Goal: Task Accomplishment & Management: Manage account settings

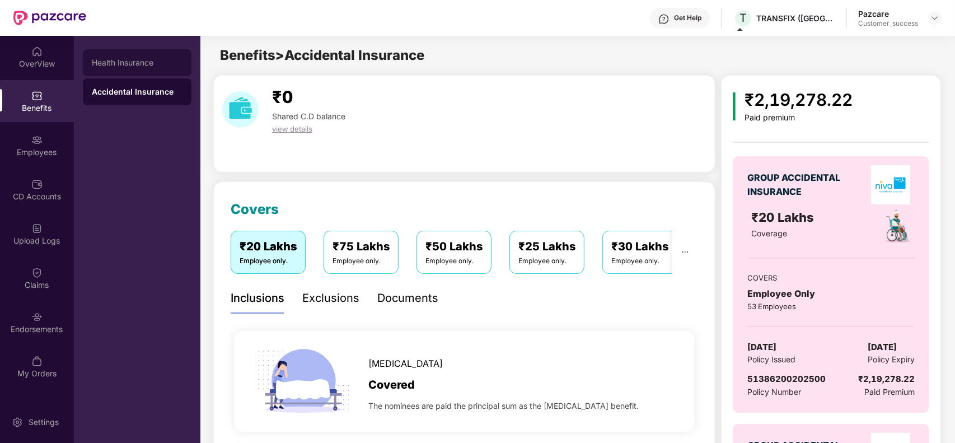
click at [105, 60] on div "Health Insurance" at bounding box center [137, 62] width 91 height 9
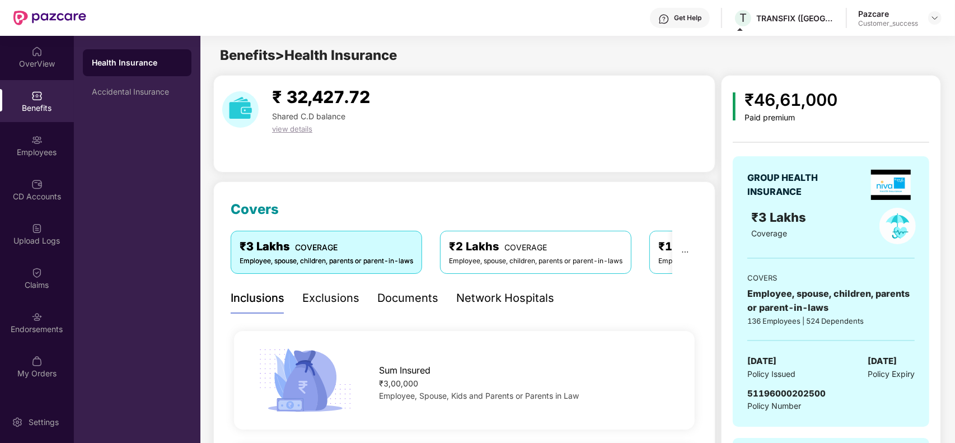
click at [830, 385] on div "GROUP HEALTH INSURANCE ₹3 Lakhs Coverage COVERS Employee, spouse, children, par…" at bounding box center [831, 291] width 197 height 271
drag, startPoint x: 830, startPoint y: 393, endPoint x: 747, endPoint y: 398, distance: 82.5
click at [747, 398] on div "GROUP HEALTH INSURANCE ₹3 Lakhs Coverage COVERS Employee, spouse, children, par…" at bounding box center [831, 291] width 197 height 271
copy span "51196000202500"
click at [110, 96] on div "Accidental Insurance" at bounding box center [137, 91] width 109 height 27
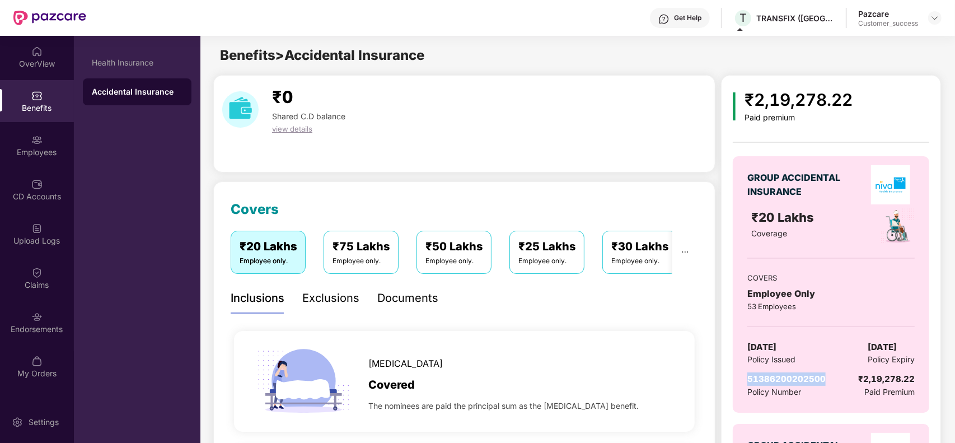
drag, startPoint x: 833, startPoint y: 378, endPoint x: 749, endPoint y: 378, distance: 83.4
click at [749, 378] on div "51386200202500 Policy Number ₹2,19,278.22 Paid Premium" at bounding box center [830, 385] width 167 height 26
copy span "51386200202500"
click at [931, 18] on img at bounding box center [935, 17] width 9 height 9
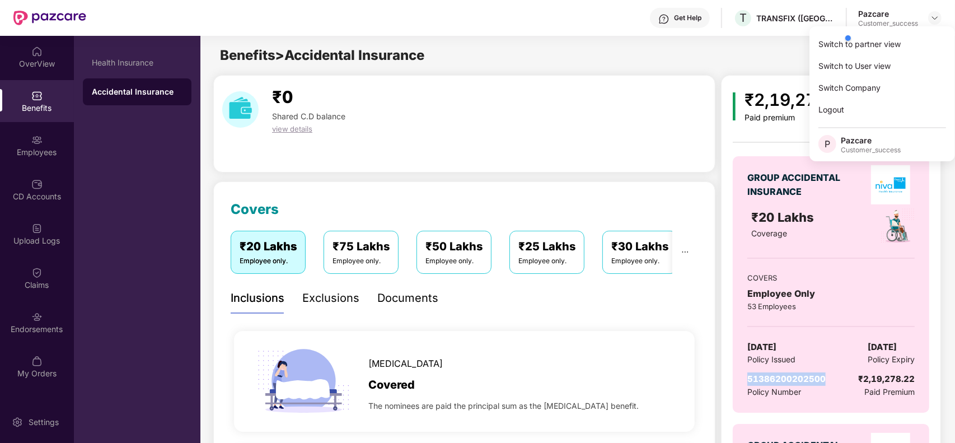
click at [846, 44] on div at bounding box center [896, 38] width 106 height 22
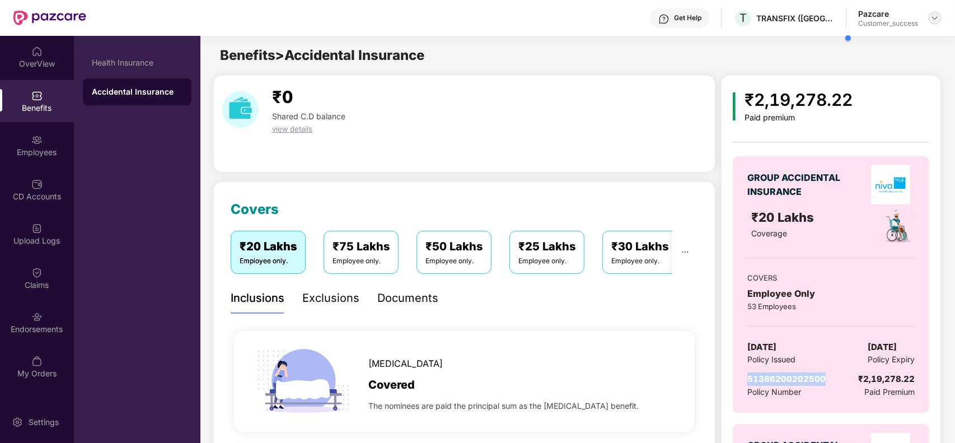
click at [931, 21] on img at bounding box center [935, 17] width 9 height 9
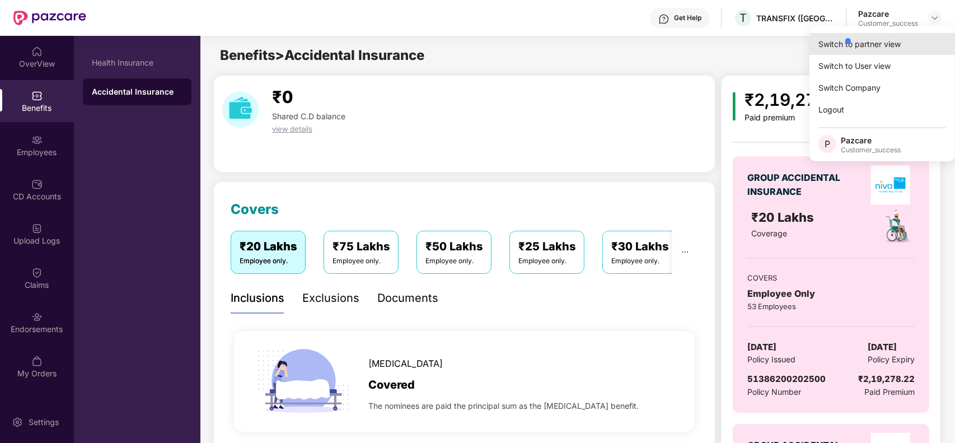
click at [819, 45] on div "Switch to partner view" at bounding box center [883, 44] width 146 height 22
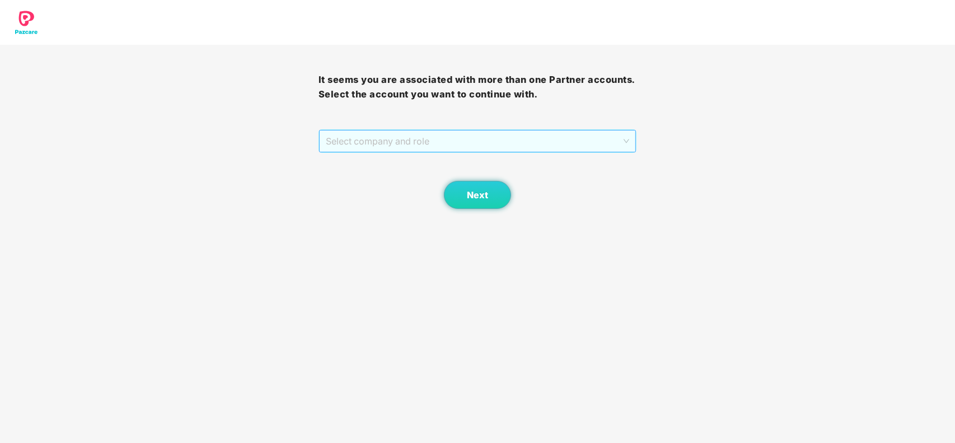
click at [400, 147] on span "Select company and role" at bounding box center [478, 140] width 304 height 21
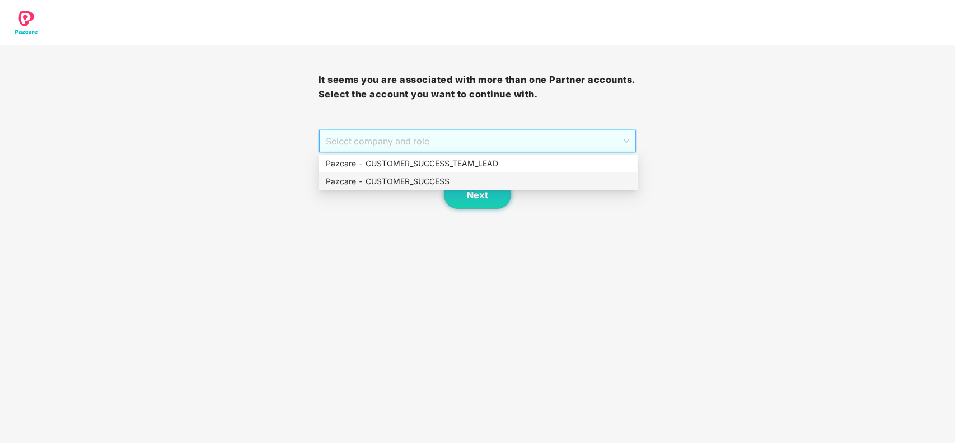
click at [392, 177] on div "Pazcare - CUSTOMER_SUCCESS" at bounding box center [478, 181] width 305 height 12
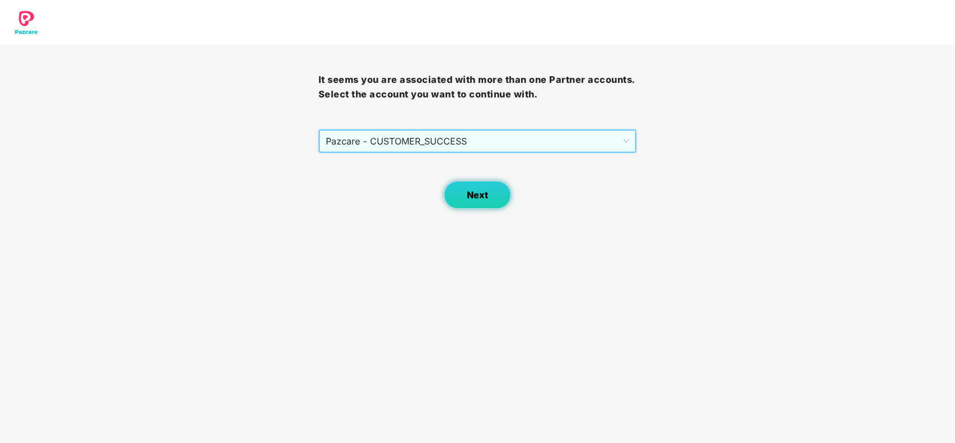
click at [445, 190] on button "Next" at bounding box center [477, 195] width 67 height 28
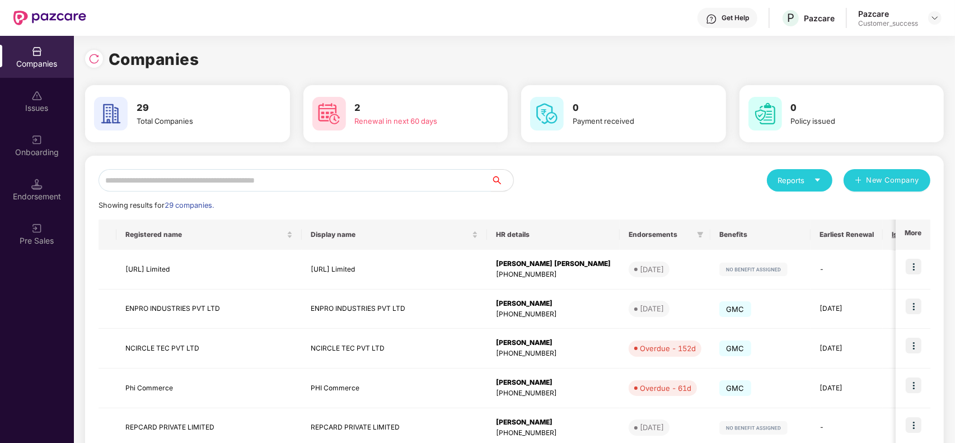
click at [245, 180] on input "text" at bounding box center [295, 180] width 392 height 22
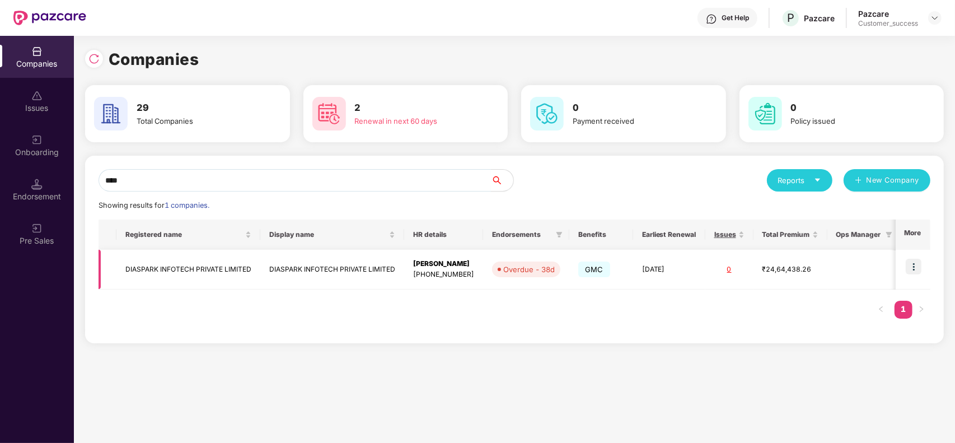
type input "****"
click at [914, 267] on img at bounding box center [914, 267] width 16 height 16
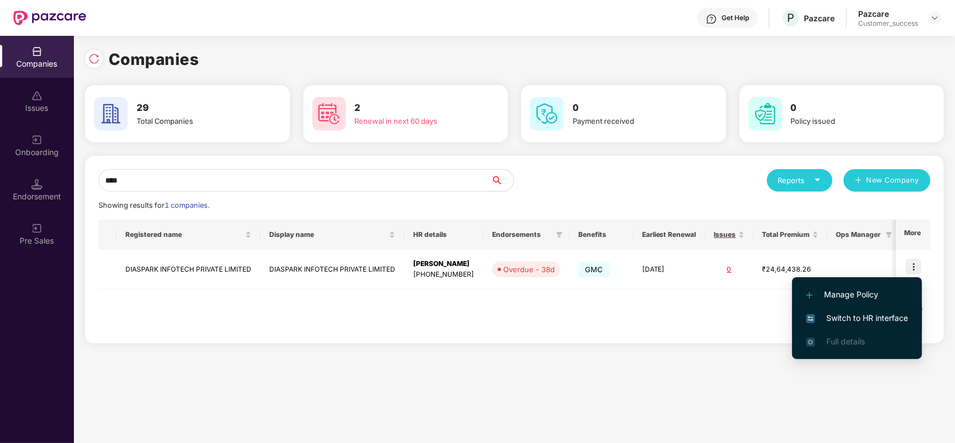
click at [844, 315] on span "Switch to HR interface" at bounding box center [857, 318] width 102 height 12
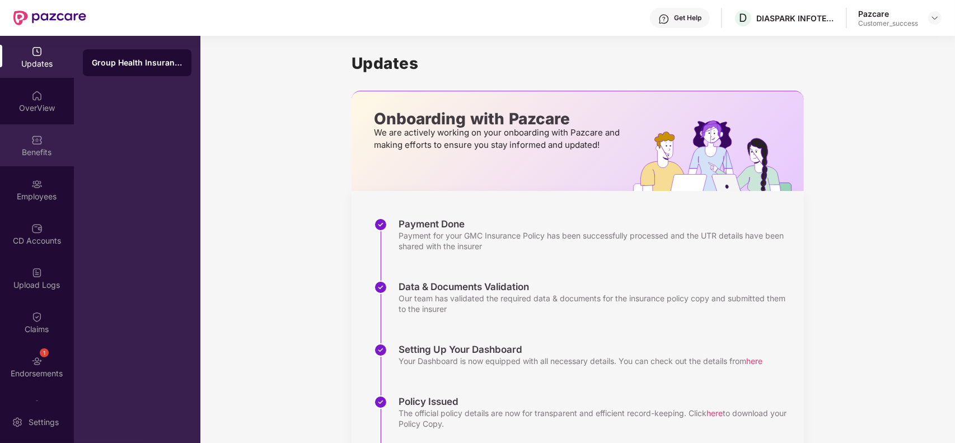
click at [29, 134] on div "Benefits" at bounding box center [37, 145] width 74 height 42
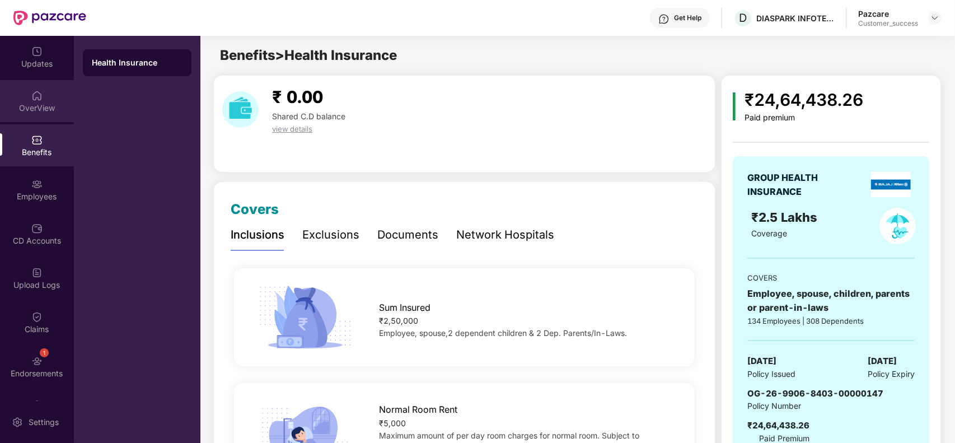
click at [34, 110] on div "OverView" at bounding box center [37, 107] width 74 height 11
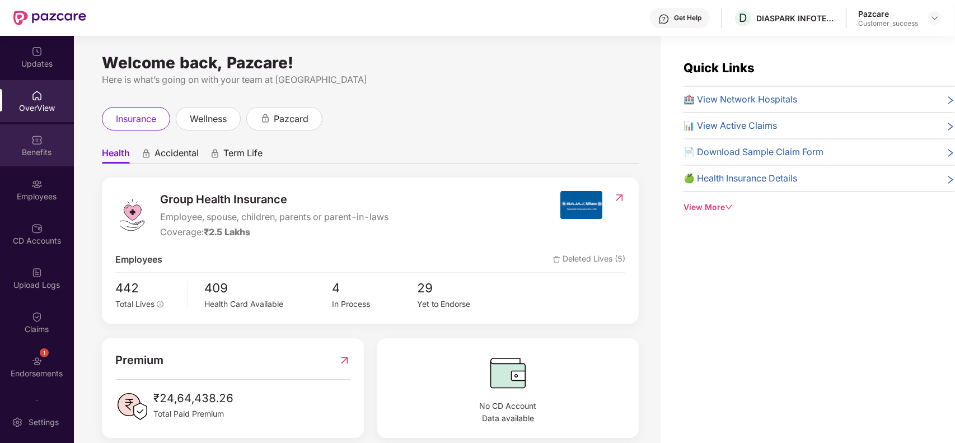
click at [49, 141] on div "Benefits" at bounding box center [37, 145] width 74 height 42
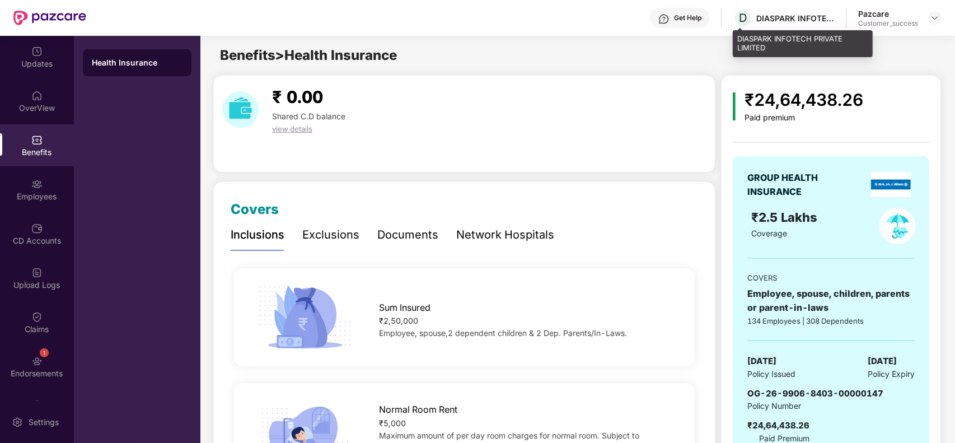
drag, startPoint x: 800, startPoint y: 18, endPoint x: 815, endPoint y: 46, distance: 32.1
click at [815, 46] on div "DIASPARK INFOTECH PRIVATE LIMITED" at bounding box center [803, 43] width 140 height 26
drag, startPoint x: 782, startPoint y: 51, endPoint x: 735, endPoint y: 40, distance: 47.7
click at [735, 40] on div "DIASPARK INFOTECH PRIVATE LIMITED" at bounding box center [803, 43] width 140 height 26
copy div "DIASPARK INFOTECH PRIVATE LIMITED"
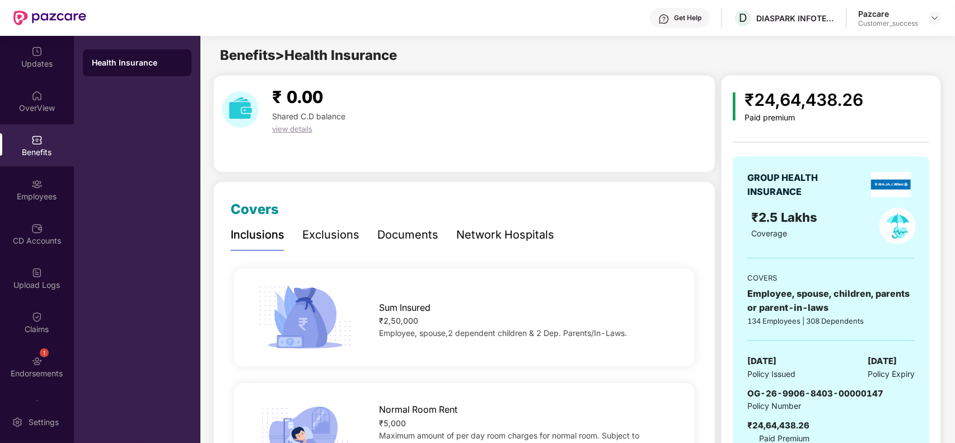
click at [399, 236] on div "Documents" at bounding box center [407, 234] width 61 height 17
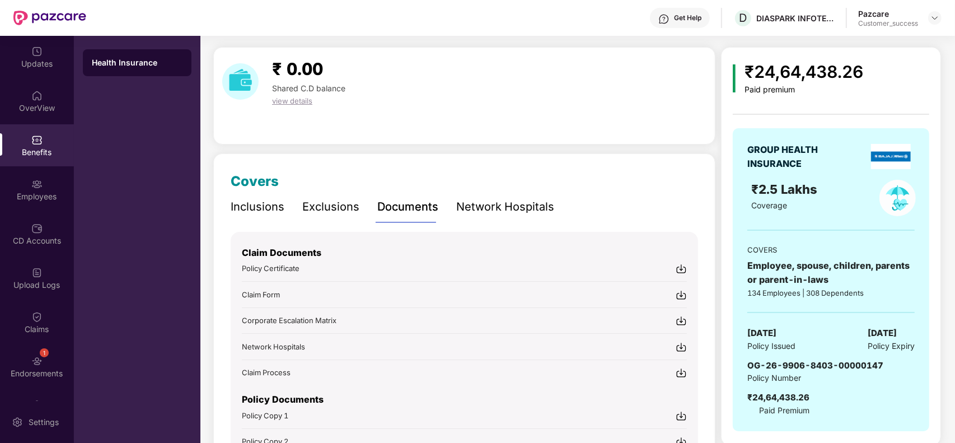
scroll to position [104, 0]
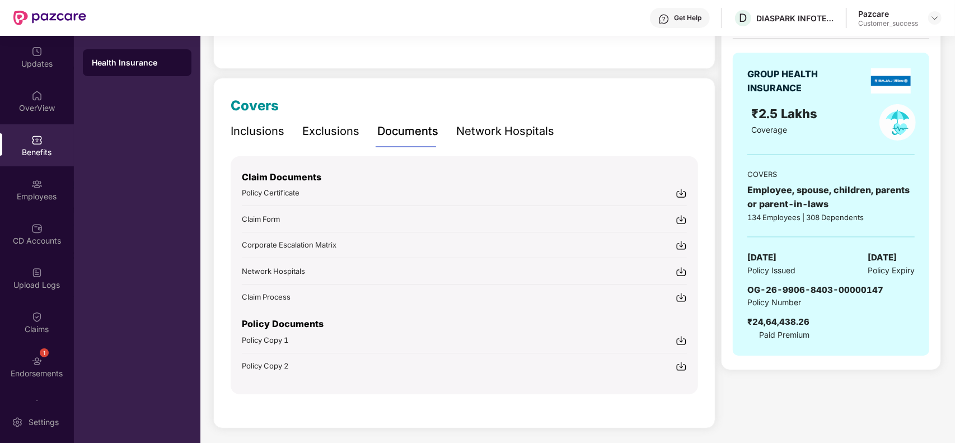
click at [683, 339] on img at bounding box center [681, 340] width 11 height 11
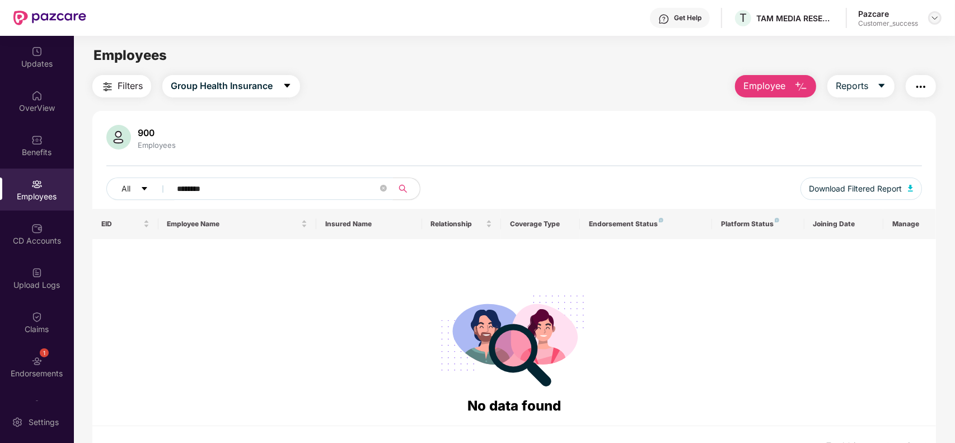
click at [931, 21] on img at bounding box center [935, 17] width 9 height 9
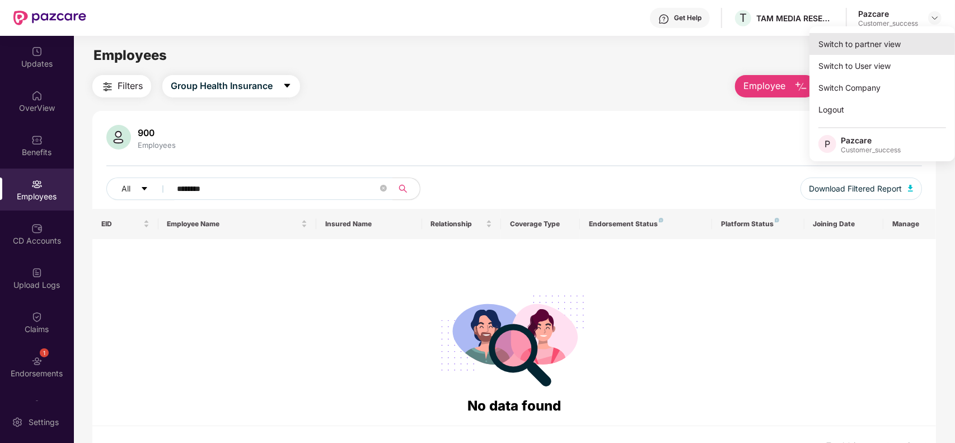
click at [879, 46] on div "Switch to partner view" at bounding box center [883, 44] width 146 height 22
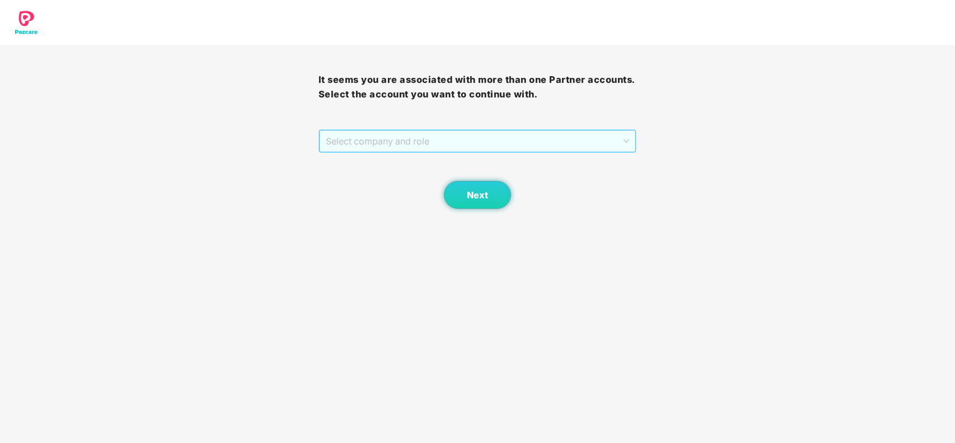
click at [398, 144] on span "Select company and role" at bounding box center [478, 140] width 304 height 21
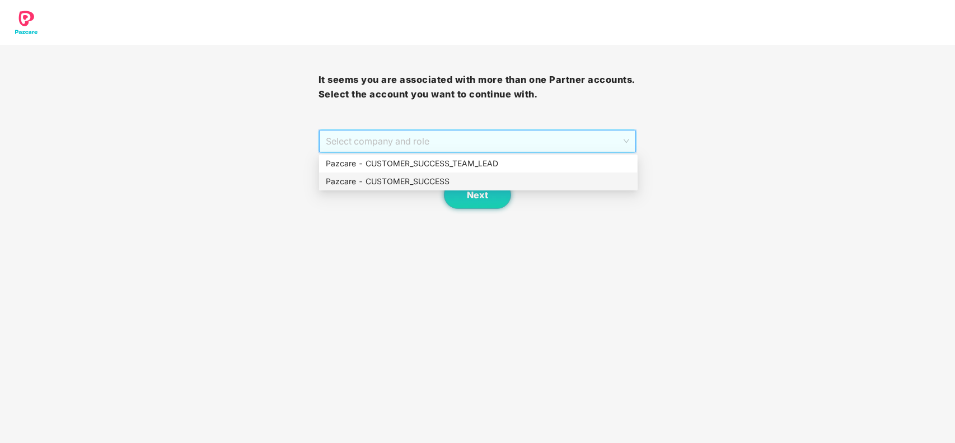
click at [395, 191] on div "Next" at bounding box center [478, 181] width 319 height 56
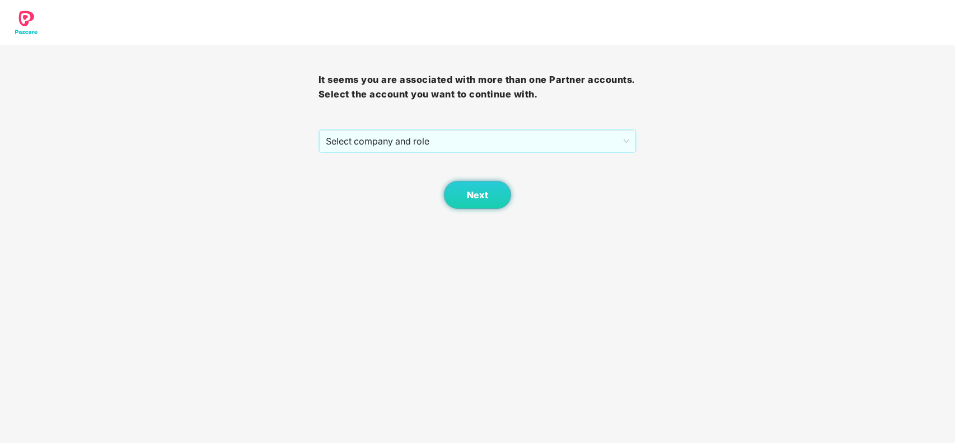
click at [406, 154] on div "Next" at bounding box center [478, 181] width 319 height 56
click at [404, 137] on span "Select company and role" at bounding box center [478, 140] width 304 height 21
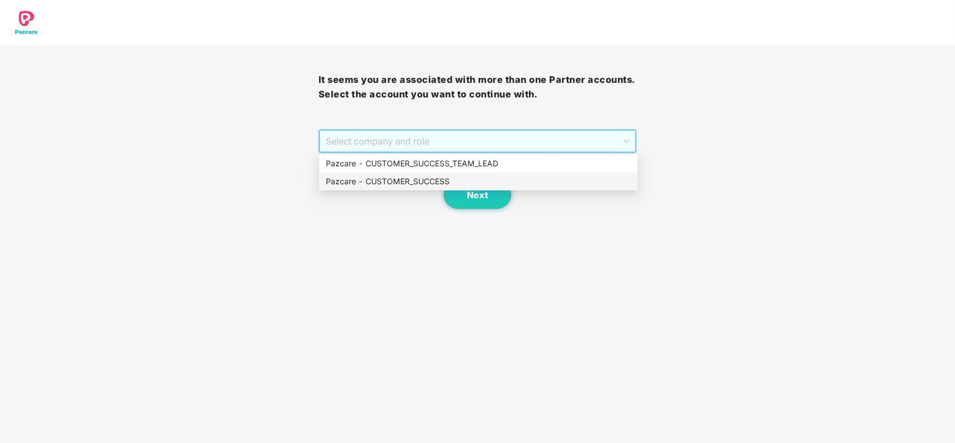
click at [401, 180] on div "Pazcare - CUSTOMER_SUCCESS" at bounding box center [478, 181] width 305 height 12
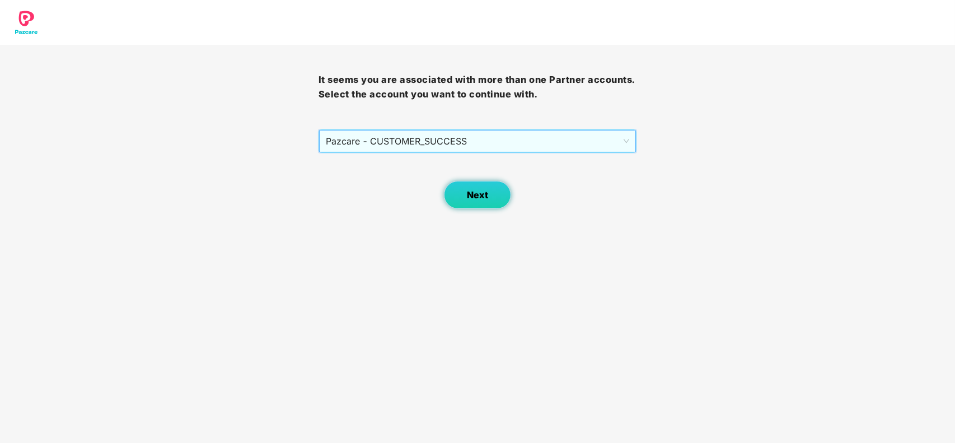
click at [468, 191] on span "Next" at bounding box center [477, 195] width 21 height 11
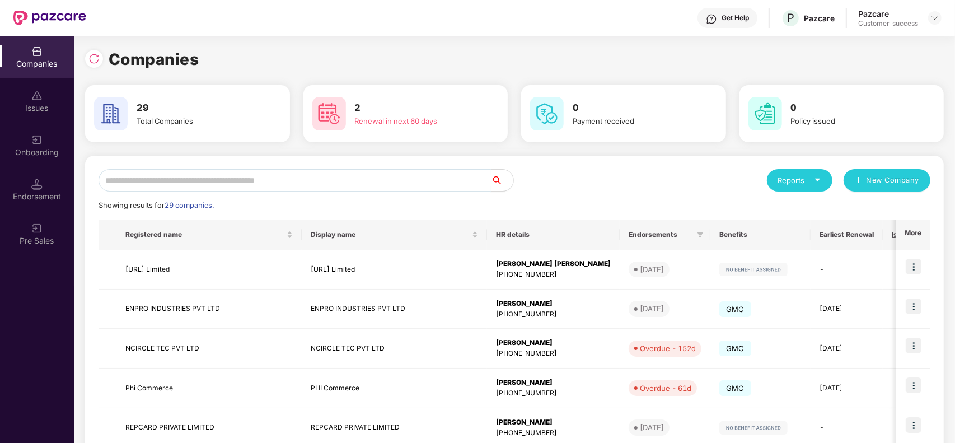
click at [227, 185] on input "text" at bounding box center [295, 180] width 392 height 22
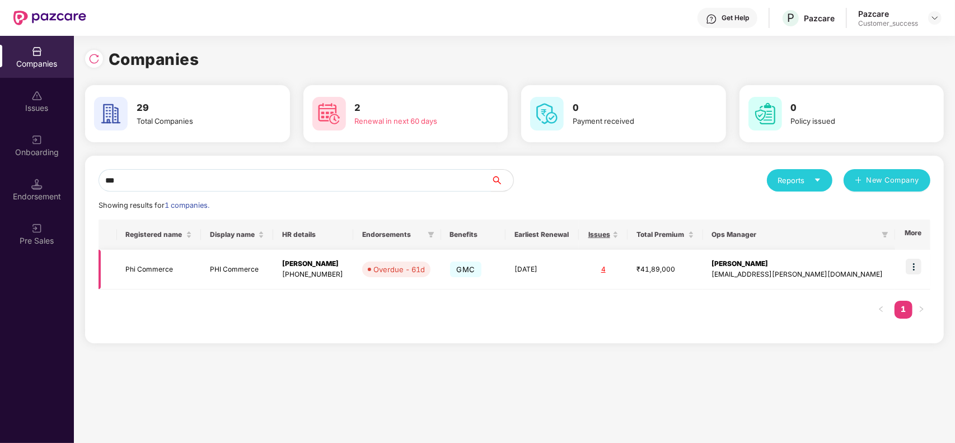
type input "***"
click at [920, 267] on img at bounding box center [914, 267] width 16 height 16
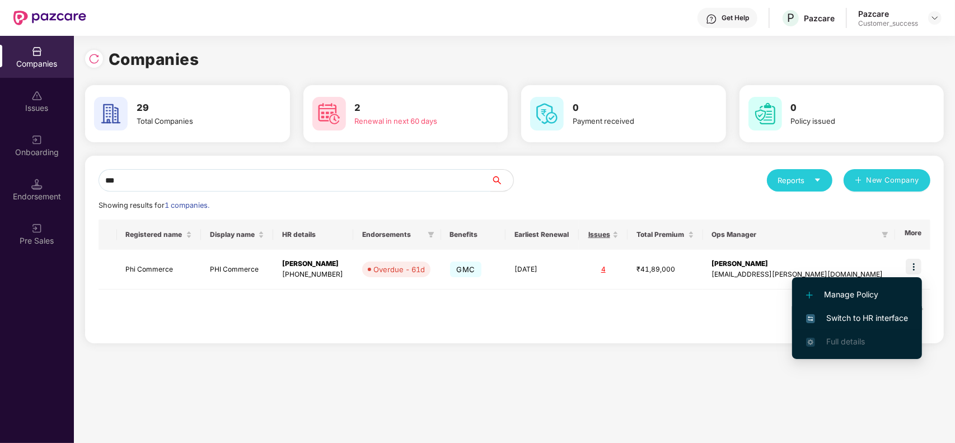
click at [845, 315] on span "Switch to HR interface" at bounding box center [857, 318] width 102 height 12
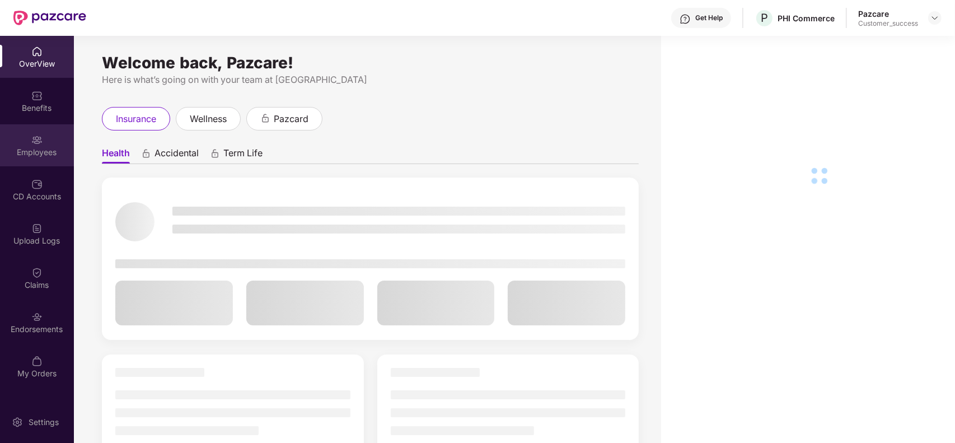
click at [44, 141] on div "Employees" at bounding box center [37, 145] width 74 height 42
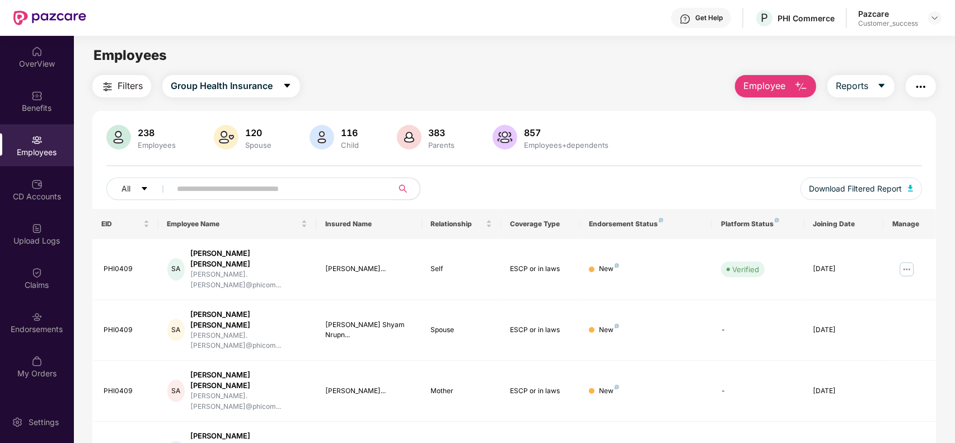
click at [246, 186] on input "text" at bounding box center [277, 188] width 201 height 17
paste input "*******"
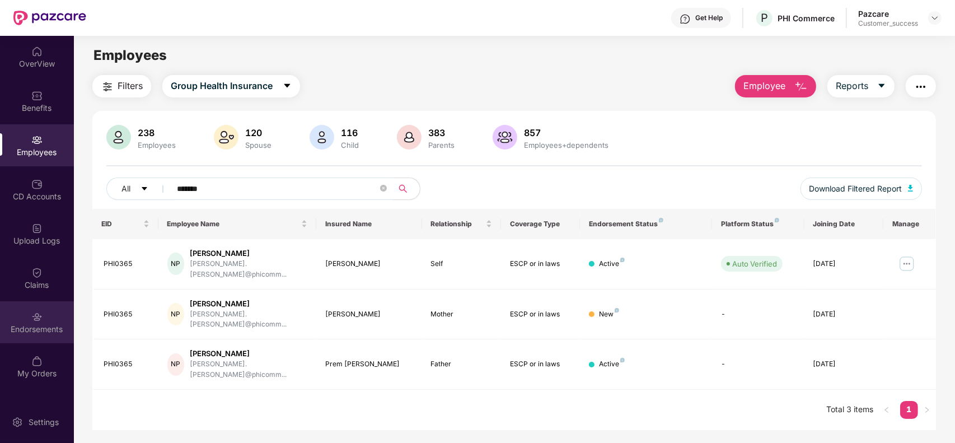
type input "*******"
click at [30, 330] on div "Endorsements" at bounding box center [37, 329] width 74 height 11
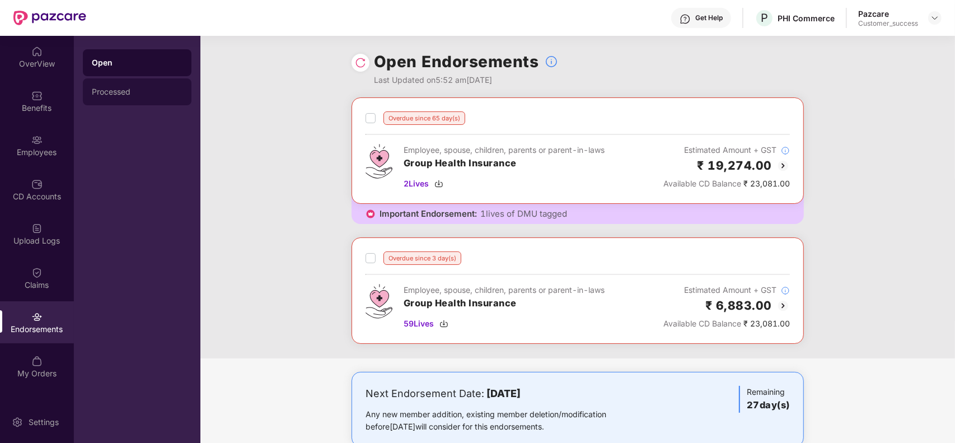
click at [130, 91] on div "Processed" at bounding box center [137, 91] width 91 height 9
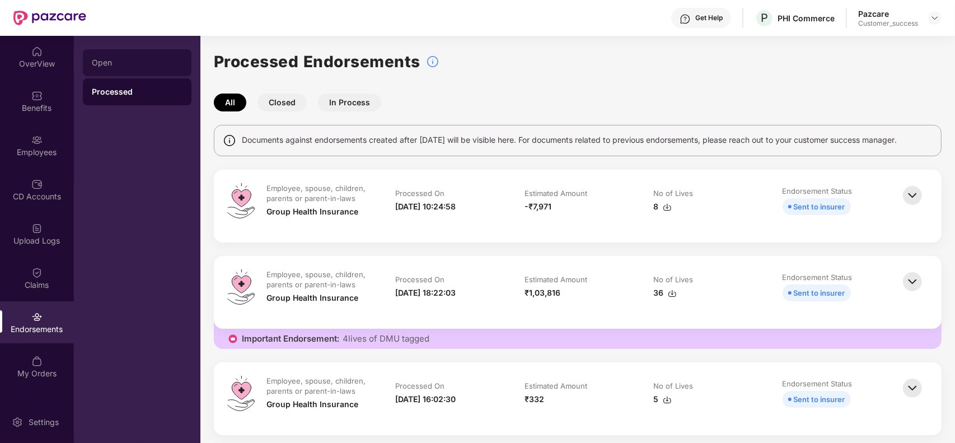
click at [122, 71] on div "Open" at bounding box center [137, 62] width 109 height 27
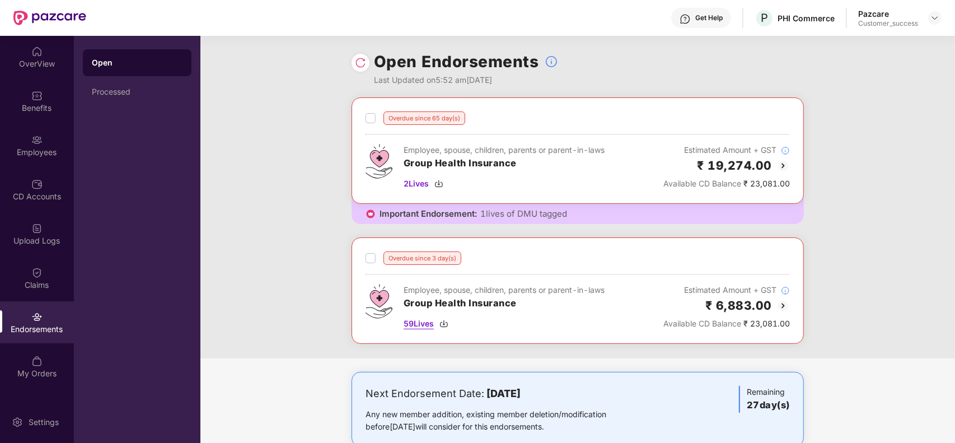
click at [419, 326] on span "59 Lives" at bounding box center [419, 323] width 30 height 12
click at [417, 185] on span "2 Lives" at bounding box center [416, 183] width 25 height 12
click at [24, 149] on div "Employees" at bounding box center [37, 152] width 74 height 11
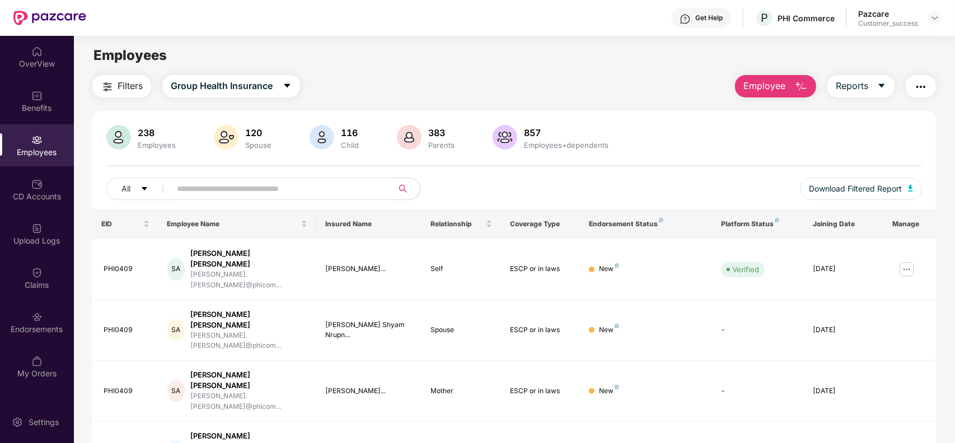
click at [270, 183] on input "text" at bounding box center [277, 188] width 201 height 17
paste input "*******"
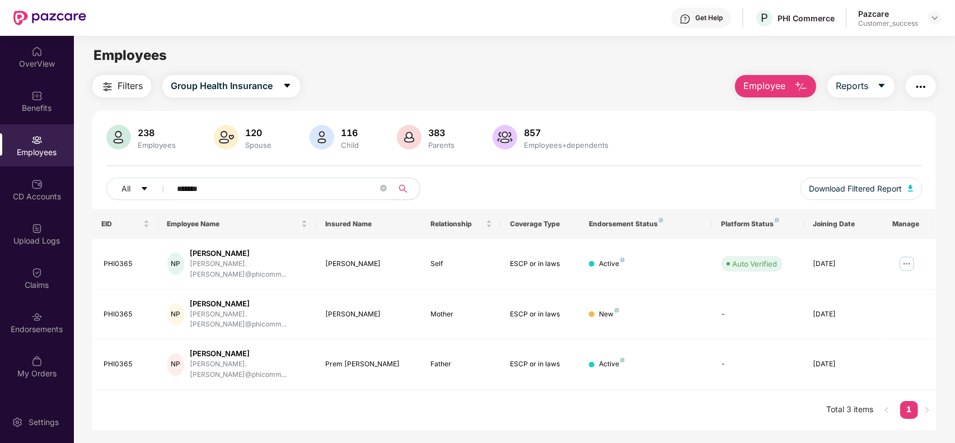
type input "*******"
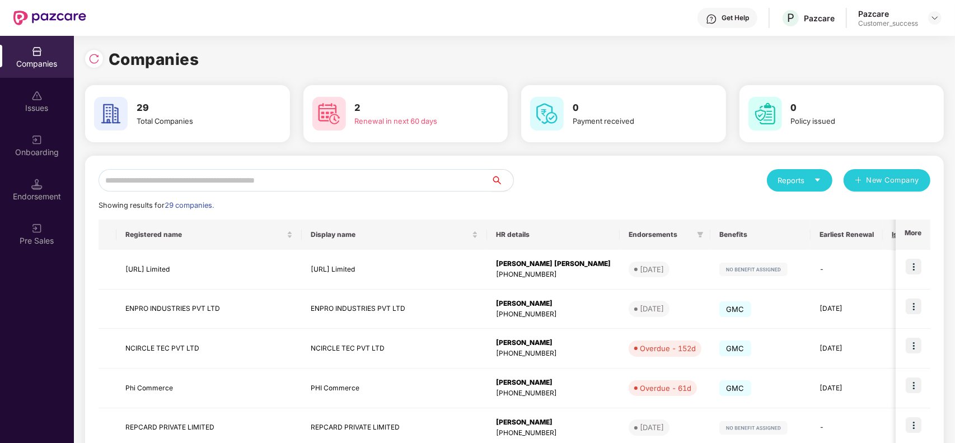
click at [361, 177] on input "text" at bounding box center [295, 180] width 392 height 22
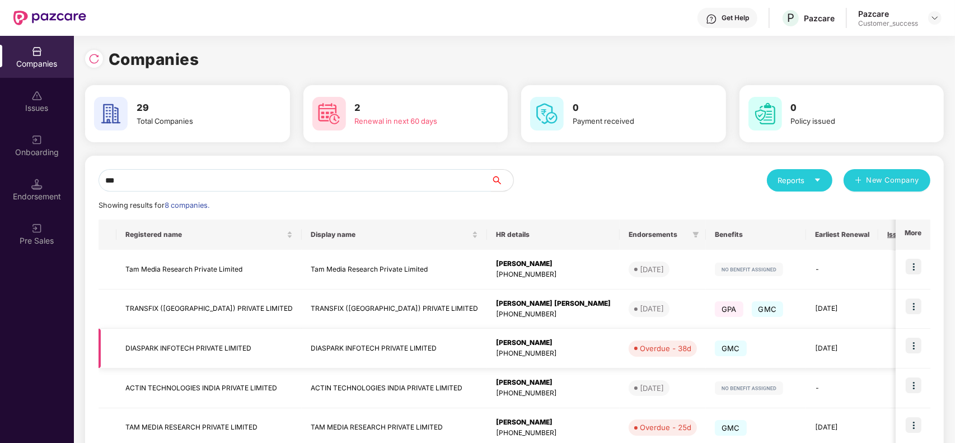
type input "***"
click at [185, 350] on td "DIASPARK INFOTECH PRIVATE LIMITED" at bounding box center [208, 349] width 185 height 40
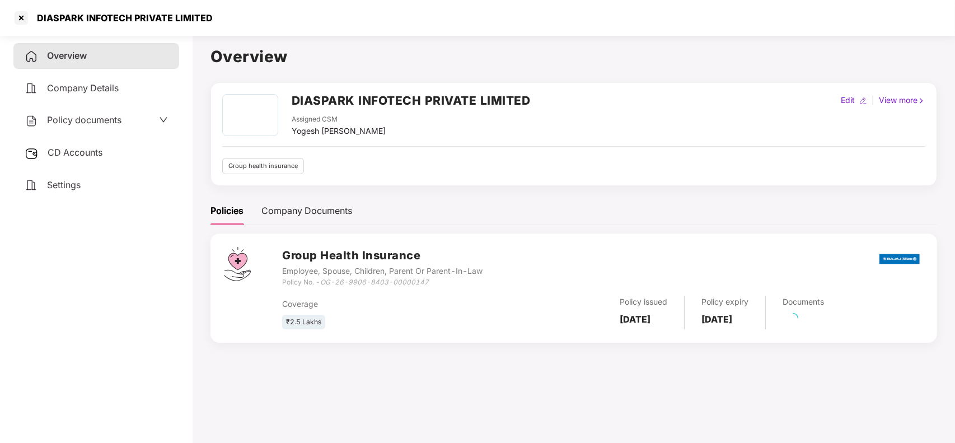
click at [87, 116] on span "Policy documents" at bounding box center [84, 119] width 74 height 11
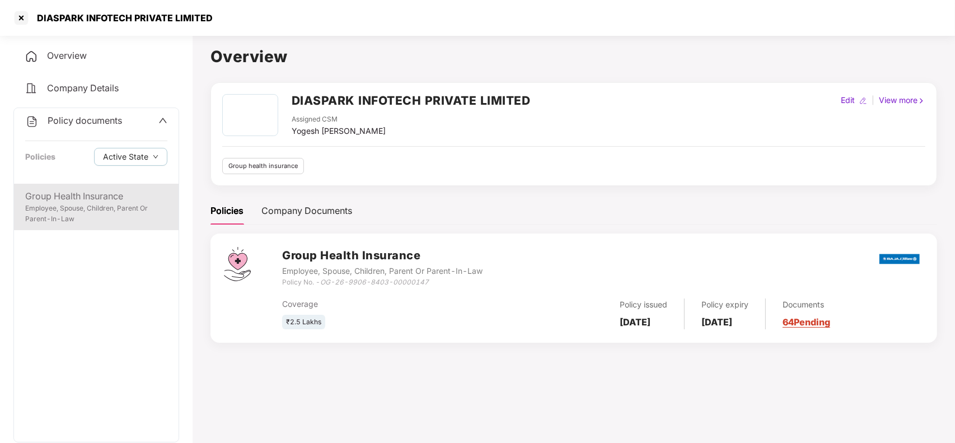
click at [84, 208] on div "Employee, Spouse, Children, Parent Or Parent-In-Law" at bounding box center [96, 213] width 142 height 21
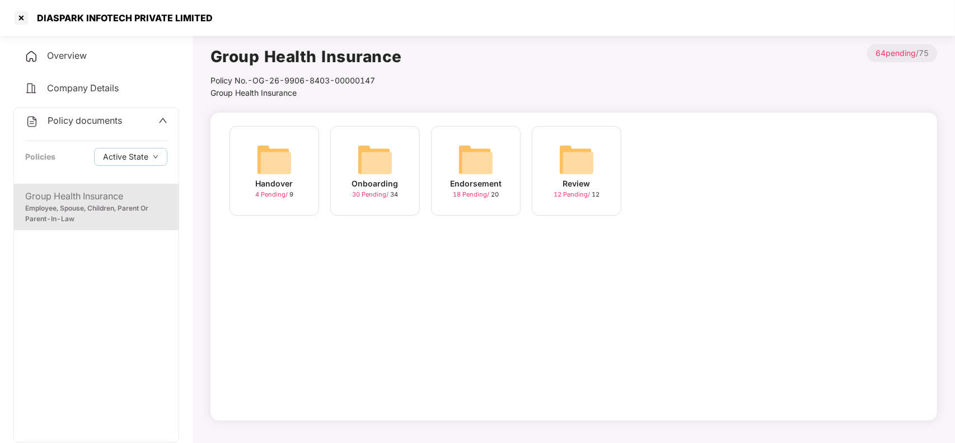
click at [482, 169] on img at bounding box center [476, 160] width 36 height 36
click at [381, 161] on img at bounding box center [375, 160] width 36 height 36
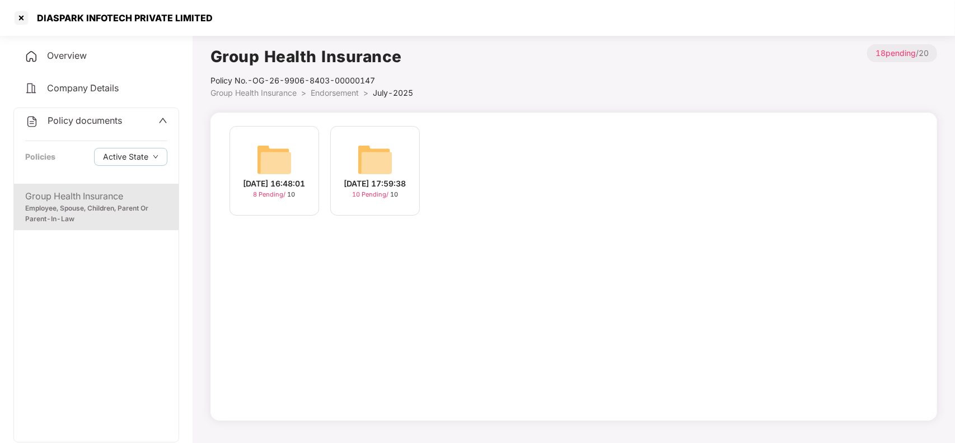
click at [340, 100] on div "Group Health Insurance Policy No.- OG-26-9906-8403-00000147 Group Health Insura…" at bounding box center [574, 232] width 727 height 376
click at [339, 92] on span "Endorsement" at bounding box center [335, 93] width 48 height 10
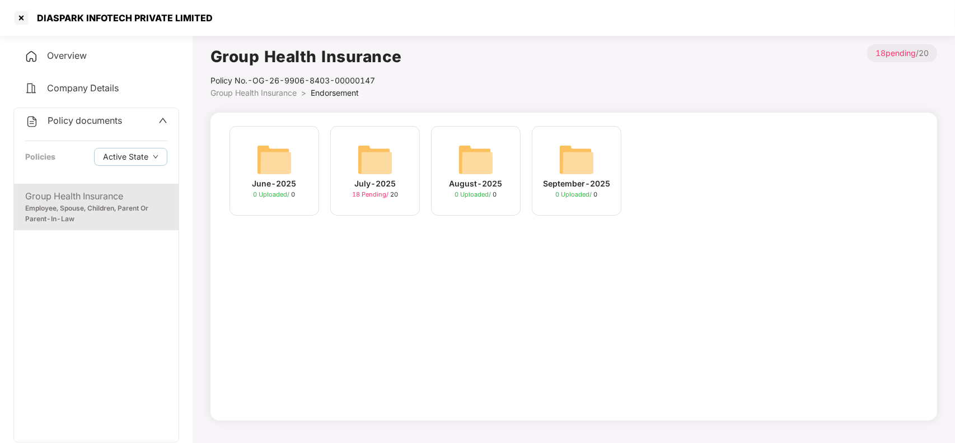
click at [272, 95] on span "Group Health Insurance" at bounding box center [254, 93] width 86 height 10
click at [284, 177] on div "Handover" at bounding box center [275, 183] width 38 height 12
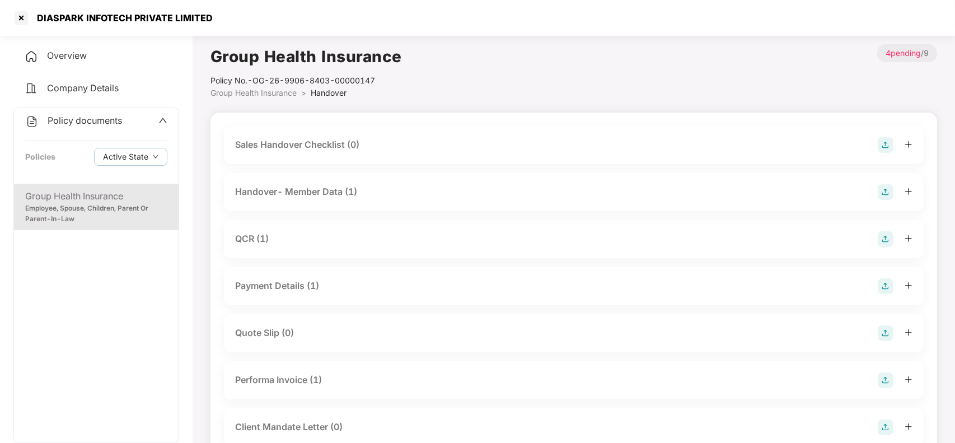
click at [262, 237] on div "QCR (1)" at bounding box center [252, 239] width 34 height 14
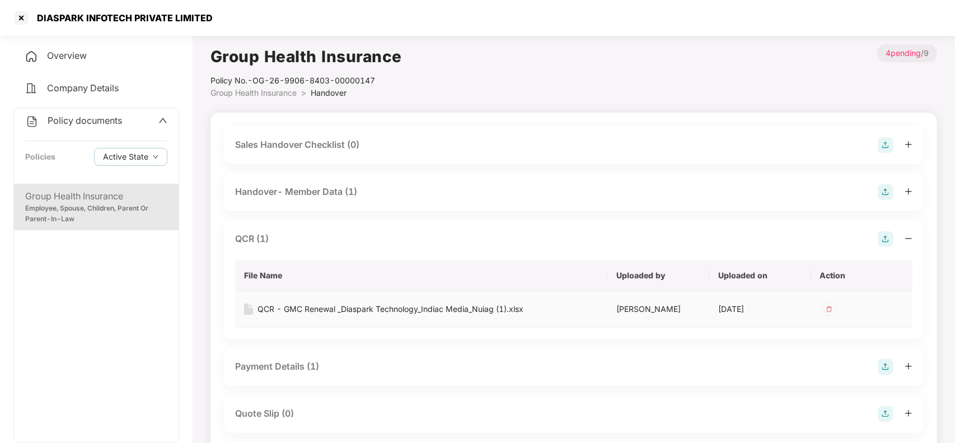
click at [359, 311] on div "QCR - GMC Renewal _Diaspark Technology_Indiac Media_Nuiag (1).xlsx" at bounding box center [391, 309] width 266 height 12
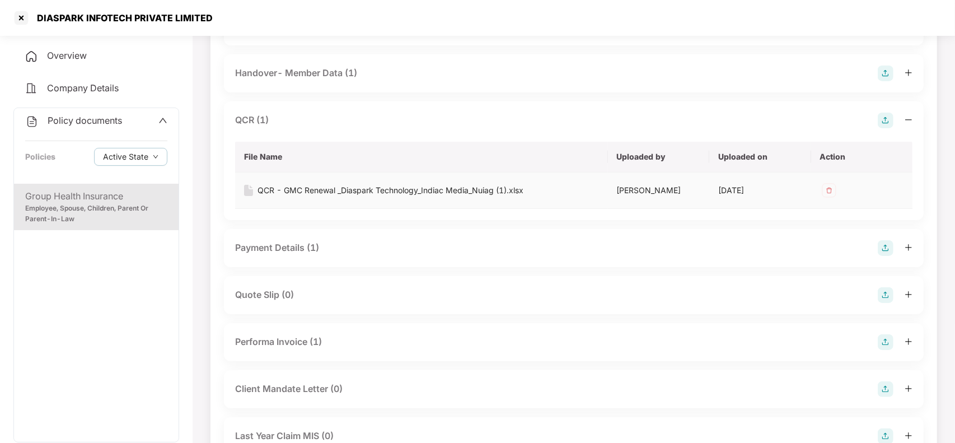
scroll to position [140, 0]
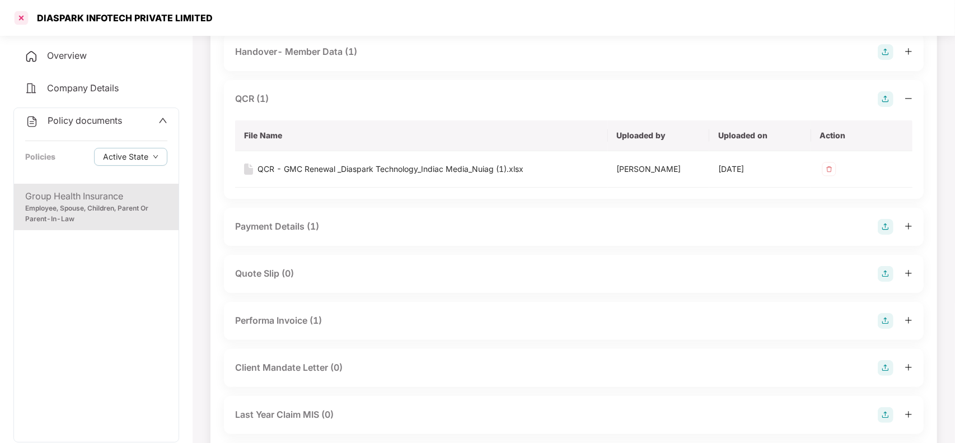
click at [22, 17] on div at bounding box center [21, 18] width 18 height 18
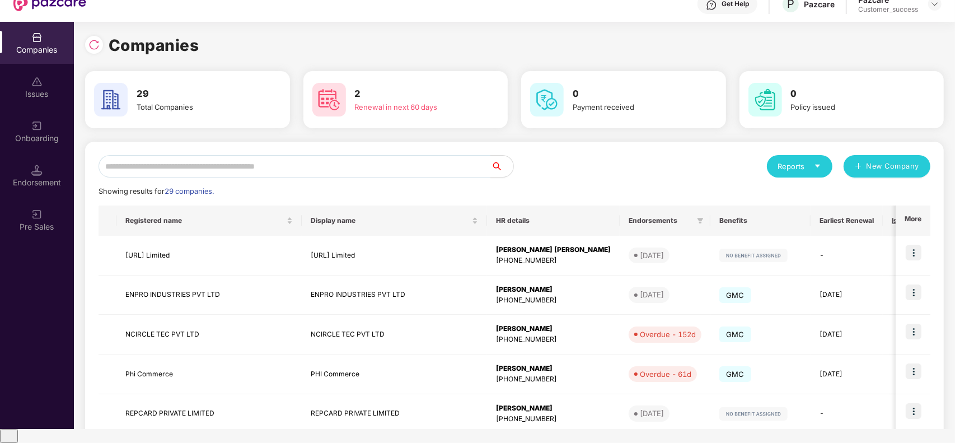
scroll to position [0, 0]
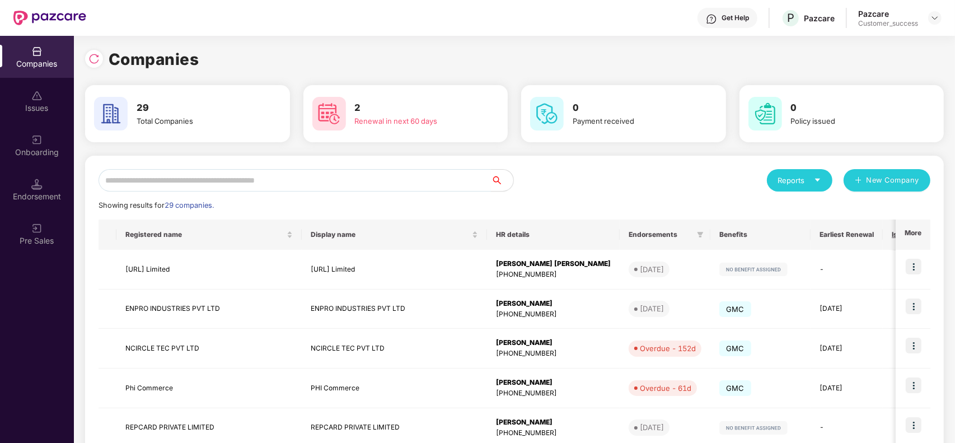
click at [384, 172] on input "text" at bounding box center [295, 180] width 392 height 22
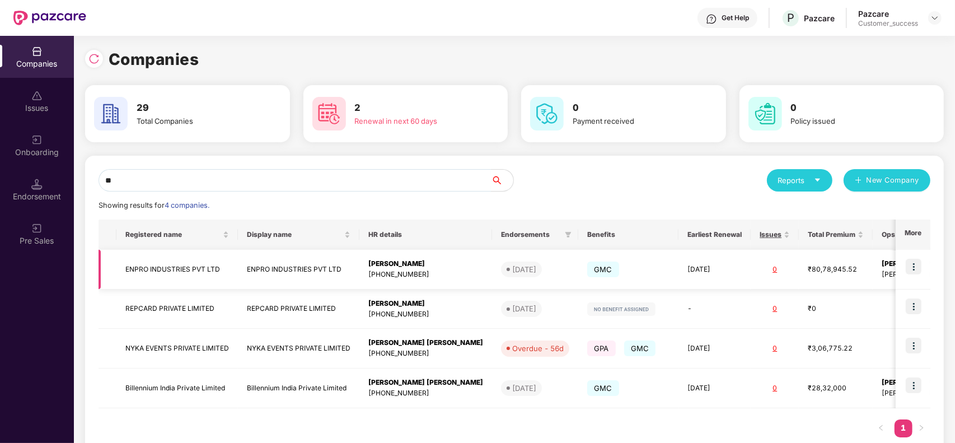
type input "**"
click at [911, 266] on img at bounding box center [914, 267] width 16 height 16
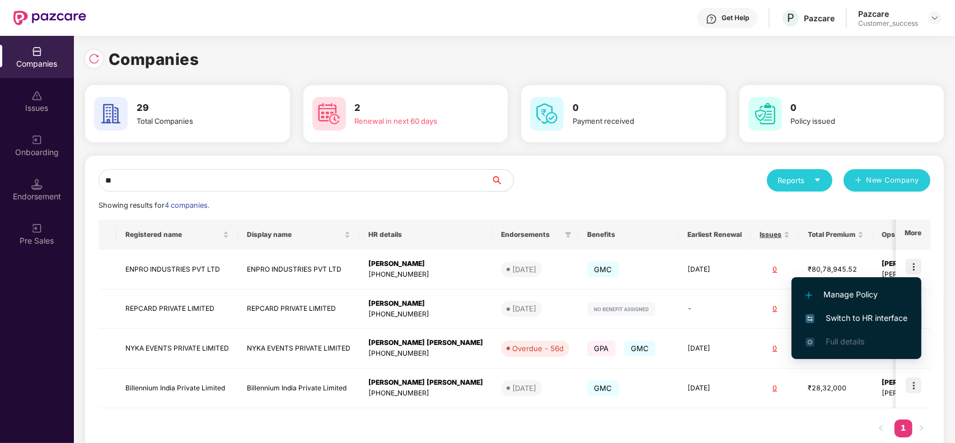
click at [850, 314] on span "Switch to HR interface" at bounding box center [857, 318] width 102 height 12
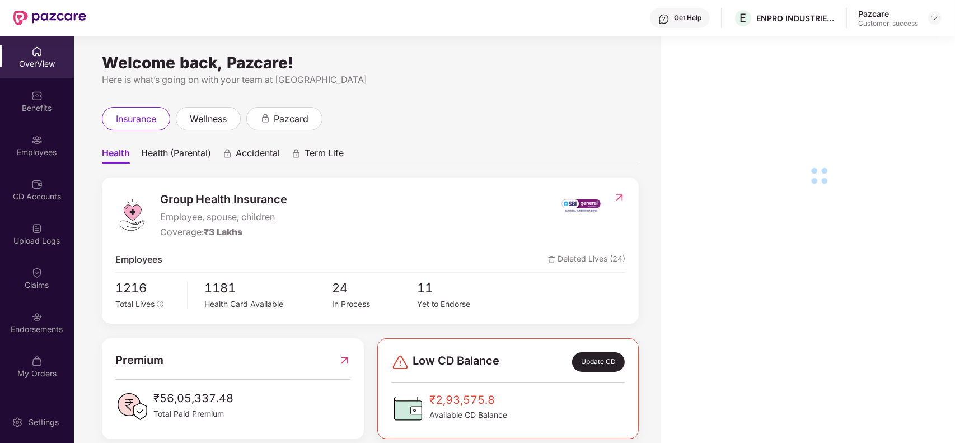
click at [32, 149] on div "Employees" at bounding box center [37, 152] width 74 height 11
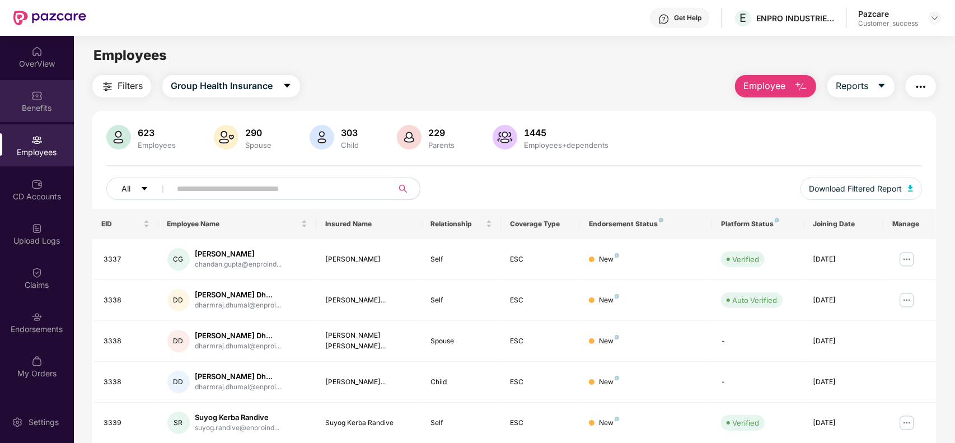
click at [35, 99] on img at bounding box center [36, 95] width 11 height 11
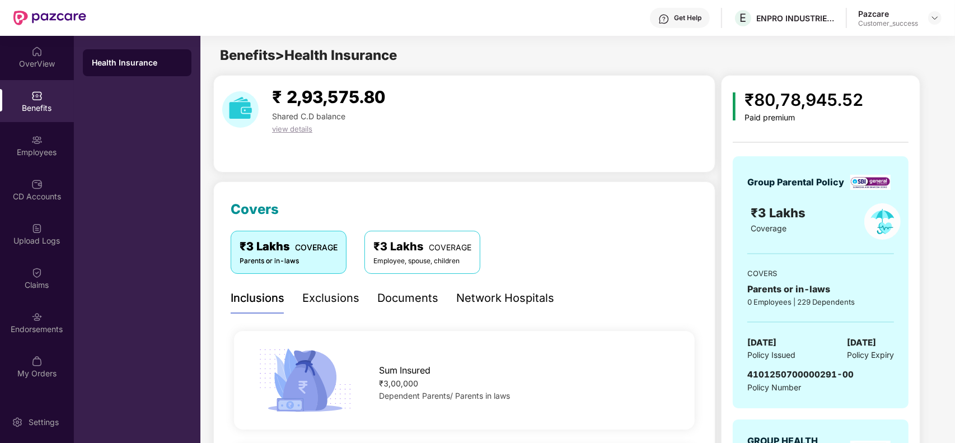
click at [445, 249] on span "COVERAGE" at bounding box center [450, 247] width 43 height 10
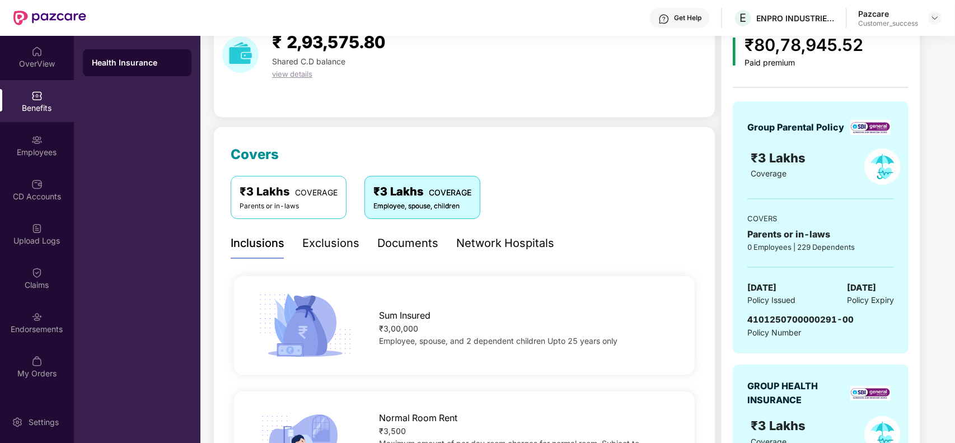
scroll to position [56, 0]
click at [259, 189] on div "₹3 Lakhs COVERAGE" at bounding box center [289, 190] width 98 height 17
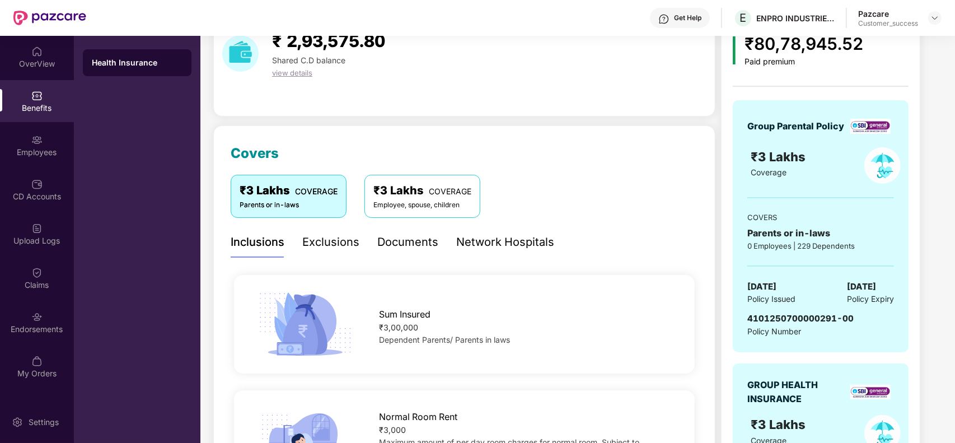
click at [422, 238] on div "Documents" at bounding box center [407, 241] width 61 height 17
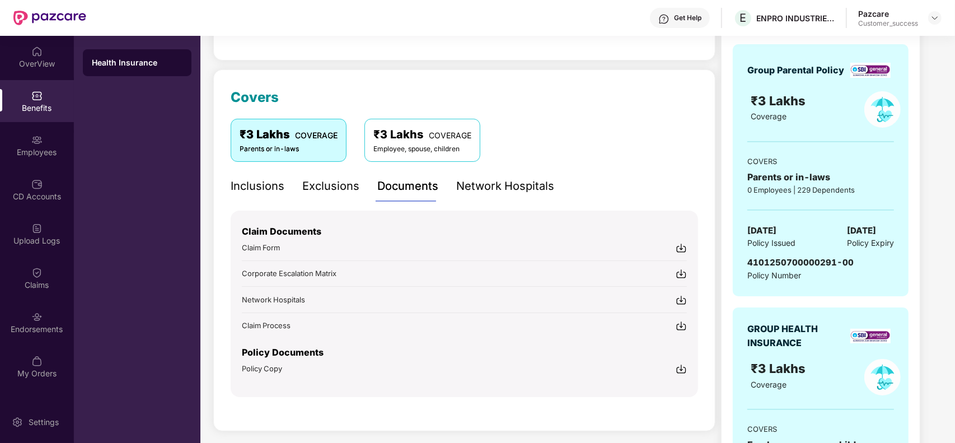
scroll to position [196, 0]
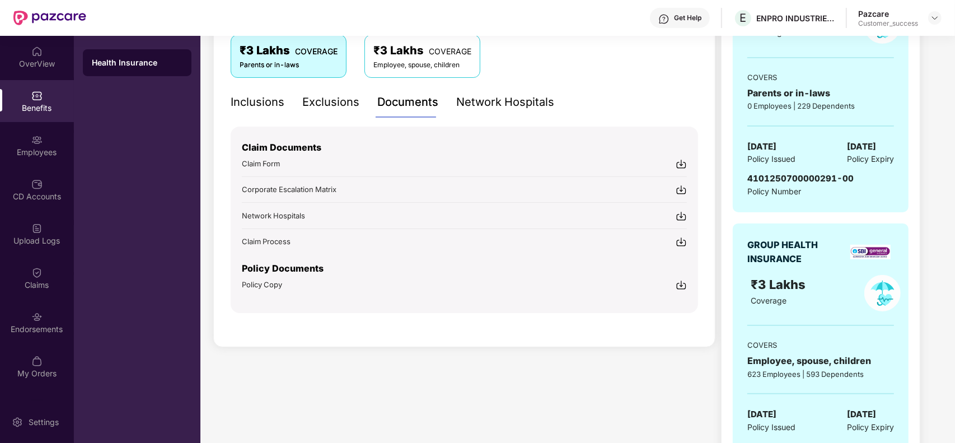
click at [689, 287] on div "Claim Documents Claim Form Corporate Escalation Matrix Network Hospitals Claim …" at bounding box center [465, 220] width 468 height 186
click at [684, 283] on img at bounding box center [681, 284] width 11 height 11
click at [38, 203] on div "CD Accounts" at bounding box center [37, 190] width 74 height 42
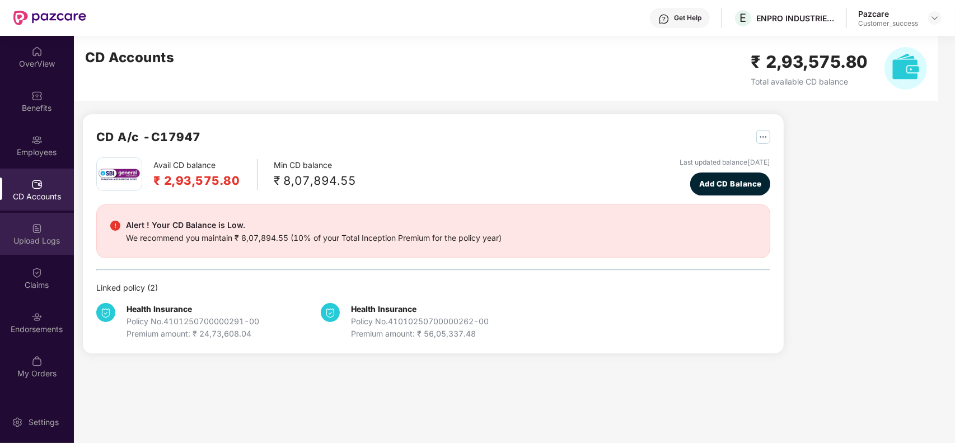
click at [37, 241] on div "Upload Logs" at bounding box center [37, 240] width 74 height 11
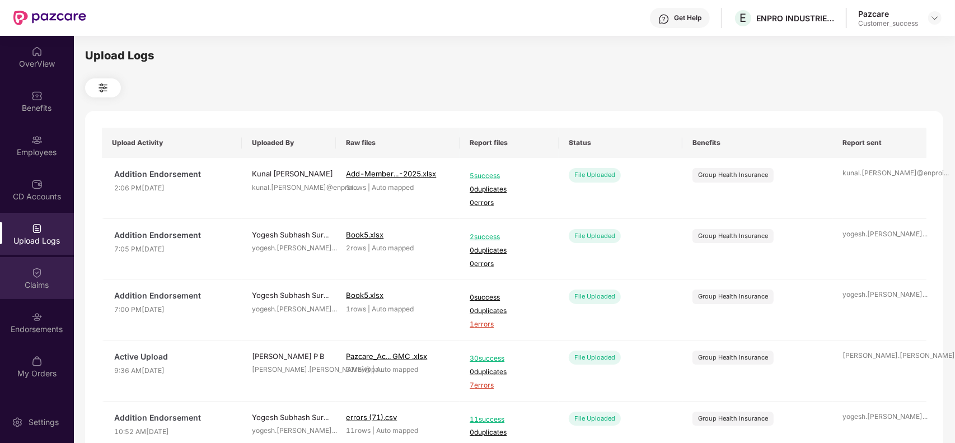
click at [41, 281] on div "Claims" at bounding box center [37, 284] width 74 height 11
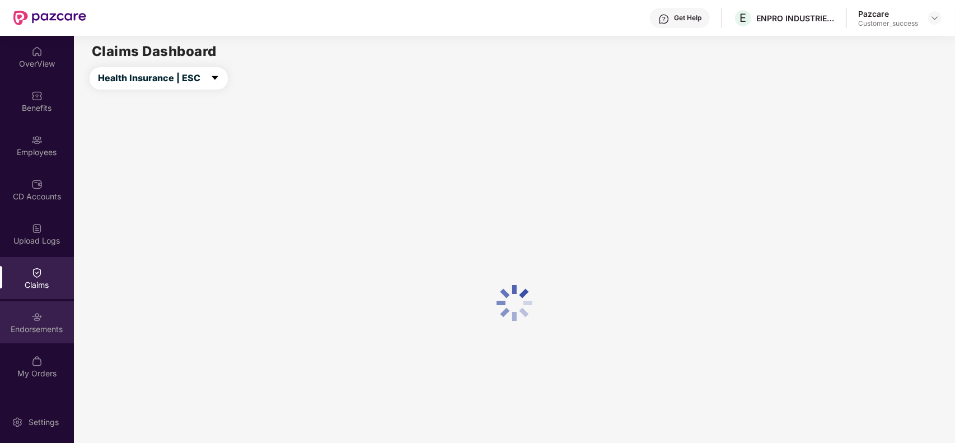
click at [43, 317] on div "Endorsements" at bounding box center [37, 322] width 74 height 42
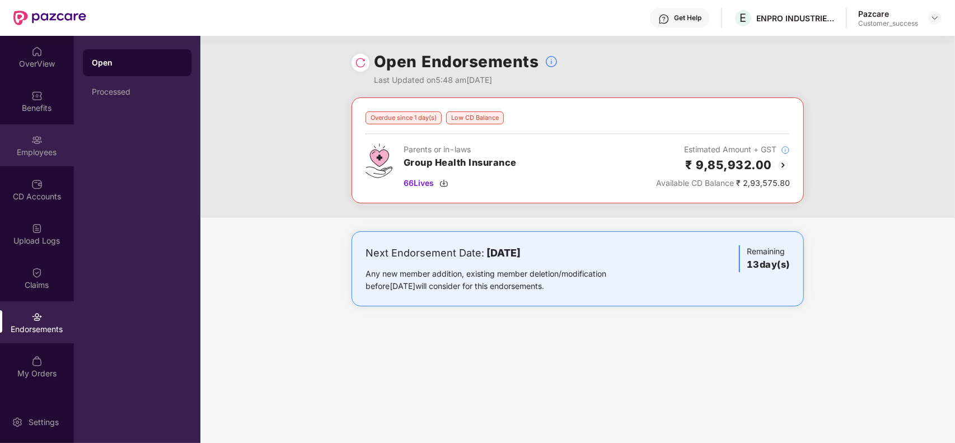
click at [39, 157] on div "Employees" at bounding box center [37, 152] width 74 height 11
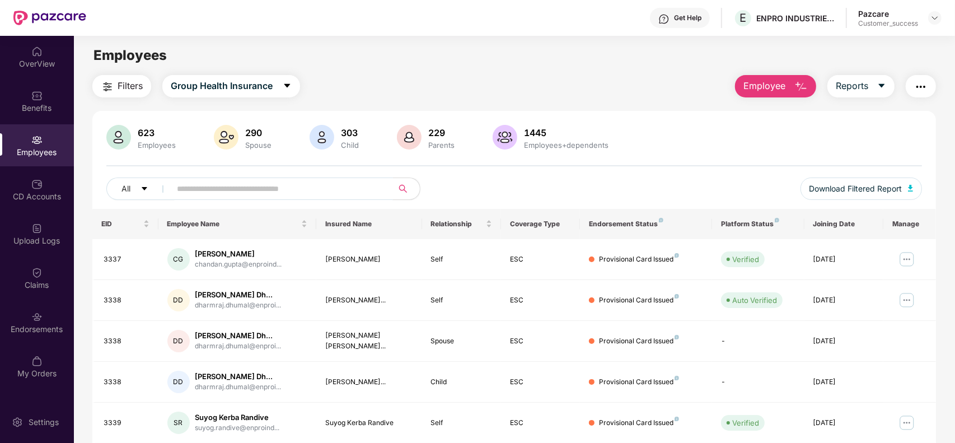
click at [225, 188] on input "text" at bounding box center [277, 188] width 201 height 17
paste input "****"
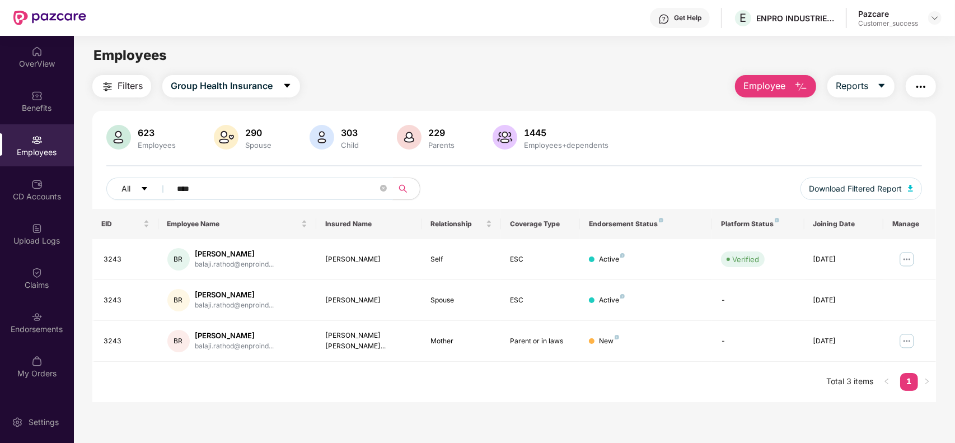
type input "****"
click at [32, 230] on img at bounding box center [36, 228] width 11 height 11
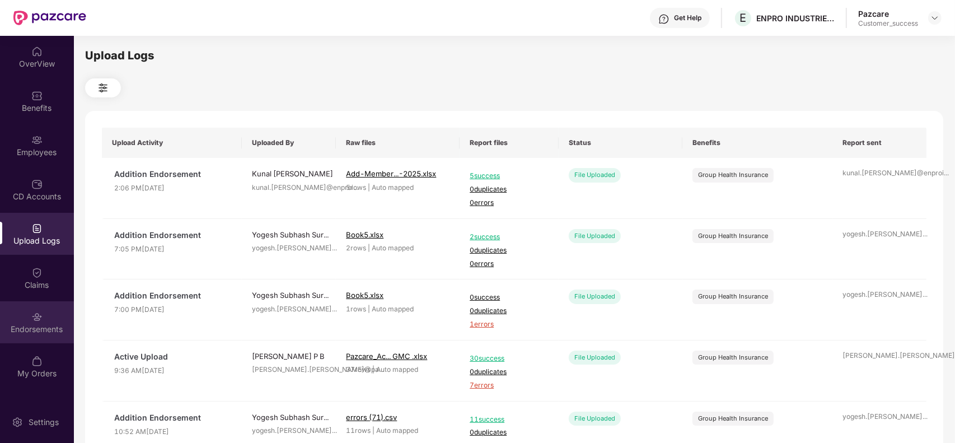
click at [35, 324] on div "Endorsements" at bounding box center [37, 329] width 74 height 11
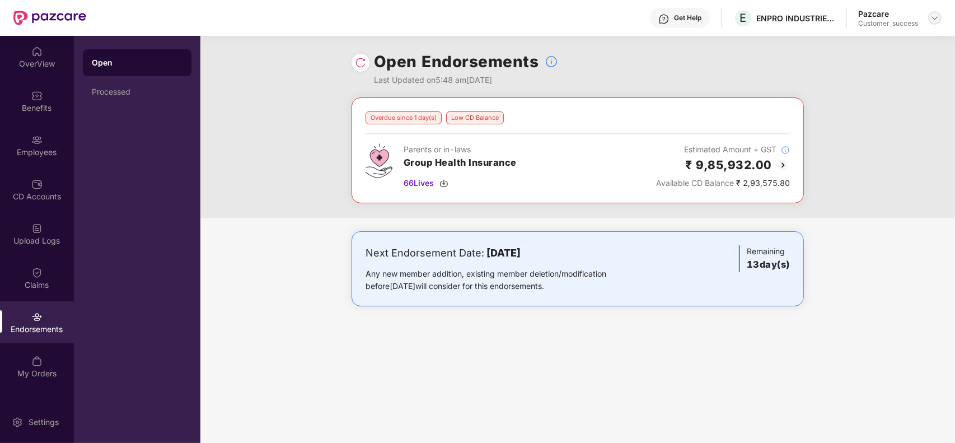
click at [936, 21] on img at bounding box center [935, 17] width 9 height 9
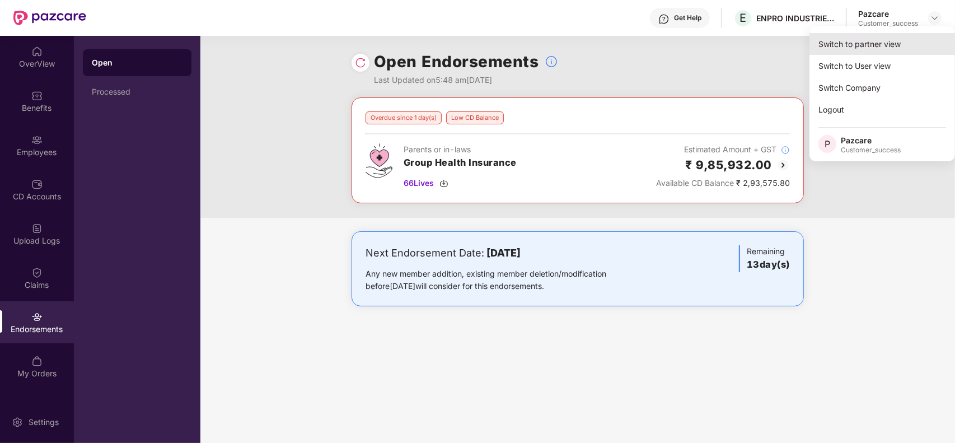
click at [868, 48] on div "Switch to partner view" at bounding box center [883, 44] width 146 height 22
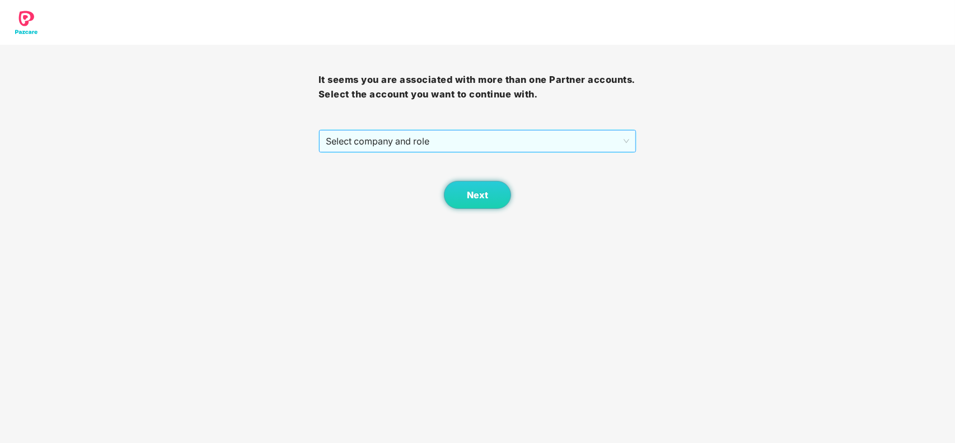
click at [406, 146] on span "Select company and role" at bounding box center [478, 140] width 304 height 21
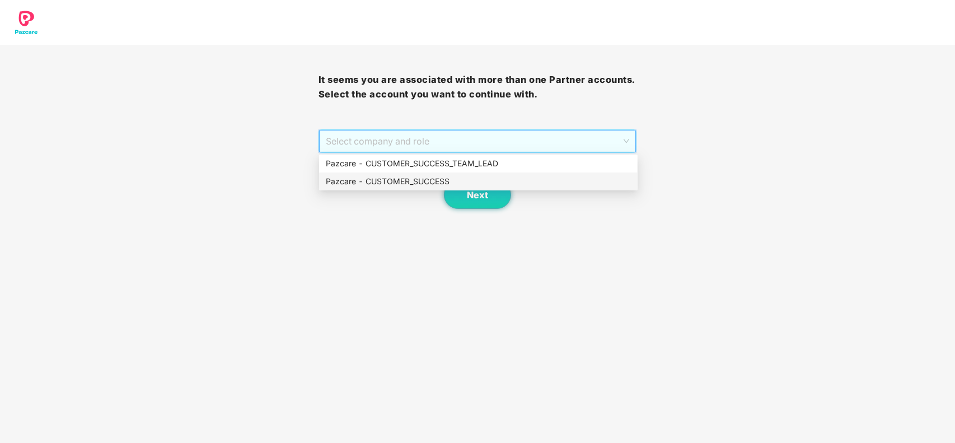
click at [396, 180] on div "Pazcare - CUSTOMER_SUCCESS" at bounding box center [478, 181] width 305 height 12
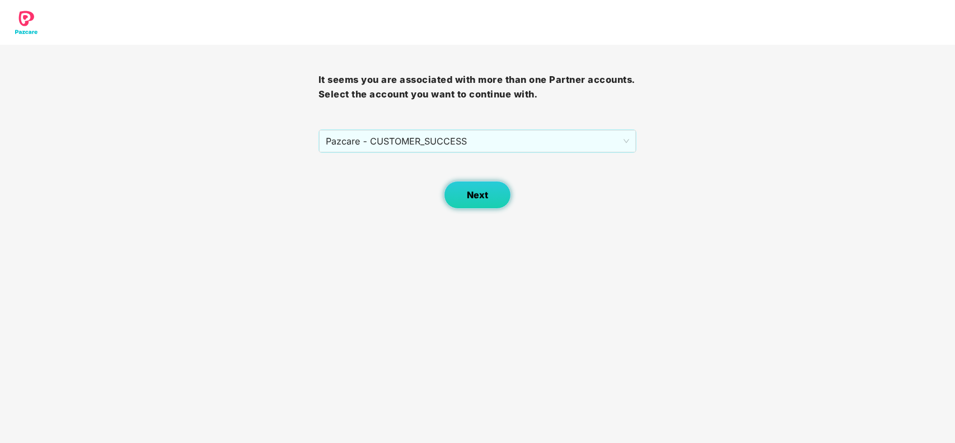
click at [475, 197] on span "Next" at bounding box center [477, 195] width 21 height 11
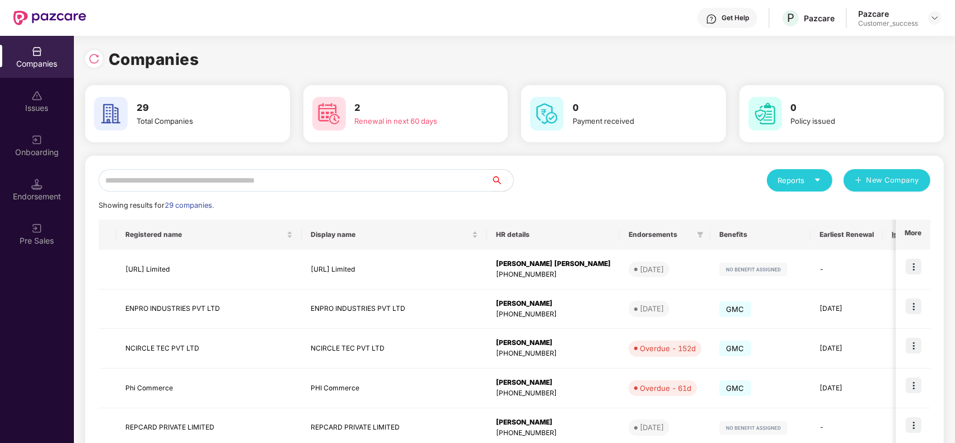
click at [224, 180] on input "text" at bounding box center [295, 180] width 392 height 22
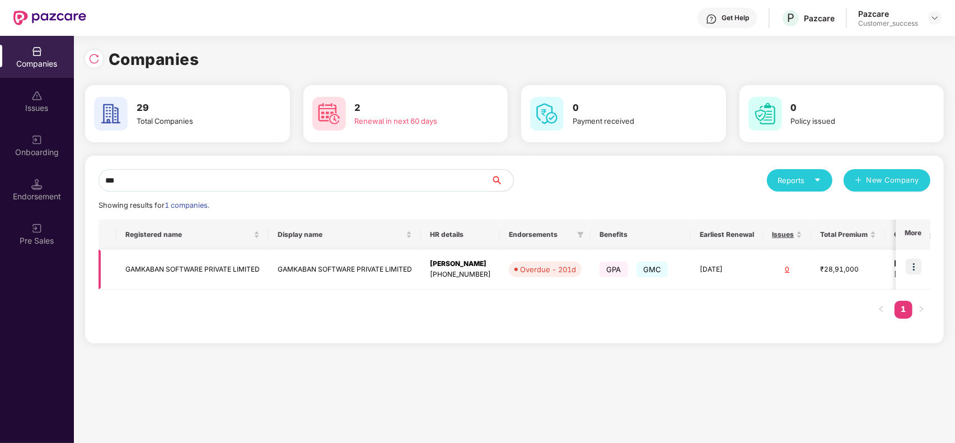
type input "***"
click at [913, 263] on img at bounding box center [914, 267] width 16 height 16
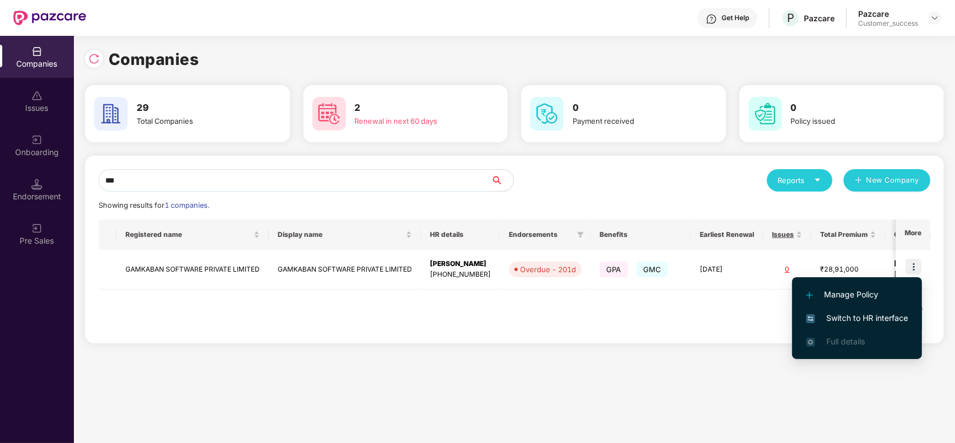
click at [843, 315] on span "Switch to HR interface" at bounding box center [857, 318] width 102 height 12
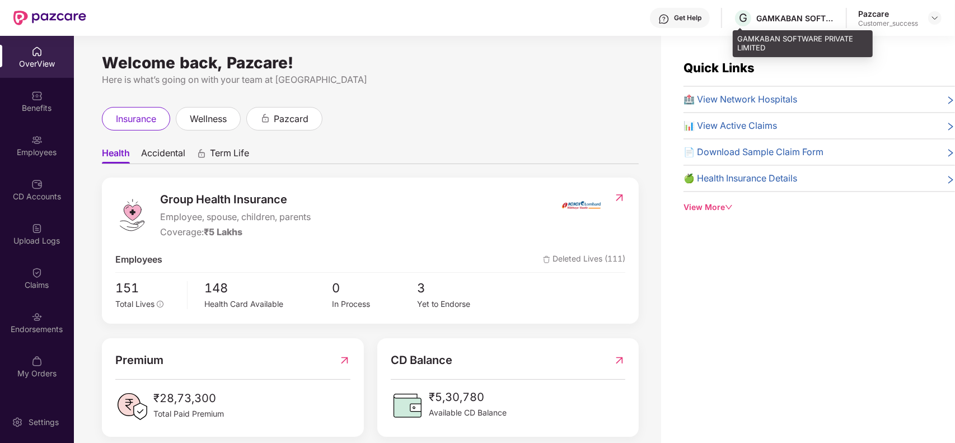
click at [790, 24] on div "G GAMKABAN SOFTWARE PRIVATE LIMITED" at bounding box center [783, 18] width 101 height 20
click at [793, 54] on div "GAMKABAN SOFTWARE PRIVATE LIMITED" at bounding box center [803, 43] width 140 height 26
drag, startPoint x: 779, startPoint y: 53, endPoint x: 737, endPoint y: 42, distance: 44.0
click at [737, 42] on div "GAMKABAN SOFTWARE PRIVATE LIMITED" at bounding box center [803, 43] width 140 height 26
copy div "GAMKABAN SOFTWARE PRIVATE LIMITED"
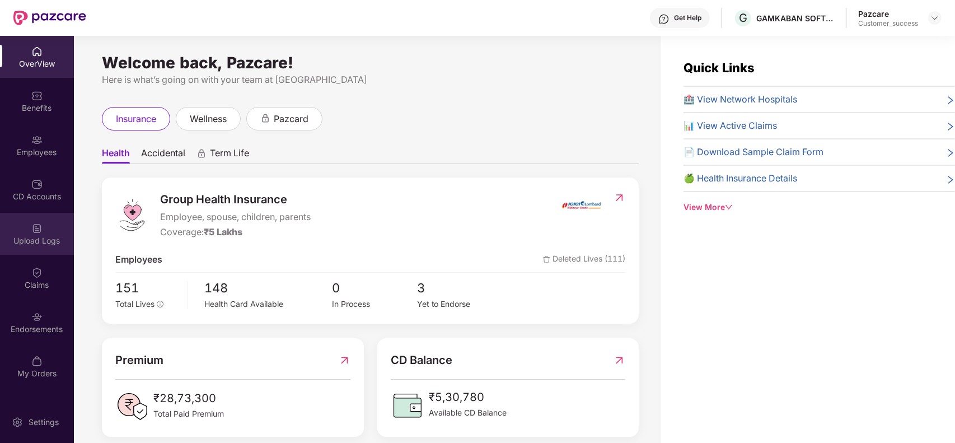
click at [32, 233] on div "Upload Logs" at bounding box center [37, 234] width 74 height 42
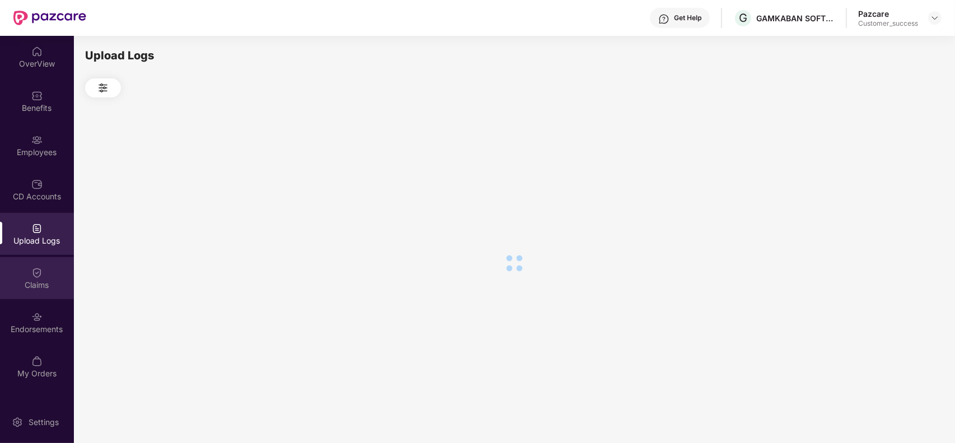
click at [35, 273] on img at bounding box center [36, 272] width 11 height 11
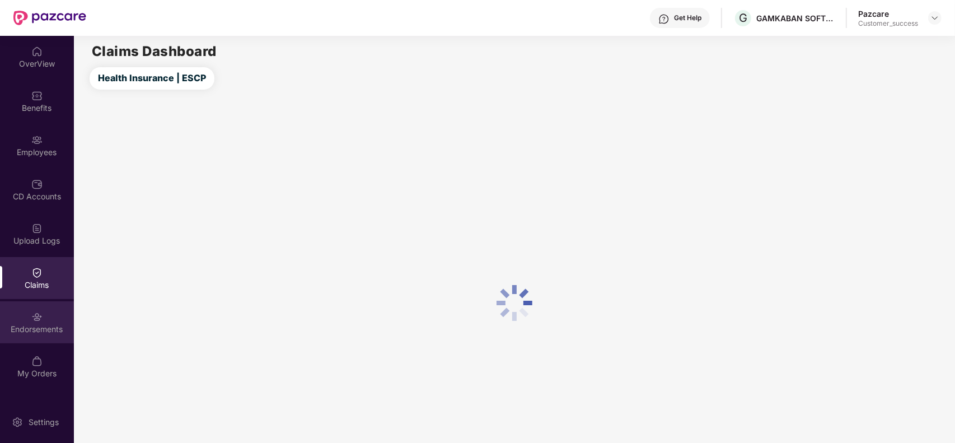
click at [38, 312] on img at bounding box center [36, 316] width 11 height 11
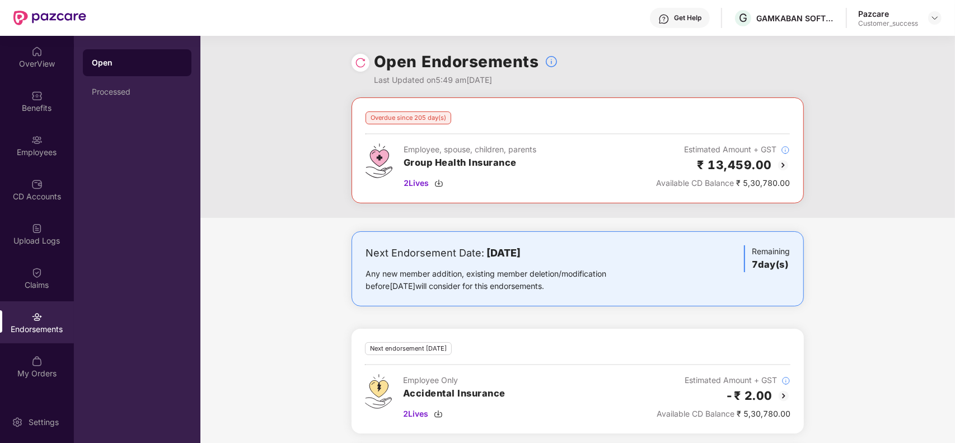
click at [927, 15] on div "Pazcare Customer_success" at bounding box center [899, 18] width 83 height 20
click at [933, 22] on div at bounding box center [934, 17] width 13 height 13
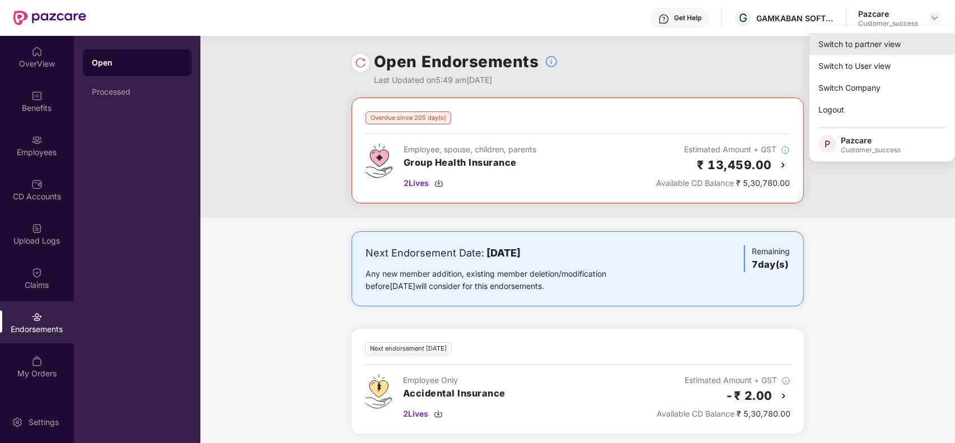
click at [868, 43] on div "Switch to partner view" at bounding box center [883, 44] width 146 height 22
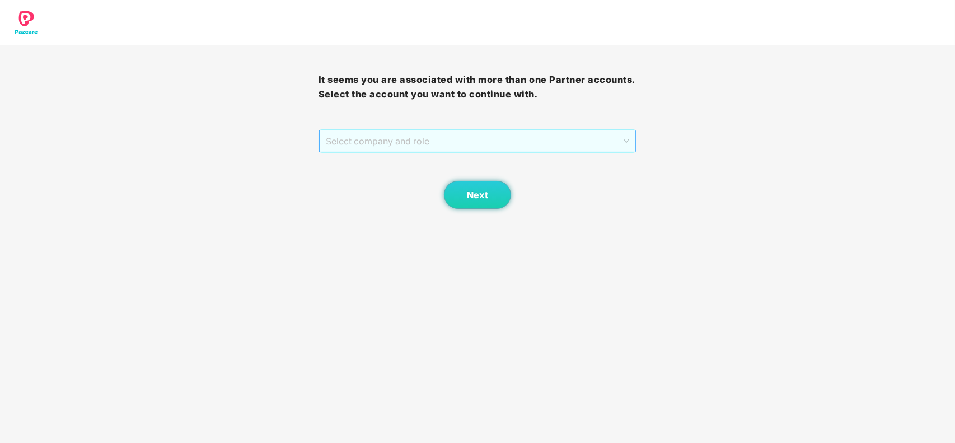
click at [431, 140] on span "Select company and role" at bounding box center [478, 140] width 304 height 21
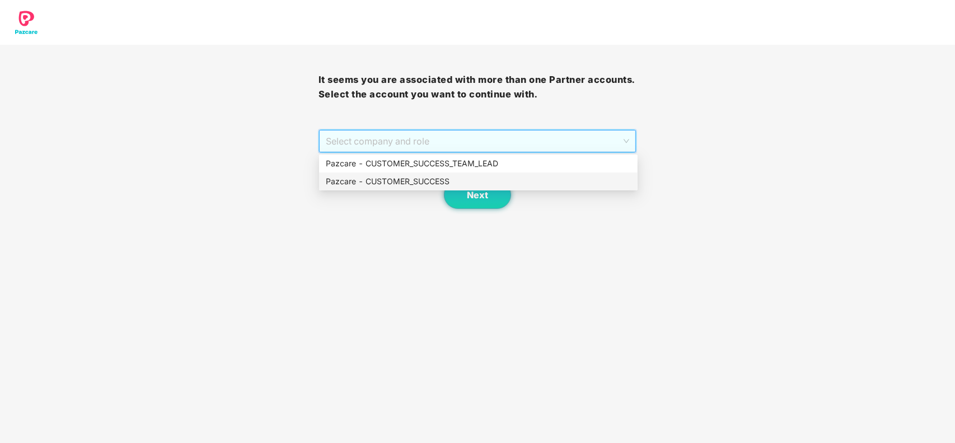
click at [396, 177] on div "Pazcare - CUSTOMER_SUCCESS" at bounding box center [478, 181] width 305 height 12
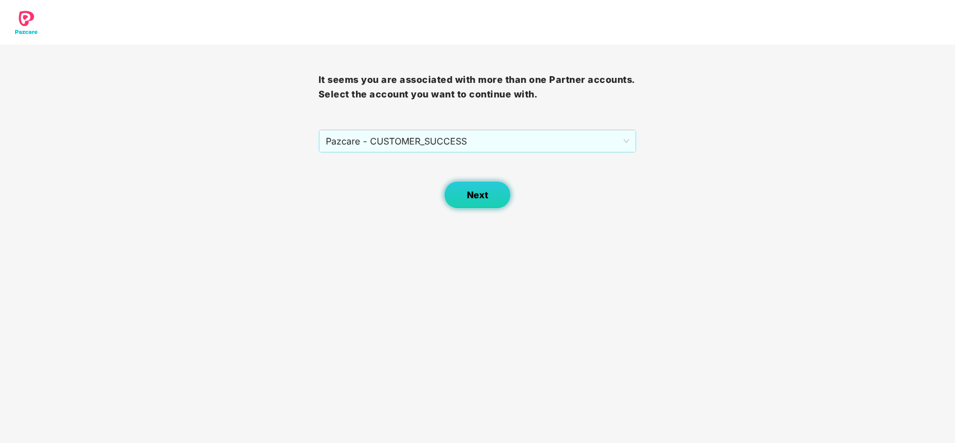
click at [454, 195] on button "Next" at bounding box center [477, 195] width 67 height 28
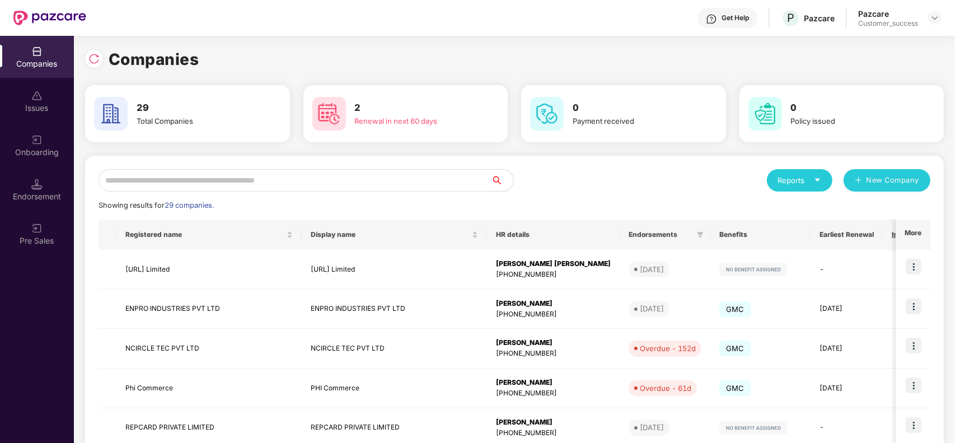
click at [267, 186] on input "text" at bounding box center [295, 180] width 392 height 22
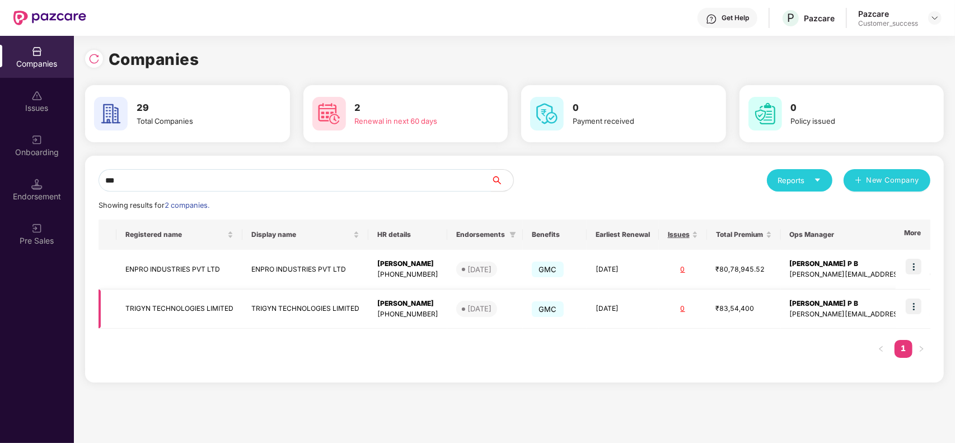
type input "***"
click at [916, 310] on img at bounding box center [914, 306] width 16 height 16
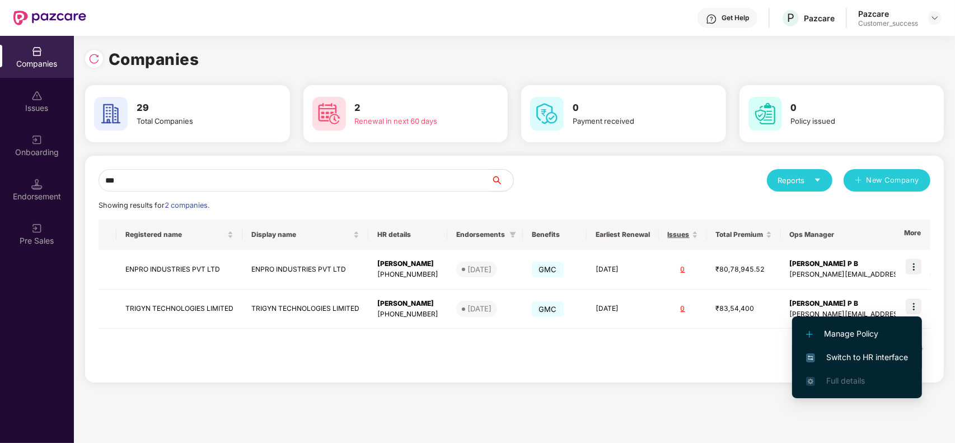
click at [849, 352] on span "Switch to HR interface" at bounding box center [857, 357] width 102 height 12
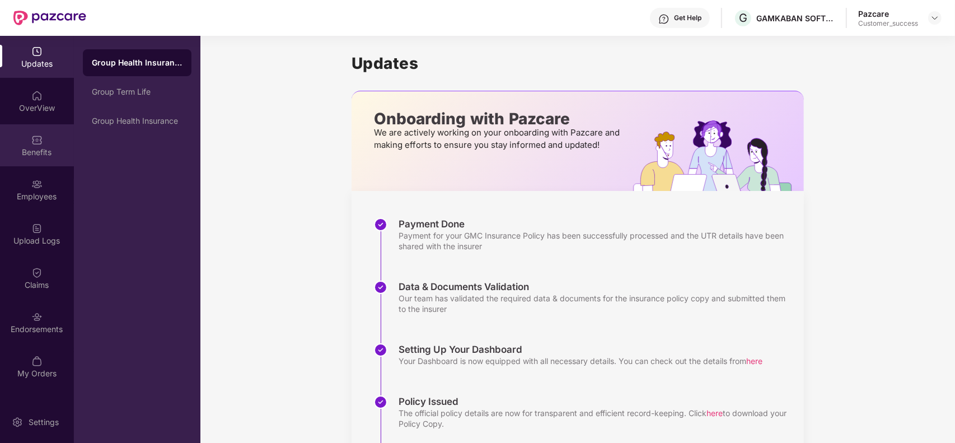
click at [49, 146] on div "Benefits" at bounding box center [37, 145] width 74 height 42
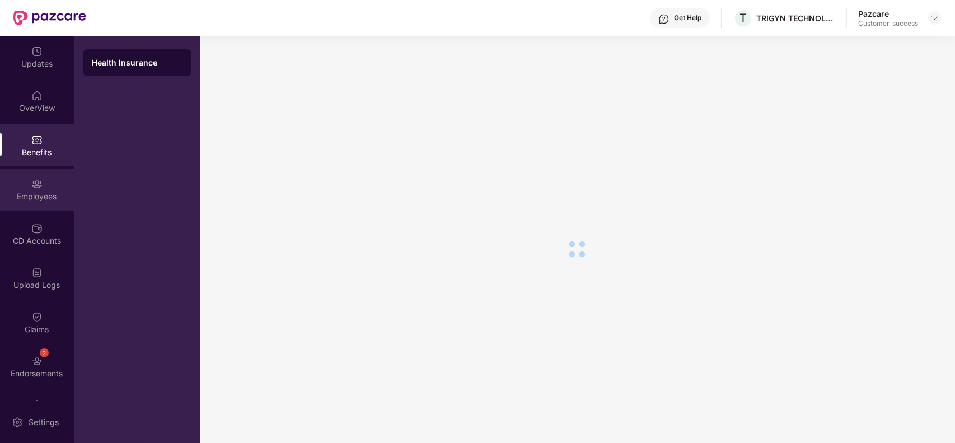
click at [43, 191] on div "Employees" at bounding box center [37, 196] width 74 height 11
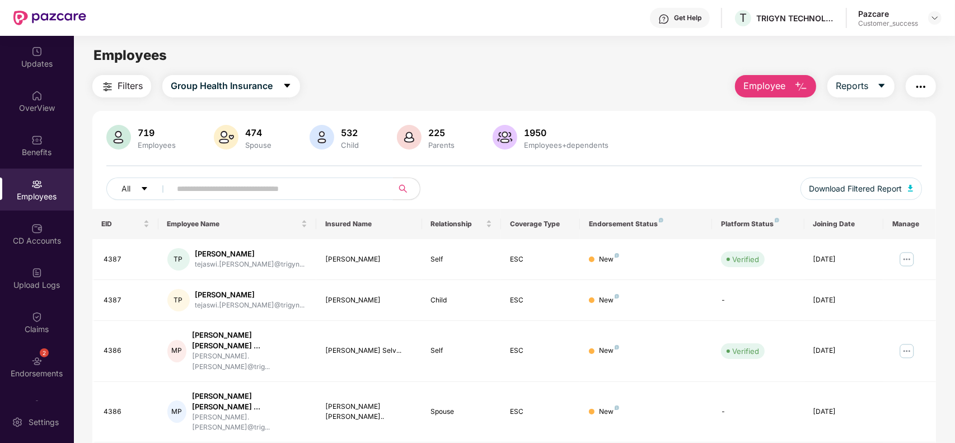
click at [219, 185] on input "text" at bounding box center [277, 188] width 201 height 17
paste input "*****"
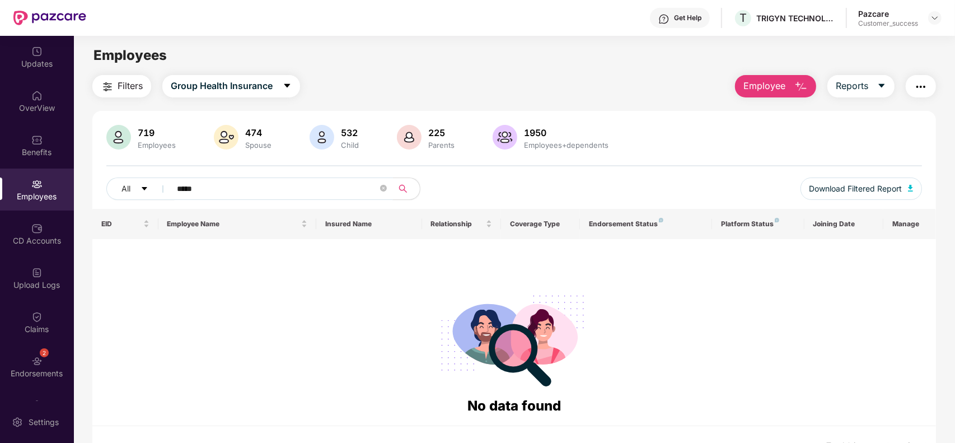
paste input "*********"
click at [267, 79] on span "Group Health Insurance" at bounding box center [222, 86] width 102 height 14
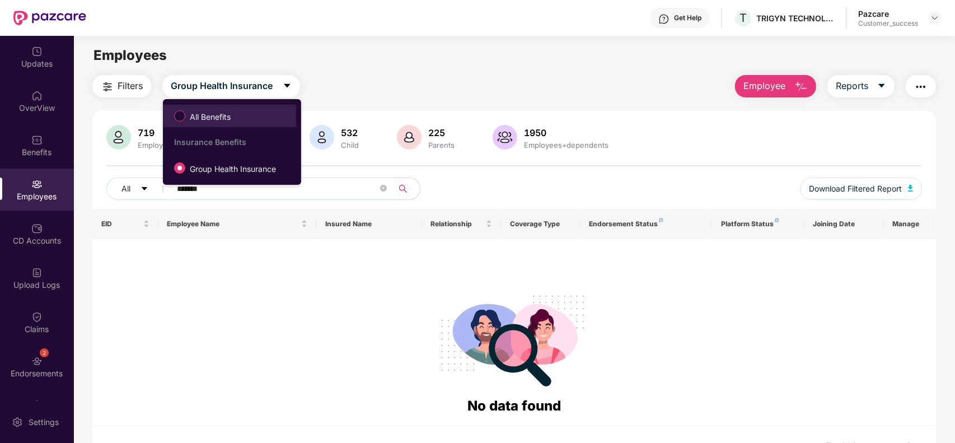
click at [231, 120] on span "All Benefits" at bounding box center [210, 117] width 50 height 12
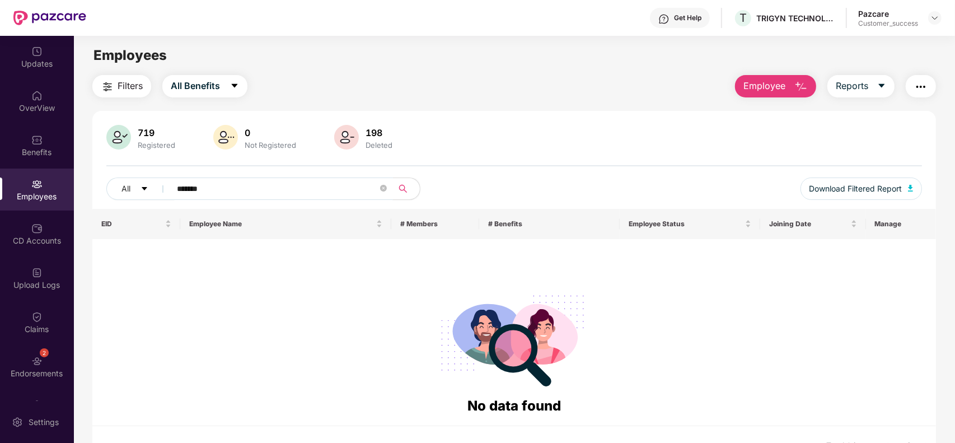
click at [269, 191] on input "*******" at bounding box center [277, 188] width 201 height 17
paste input "text"
click at [281, 193] on input "*****" at bounding box center [277, 188] width 201 height 17
type input "*"
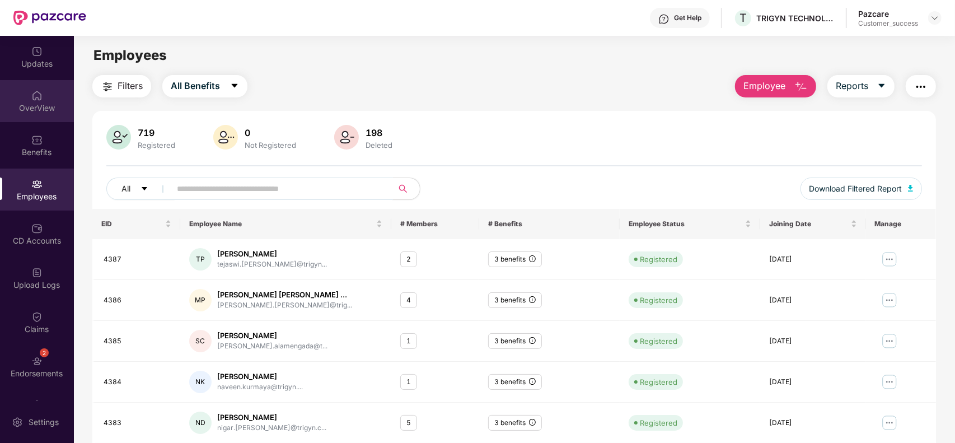
click at [42, 110] on div "OverView" at bounding box center [37, 107] width 74 height 11
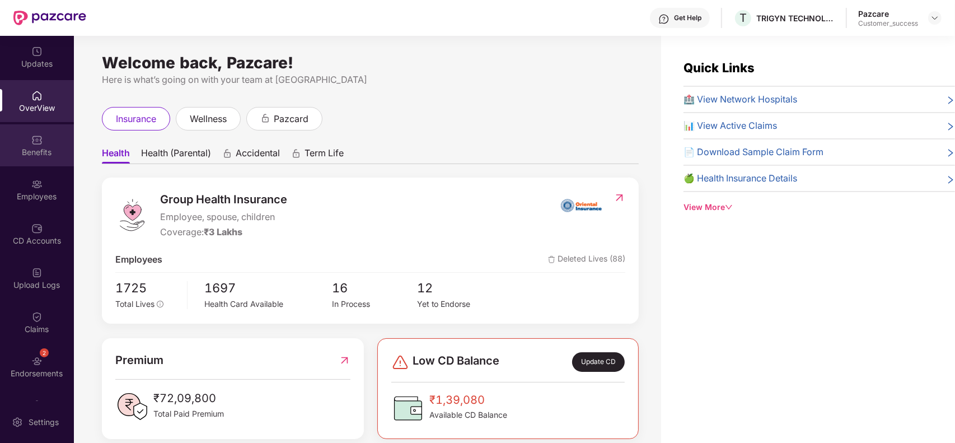
click at [45, 158] on div "Benefits" at bounding box center [37, 145] width 74 height 42
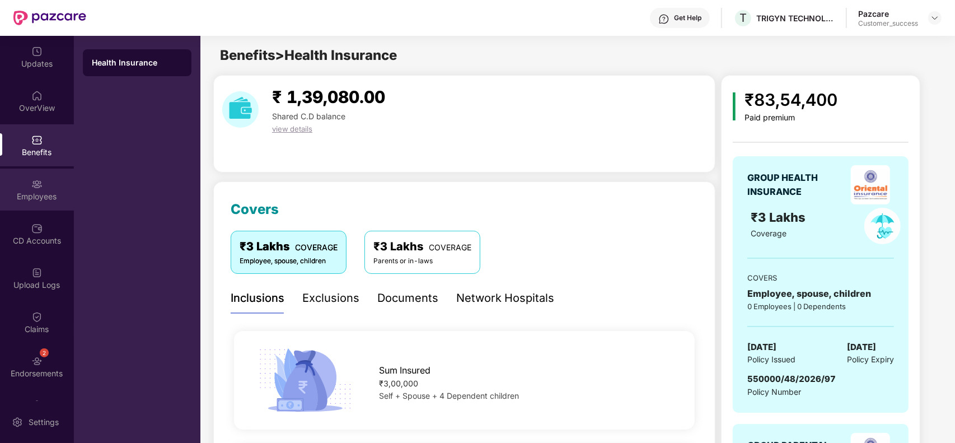
click at [42, 196] on div "Employees" at bounding box center [37, 196] width 74 height 11
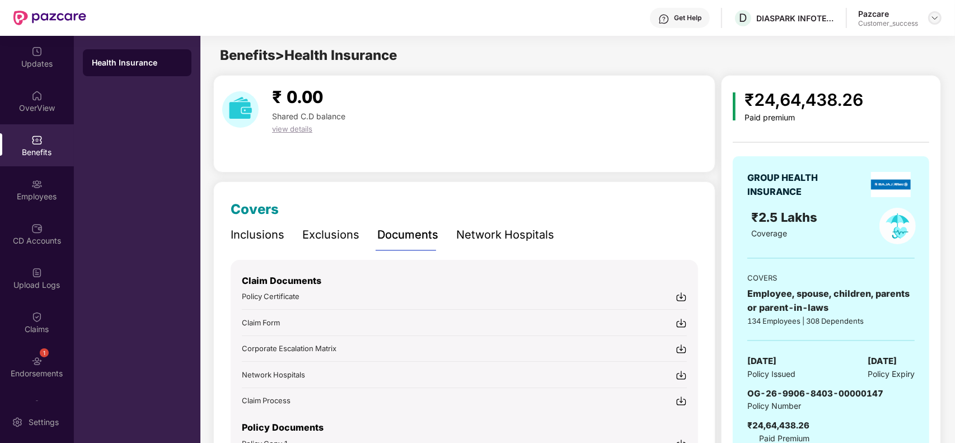
scroll to position [104, 0]
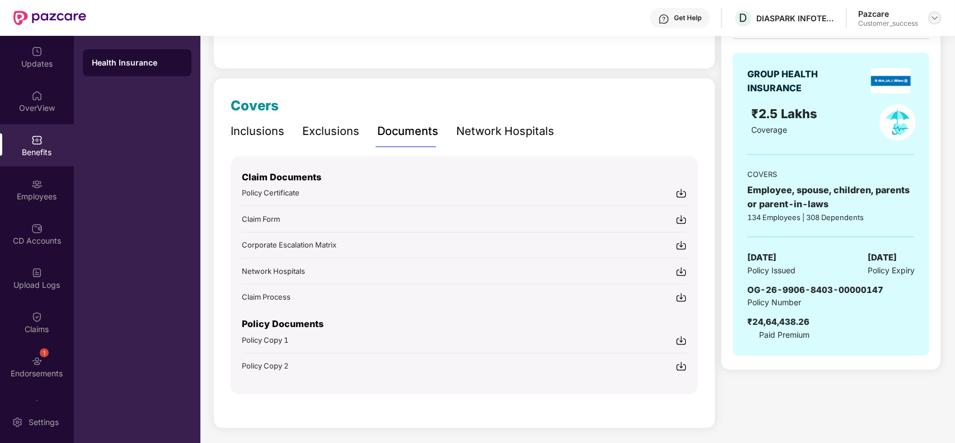
click at [931, 20] on img at bounding box center [935, 17] width 9 height 9
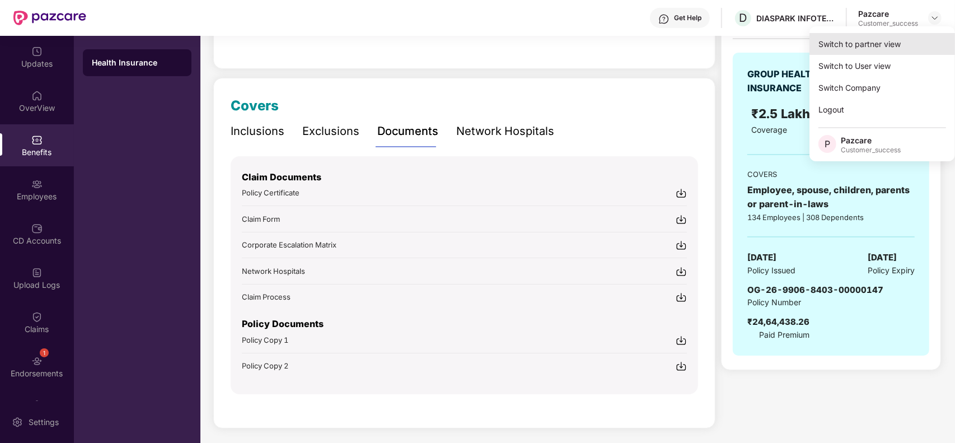
click at [872, 40] on div "Switch to partner view" at bounding box center [883, 44] width 146 height 22
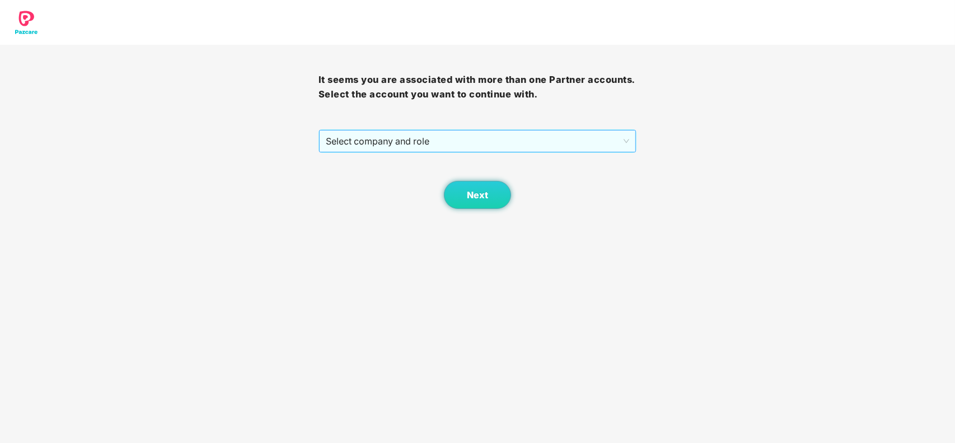
click at [388, 140] on span "Select company and role" at bounding box center [478, 140] width 304 height 21
click at [401, 191] on div "Next" at bounding box center [478, 181] width 319 height 56
click at [406, 130] on div "Select company and role" at bounding box center [477, 141] width 317 height 22
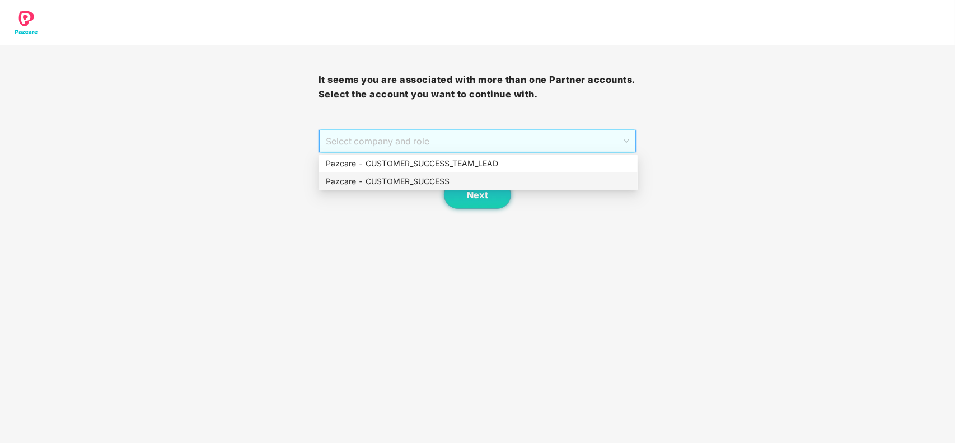
click at [395, 177] on div "Pazcare - CUSTOMER_SUCCESS" at bounding box center [478, 181] width 305 height 12
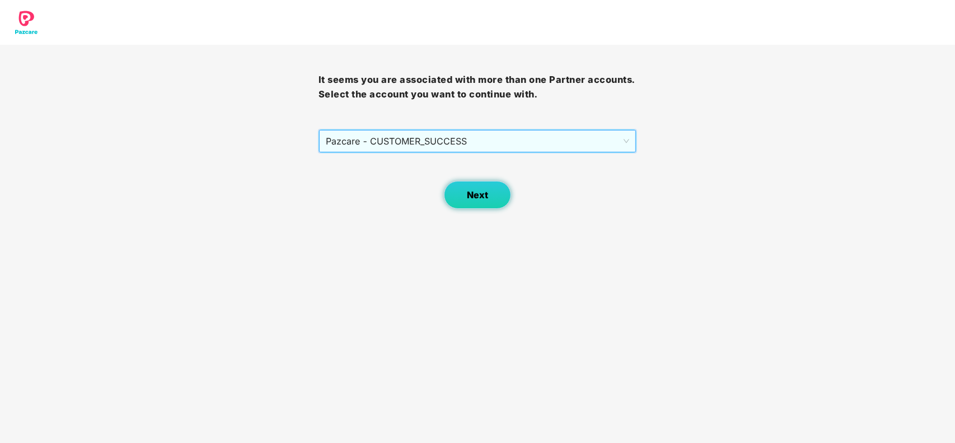
click at [497, 197] on button "Next" at bounding box center [477, 195] width 67 height 28
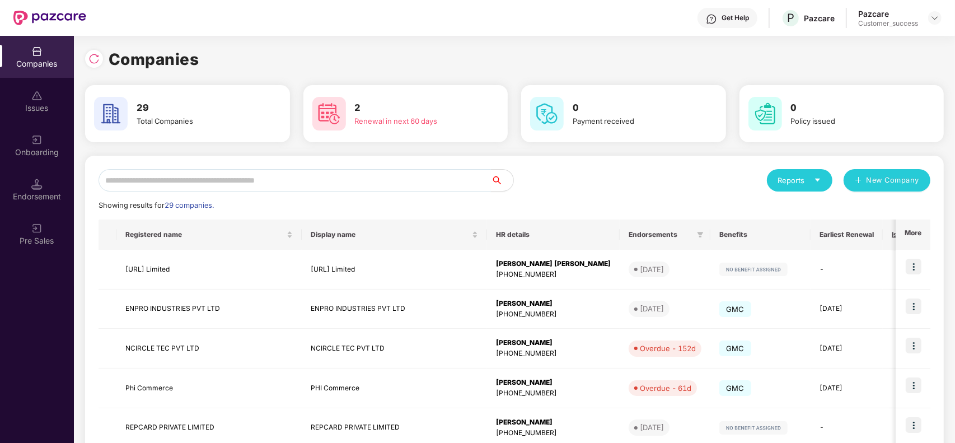
click at [207, 188] on input "text" at bounding box center [295, 180] width 392 height 22
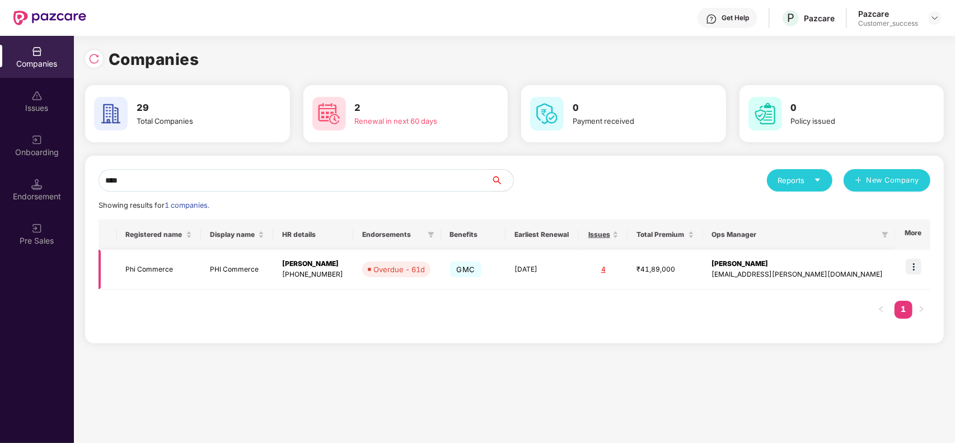
type input "***"
drag, startPoint x: 784, startPoint y: 269, endPoint x: 778, endPoint y: 267, distance: 6.0
click at [778, 267] on td "Anjali Bhaireshwar Vernekar anjali.vernekar@pazcare.com" at bounding box center [799, 270] width 192 height 40
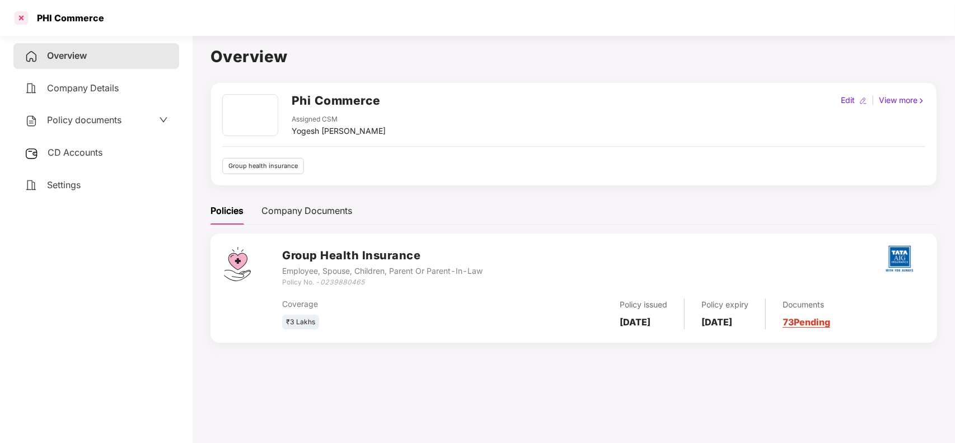
click at [17, 17] on div at bounding box center [21, 18] width 18 height 18
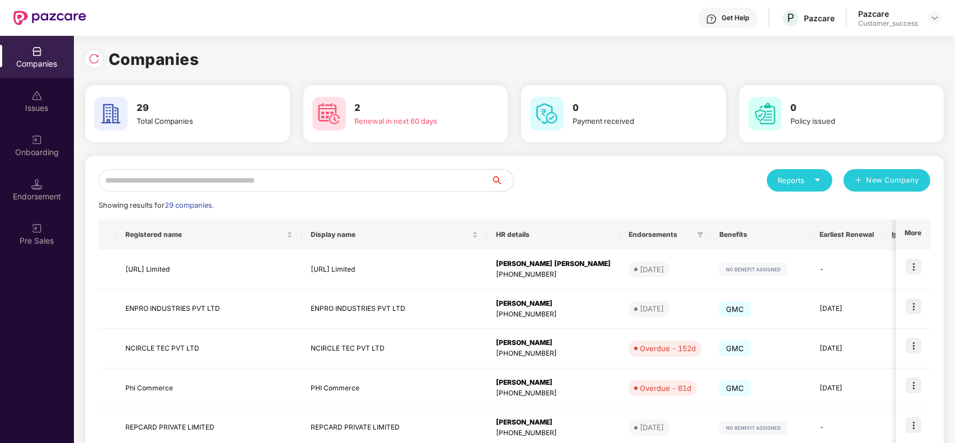
click at [432, 185] on input "text" at bounding box center [295, 180] width 392 height 22
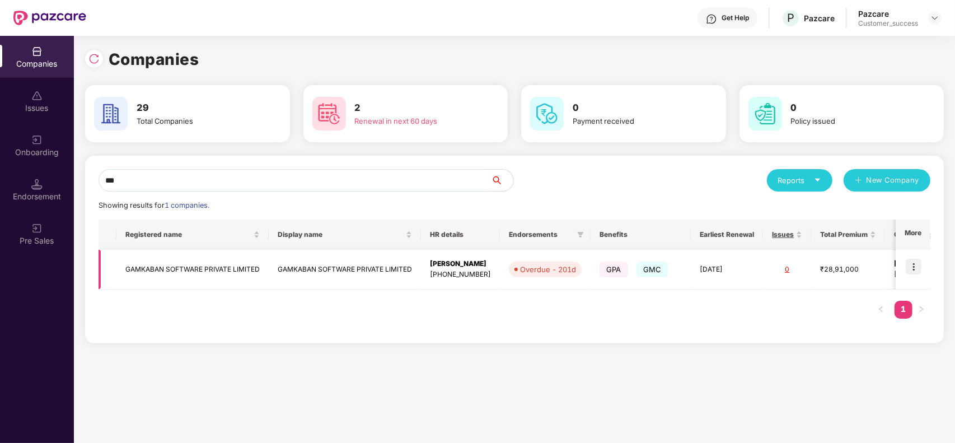
type input "***"
click at [908, 264] on img at bounding box center [914, 267] width 16 height 16
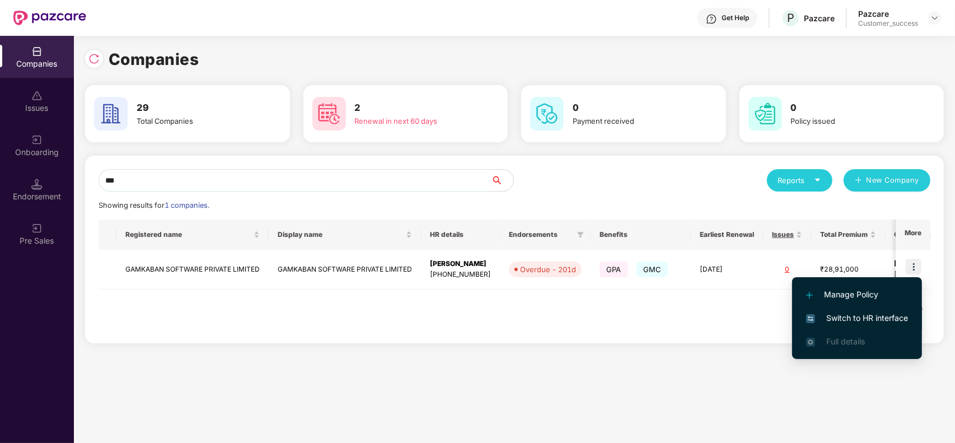
click at [857, 320] on span "Switch to HR interface" at bounding box center [857, 318] width 102 height 12
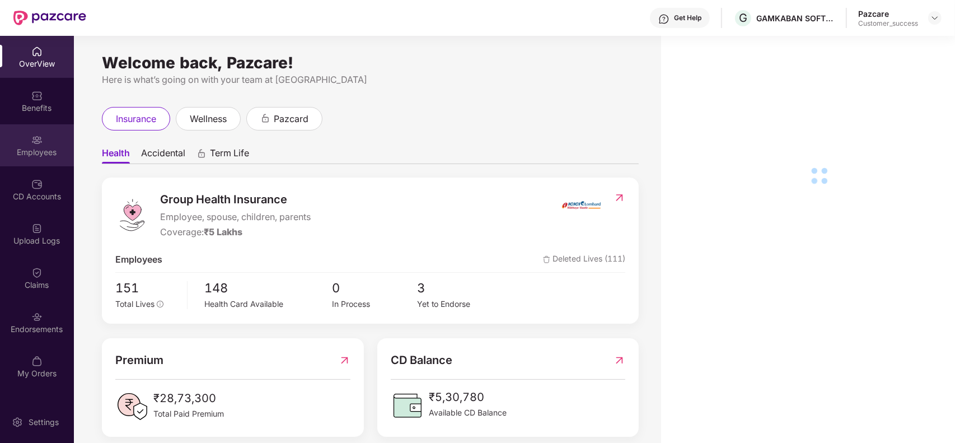
click at [41, 146] on div "Employees" at bounding box center [37, 145] width 74 height 42
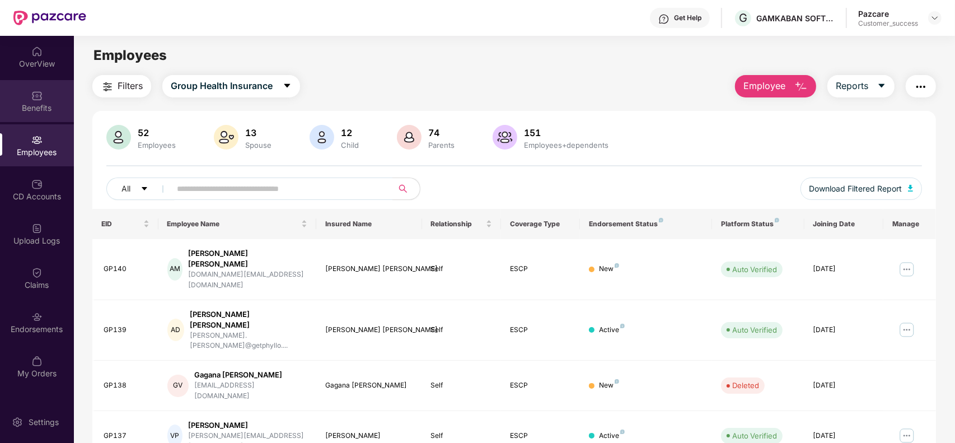
click at [22, 90] on div "Benefits" at bounding box center [37, 101] width 74 height 42
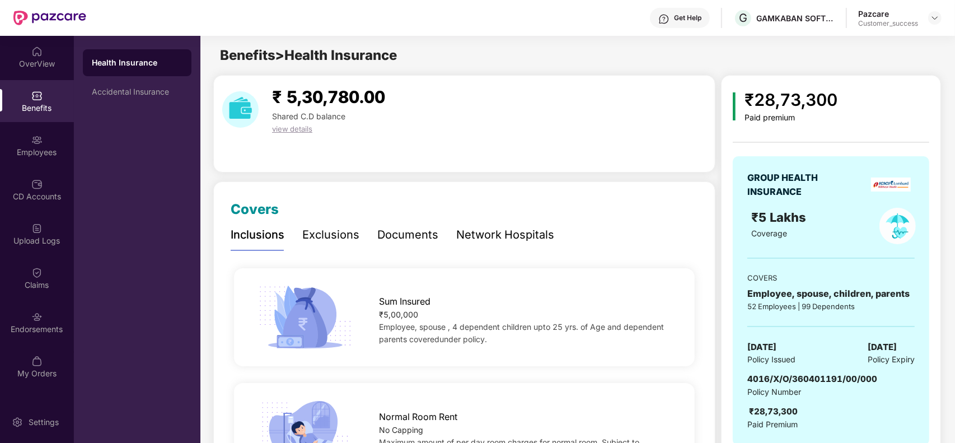
click at [22, 90] on div "Benefits" at bounding box center [37, 101] width 74 height 42
drag, startPoint x: 880, startPoint y: 381, endPoint x: 749, endPoint y: 377, distance: 131.1
click at [749, 377] on span "4016/X/O/360401191/00/000" at bounding box center [812, 378] width 130 height 11
copy span "4016/X/O/360401191/00/000"
click at [931, 14] on img at bounding box center [935, 17] width 9 height 9
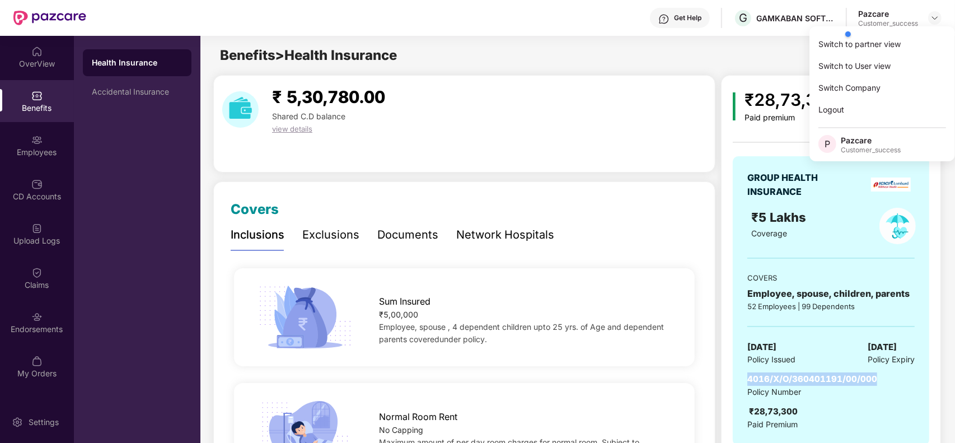
click at [880, 44] on div at bounding box center [896, 34] width 106 height 22
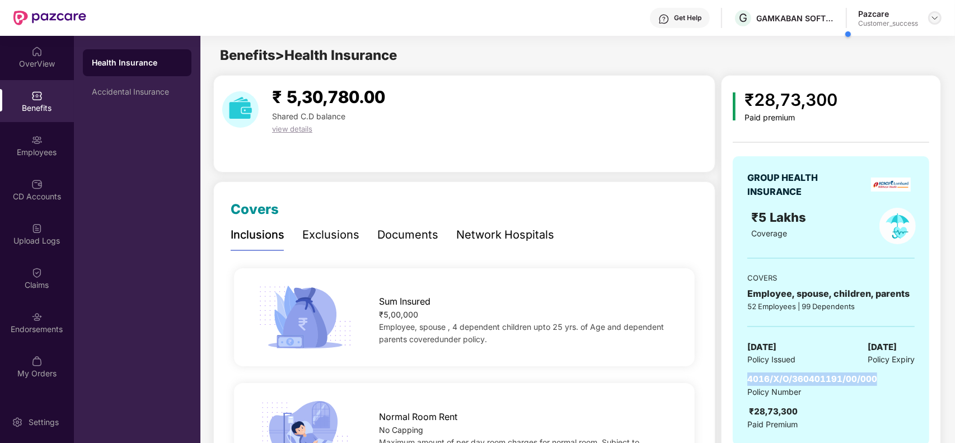
click at [934, 18] on img at bounding box center [935, 17] width 9 height 9
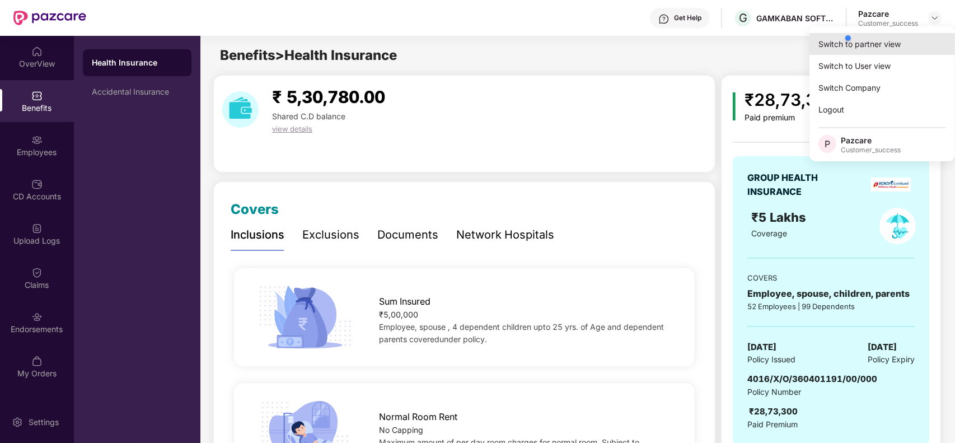
click at [819, 39] on div "Switch to partner view" at bounding box center [883, 44] width 146 height 22
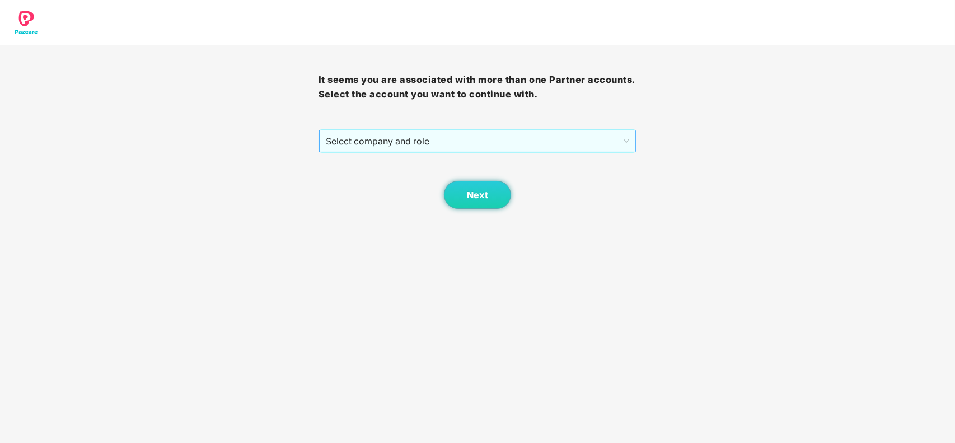
click at [390, 141] on span "Select company and role" at bounding box center [478, 140] width 304 height 21
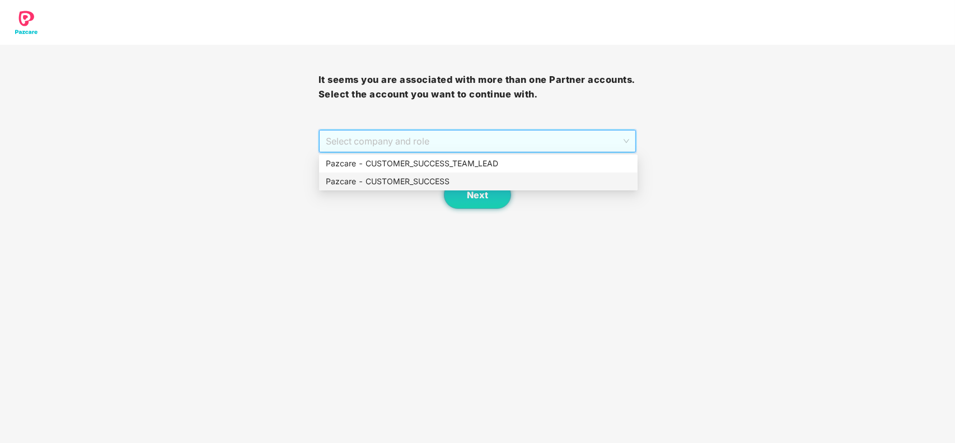
click at [370, 179] on div "Pazcare - CUSTOMER_SUCCESS" at bounding box center [478, 181] width 305 height 12
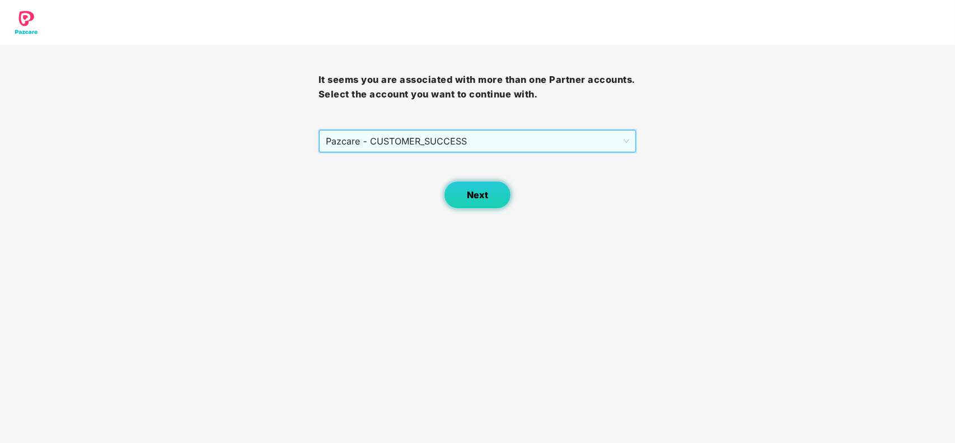
click at [482, 199] on span "Next" at bounding box center [477, 195] width 21 height 11
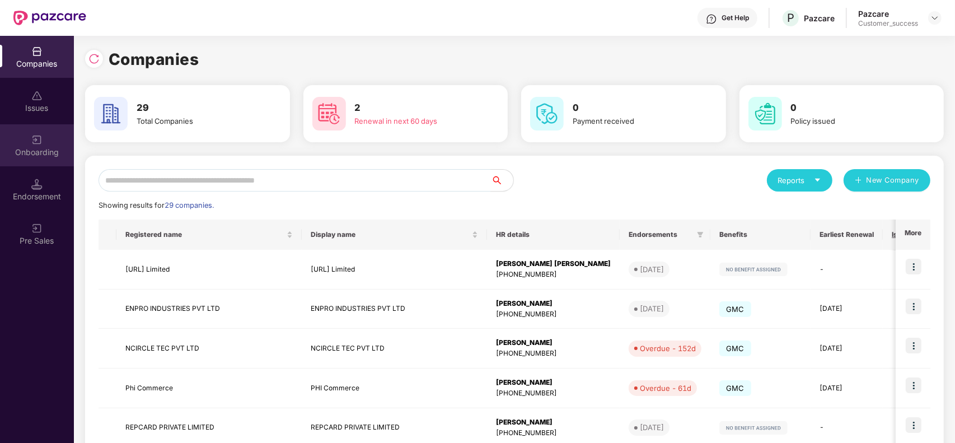
click at [43, 163] on div "Onboarding" at bounding box center [37, 145] width 74 height 42
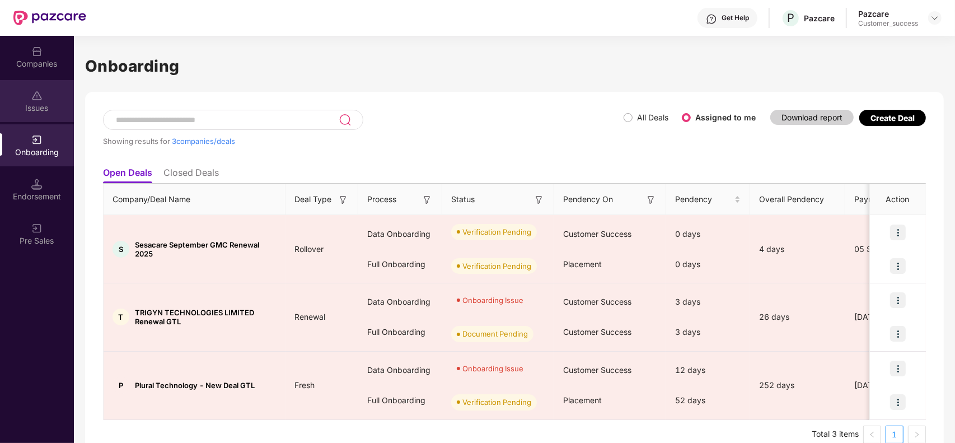
click at [35, 109] on div "Issues" at bounding box center [37, 107] width 74 height 11
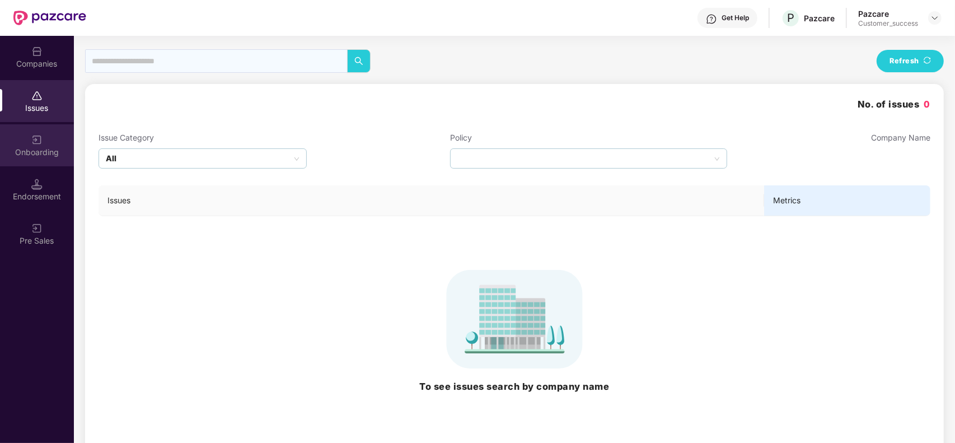
click at [38, 157] on div "Onboarding" at bounding box center [37, 152] width 74 height 11
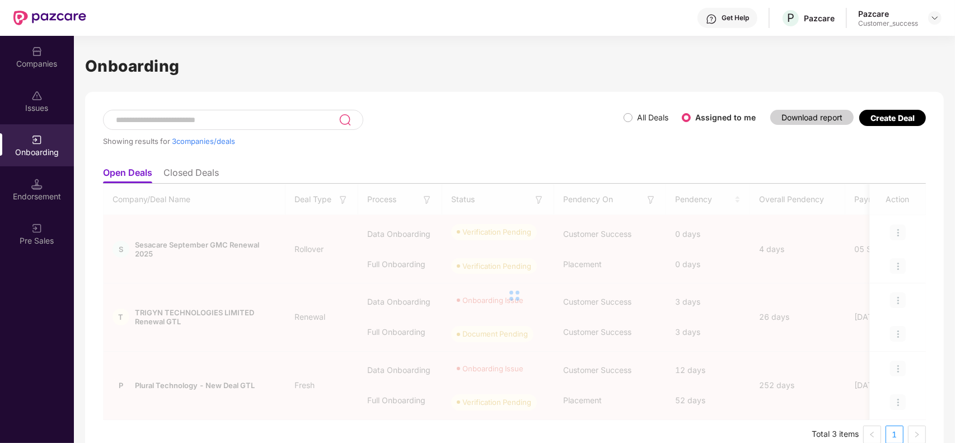
click at [40, 208] on div "Endorsement" at bounding box center [37, 190] width 74 height 42
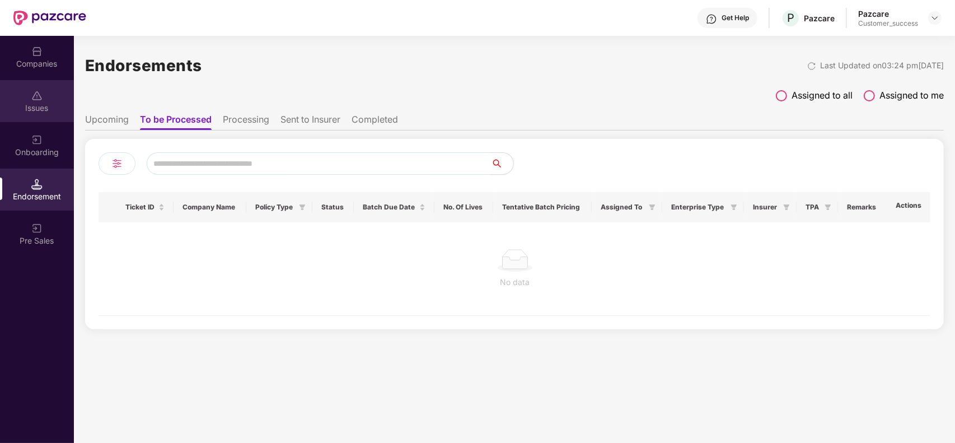
click at [40, 116] on div "Issues" at bounding box center [37, 101] width 74 height 42
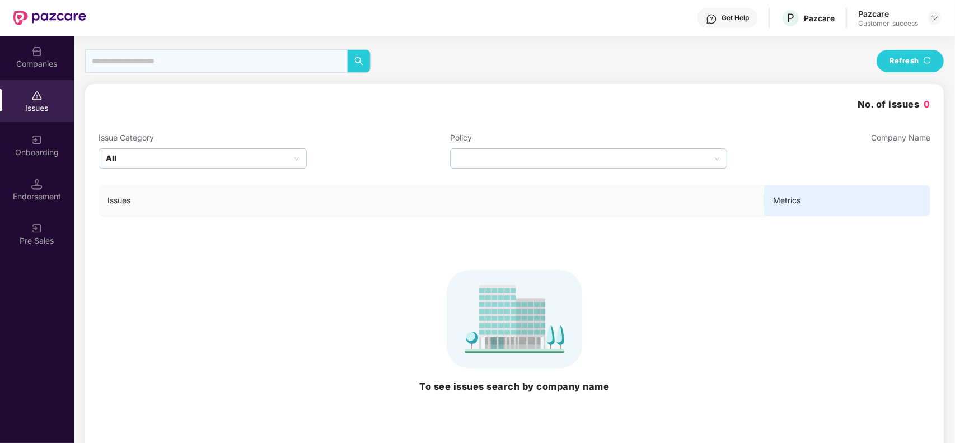
click at [38, 148] on div "Onboarding" at bounding box center [37, 152] width 74 height 11
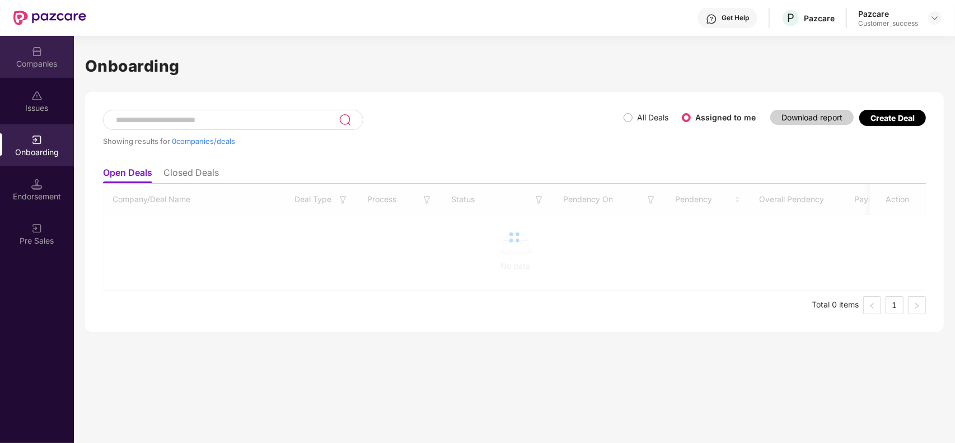
click at [39, 58] on div "Companies" at bounding box center [37, 63] width 74 height 11
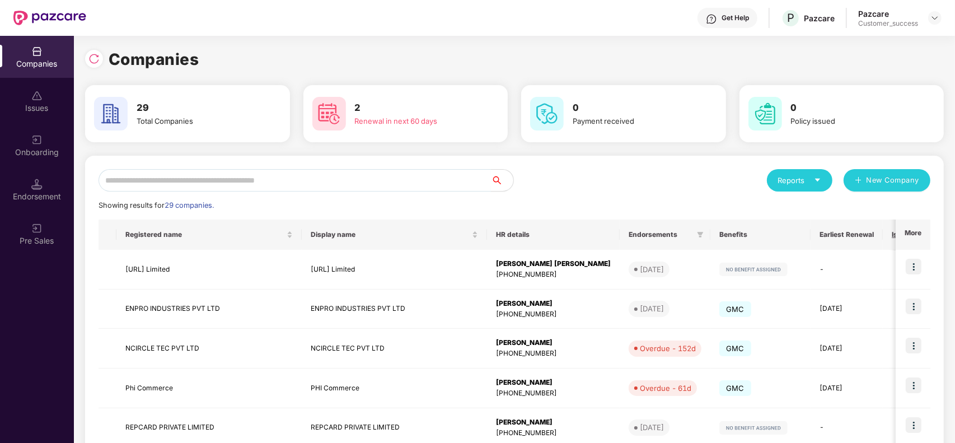
click at [189, 174] on input "text" at bounding box center [295, 180] width 392 height 22
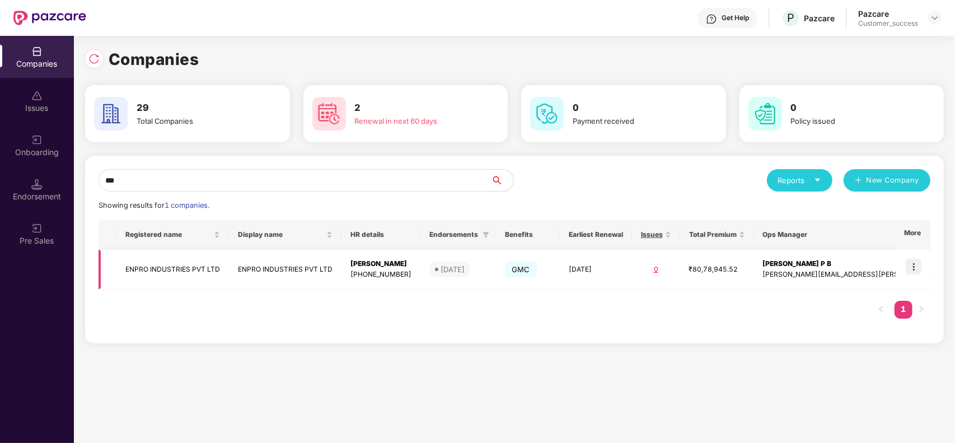
type input "***"
click at [916, 274] on img at bounding box center [914, 267] width 16 height 16
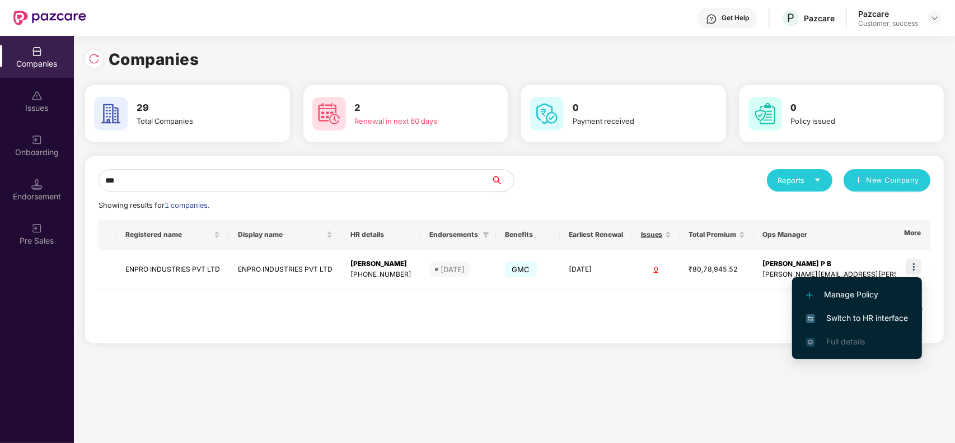
click at [859, 320] on span "Switch to HR interface" at bounding box center [857, 318] width 102 height 12
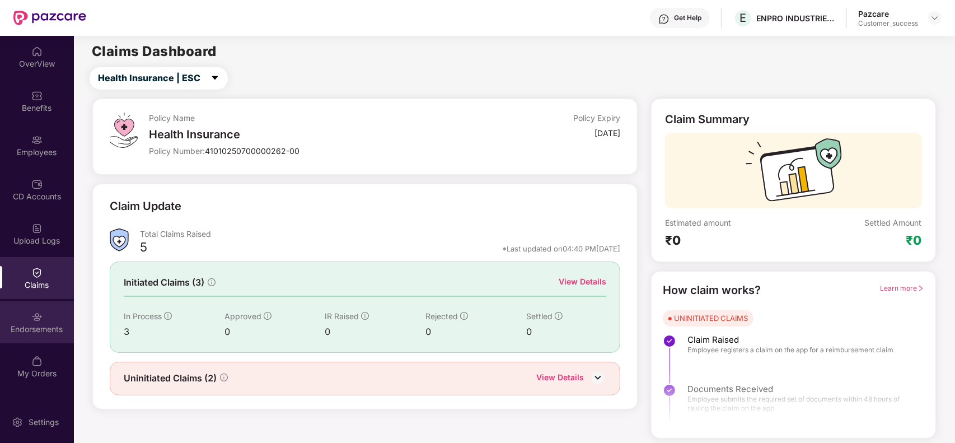
click at [25, 321] on div "Endorsements" at bounding box center [37, 322] width 74 height 42
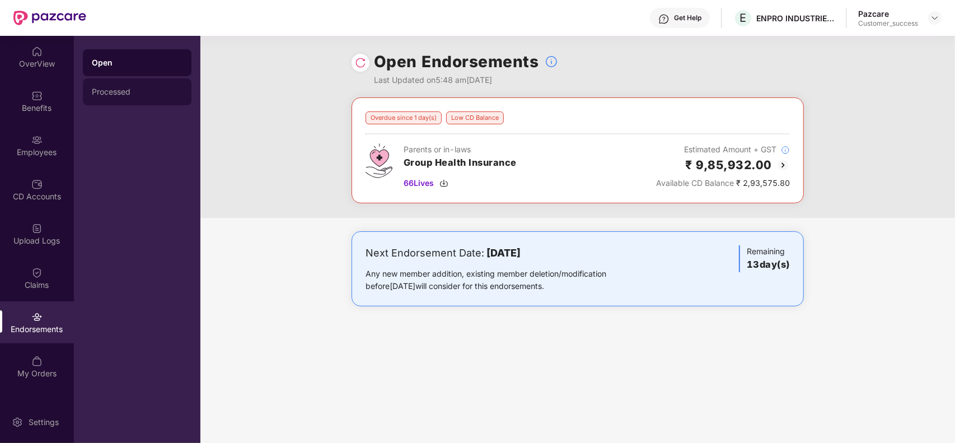
click at [132, 88] on div "Processed" at bounding box center [137, 91] width 91 height 9
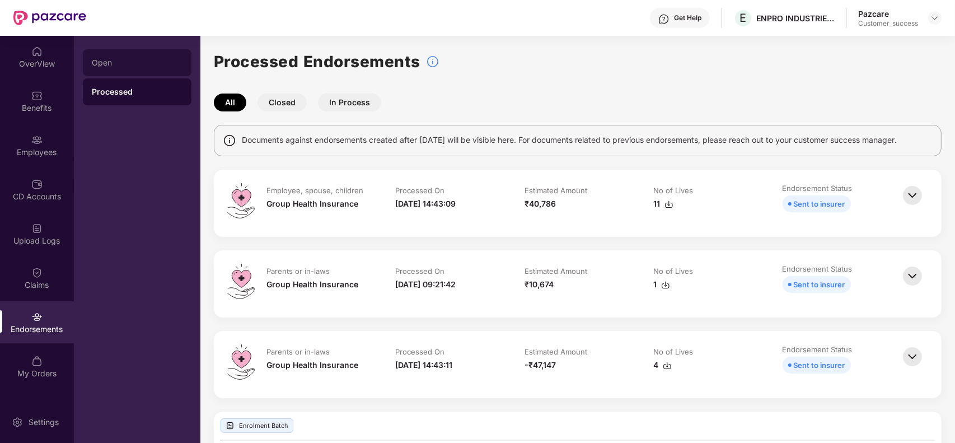
click at [127, 63] on div "Open" at bounding box center [137, 62] width 91 height 9
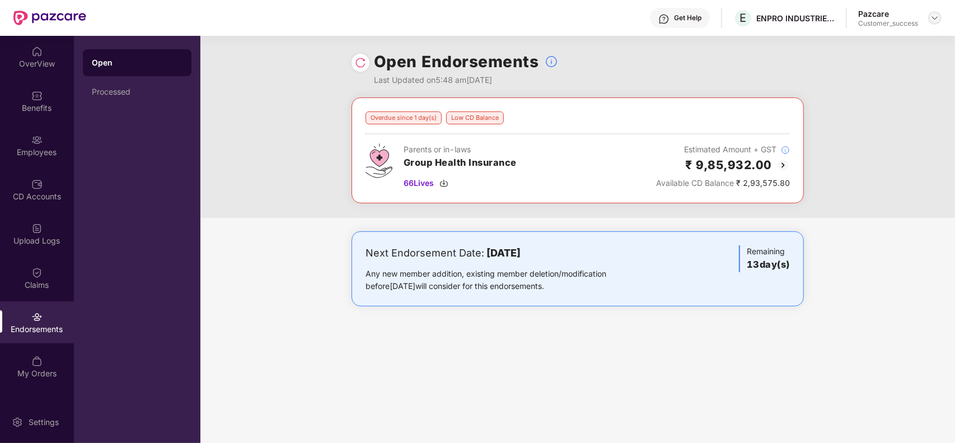
click at [928, 18] on div at bounding box center [934, 17] width 13 height 13
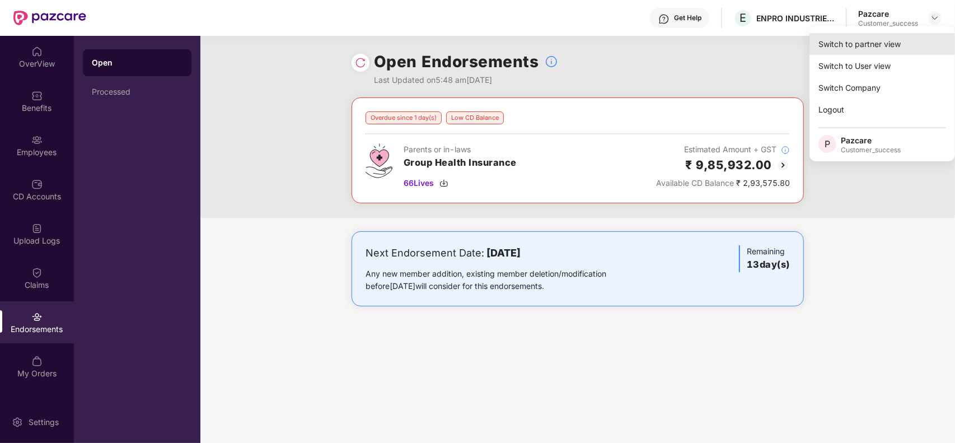
click at [859, 40] on div "Switch to partner view" at bounding box center [883, 44] width 146 height 22
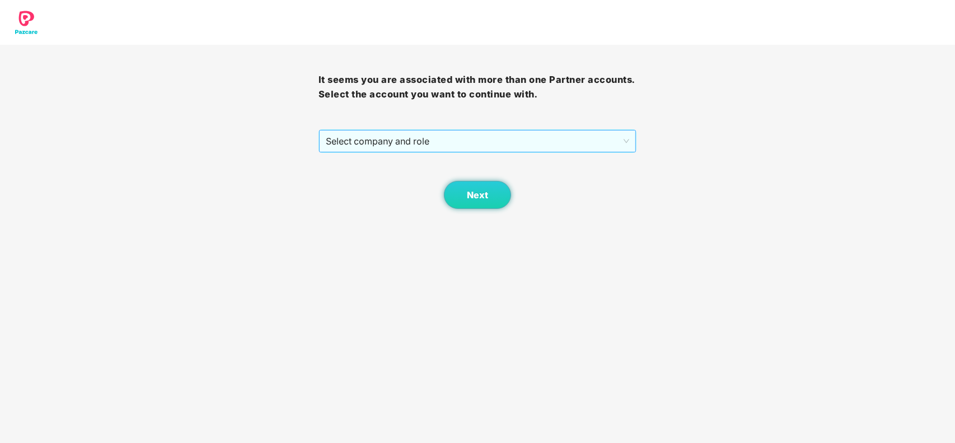
click at [536, 138] on span "Select company and role" at bounding box center [478, 140] width 304 height 21
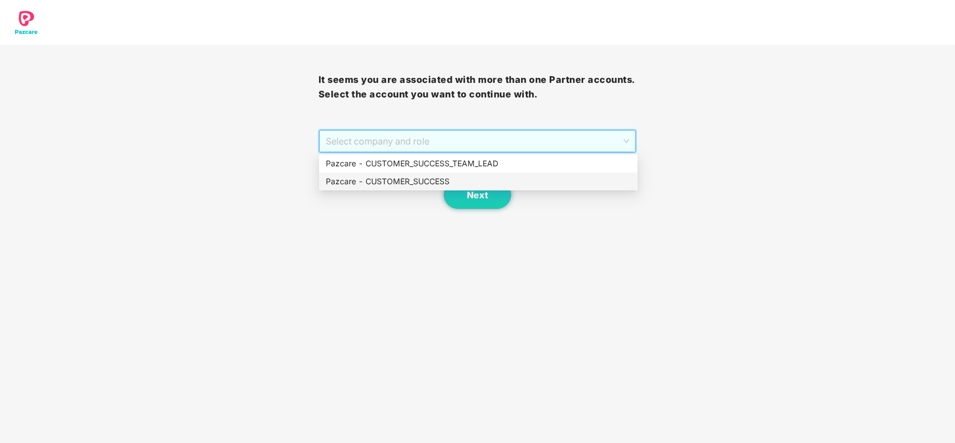
click at [440, 184] on div "Pazcare - CUSTOMER_SUCCESS" at bounding box center [478, 181] width 305 height 12
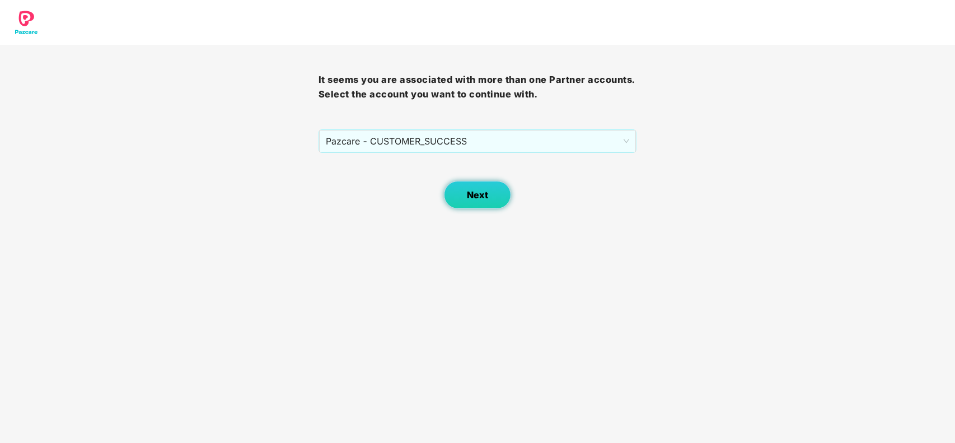
click at [467, 197] on span "Next" at bounding box center [477, 195] width 21 height 11
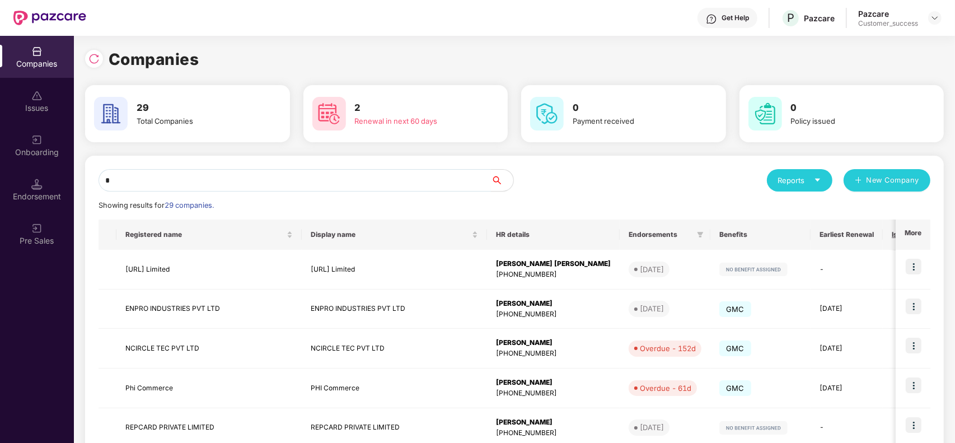
click at [241, 176] on input "*" at bounding box center [295, 180] width 392 height 22
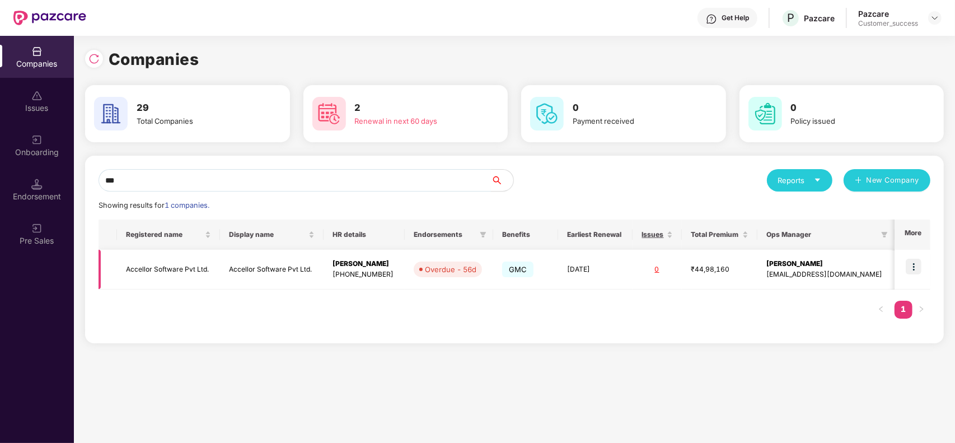
type input "***"
click at [921, 273] on img at bounding box center [914, 267] width 16 height 16
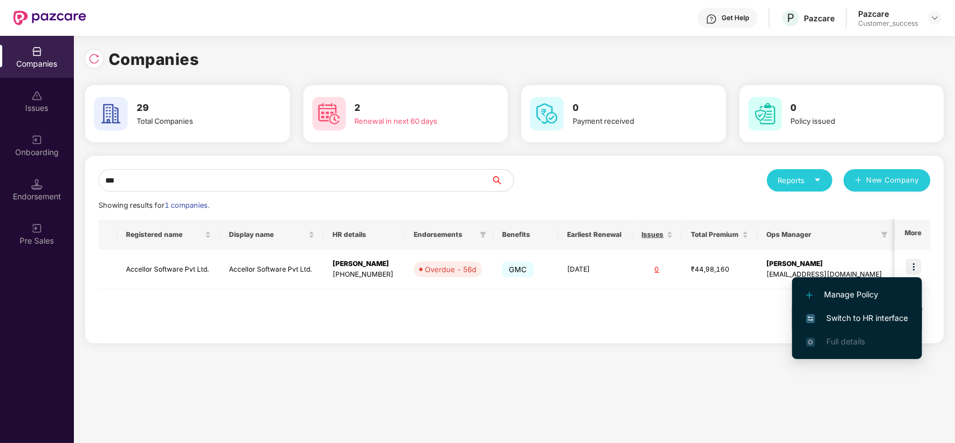
click at [847, 314] on span "Switch to HR interface" at bounding box center [857, 318] width 102 height 12
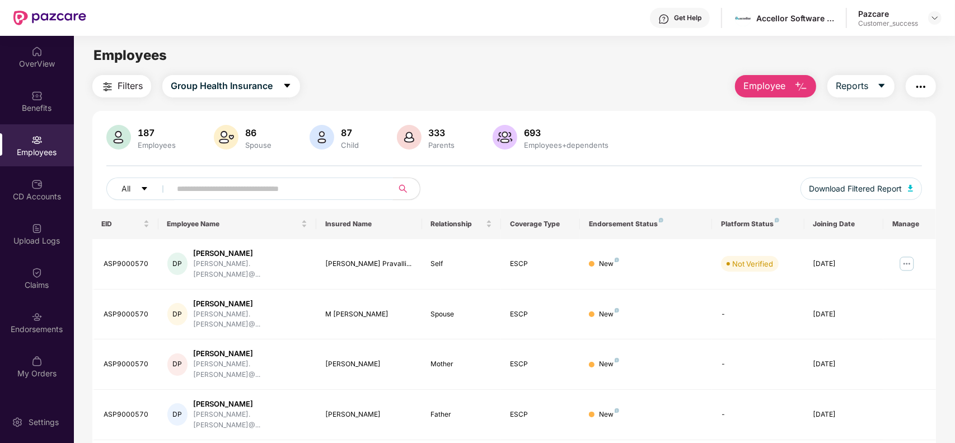
click at [224, 189] on input "text" at bounding box center [277, 188] width 201 height 17
paste input "*****"
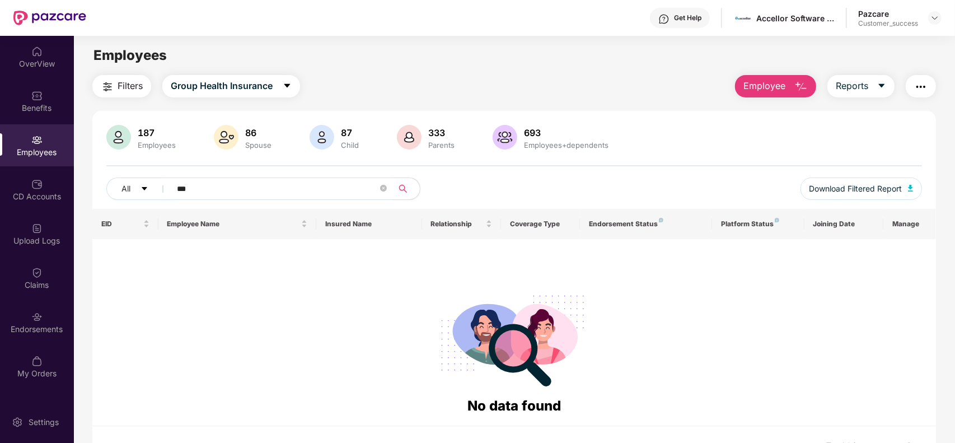
type input "***"
click at [933, 22] on div at bounding box center [934, 17] width 13 height 13
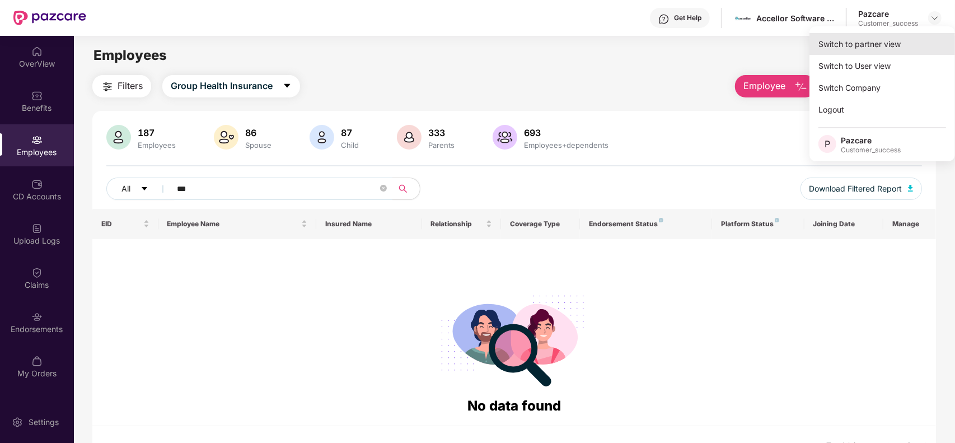
click at [879, 38] on div "Switch to partner view" at bounding box center [883, 44] width 146 height 22
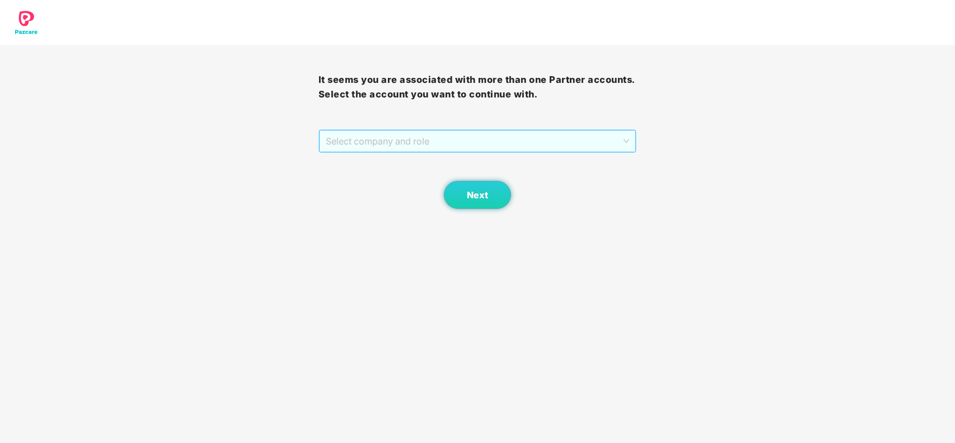
click at [452, 140] on span "Select company and role" at bounding box center [478, 140] width 304 height 21
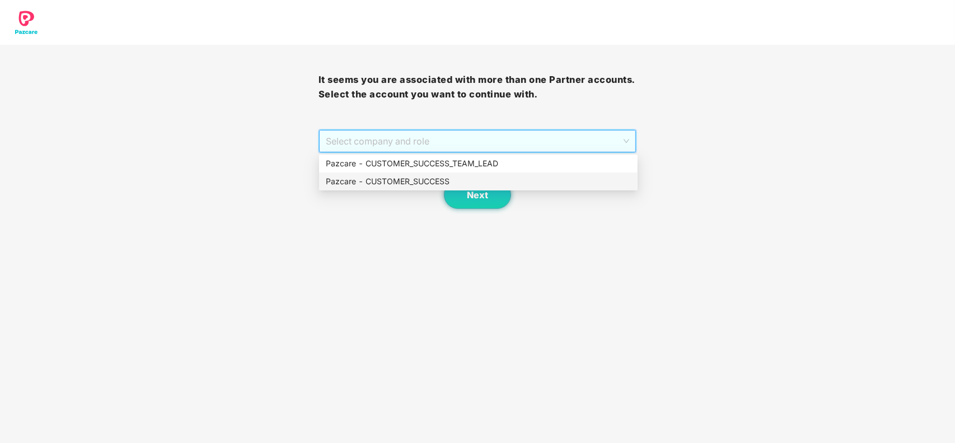
click at [405, 180] on div "Pazcare - CUSTOMER_SUCCESS" at bounding box center [478, 181] width 305 height 12
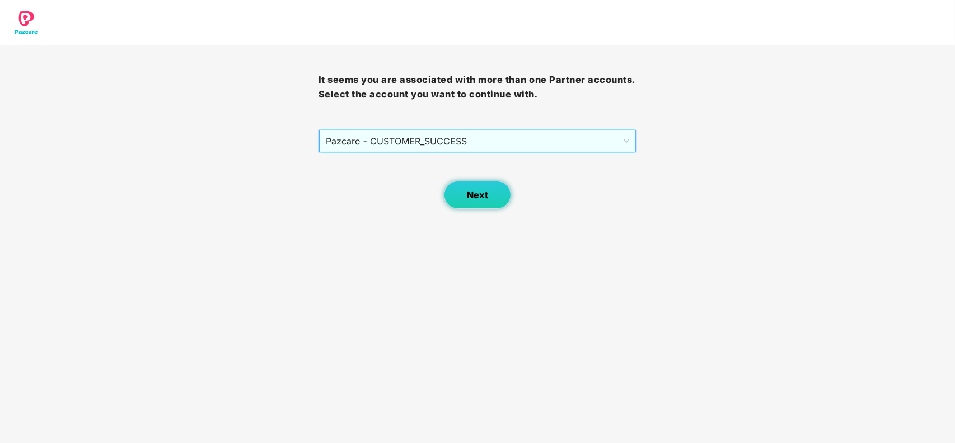
click at [469, 190] on span "Next" at bounding box center [477, 195] width 21 height 11
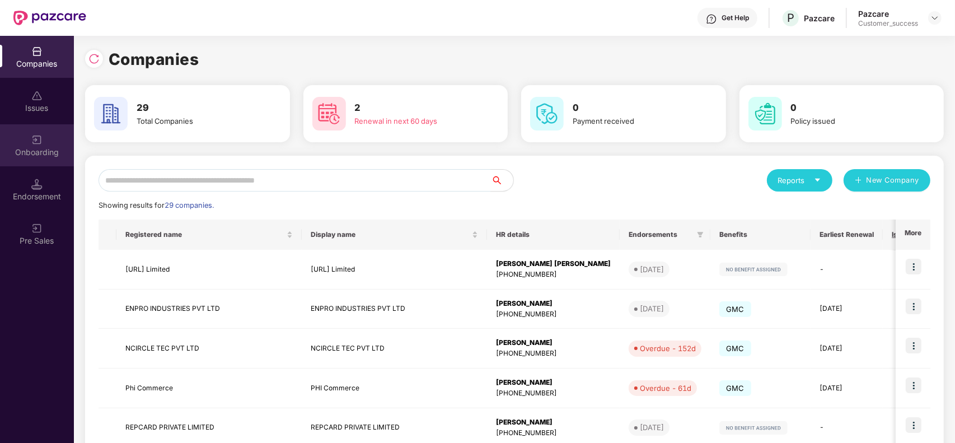
click at [25, 144] on div "Onboarding" at bounding box center [37, 145] width 74 height 42
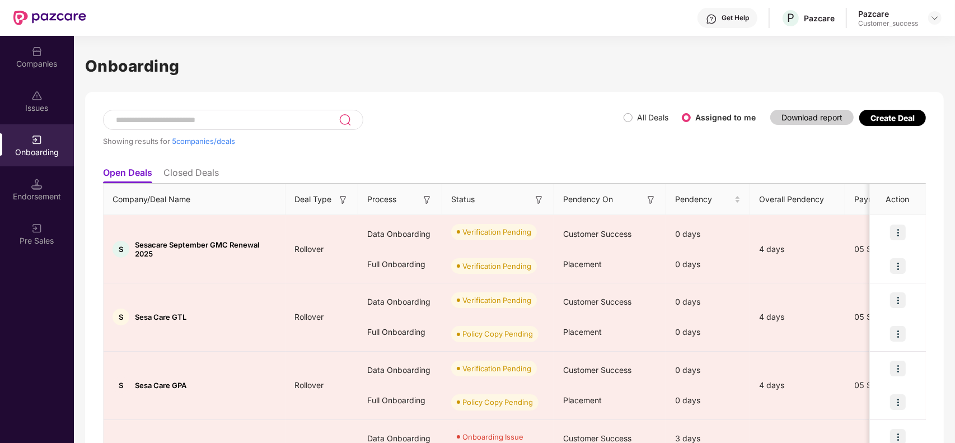
click at [386, 157] on div "Showing results for 5 companies/deals" at bounding box center [363, 136] width 521 height 52
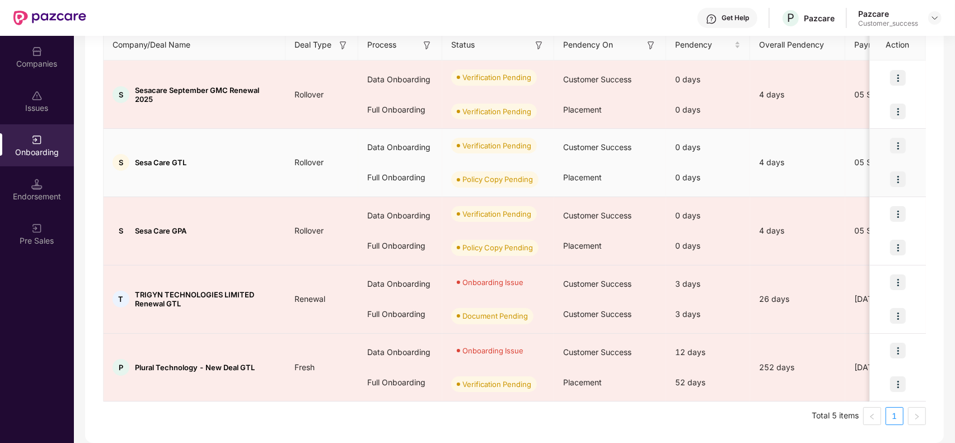
scroll to position [155, 0]
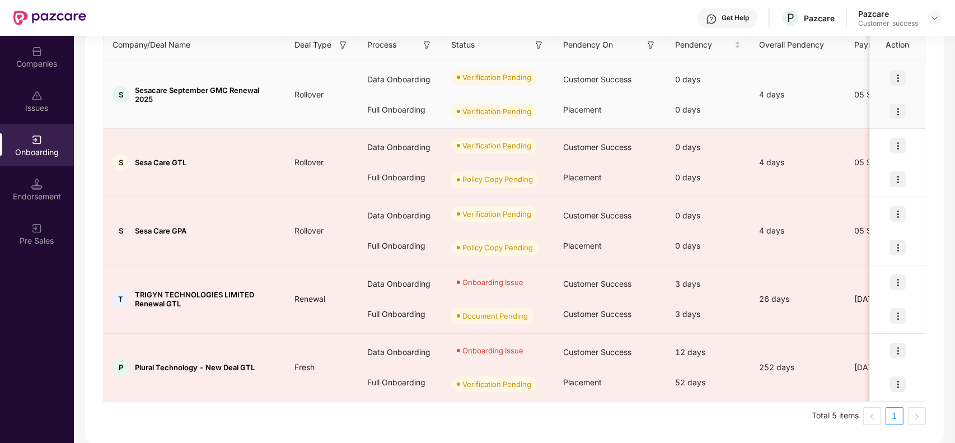
click at [642, 82] on div "Customer Success" at bounding box center [610, 79] width 112 height 30
click at [894, 73] on img at bounding box center [898, 78] width 16 height 16
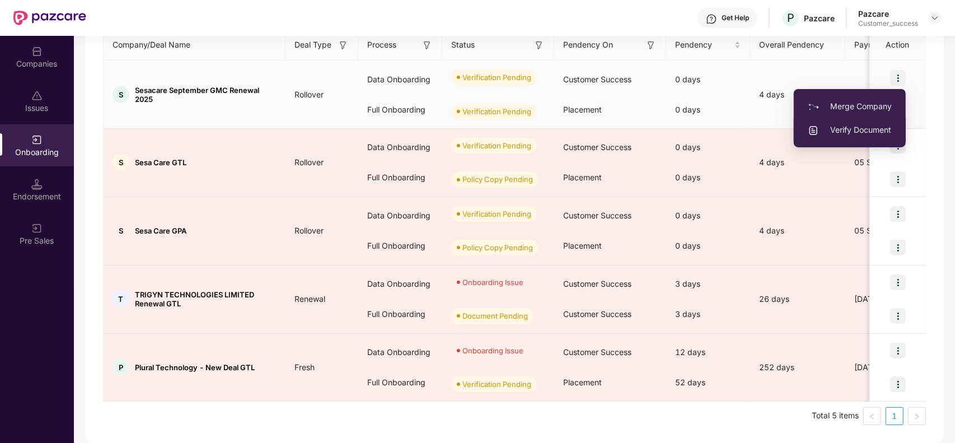
click at [847, 136] on li "Verify Document" at bounding box center [850, 130] width 112 height 24
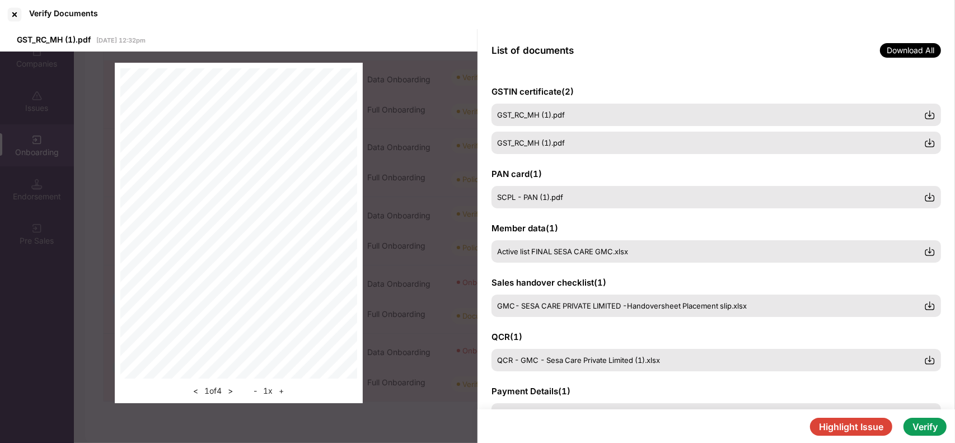
click at [738, 68] on div "List of documents Download All" at bounding box center [717, 50] width 478 height 43
click at [615, 57] on div "List of documents Download All" at bounding box center [717, 50] width 478 height 43
click at [588, 331] on div "QCR ( 1 ) QCR - GMC - Sesa Care Private Limited (1).xlsx" at bounding box center [717, 351] width 450 height 40
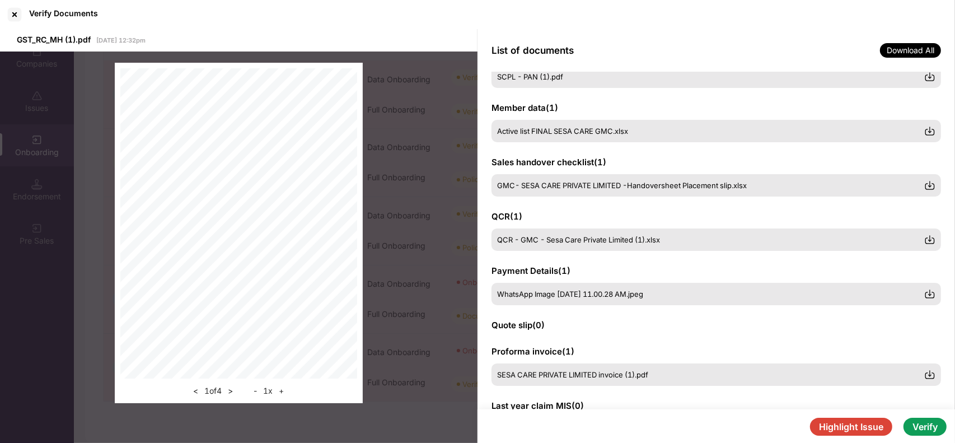
scroll to position [92, 0]
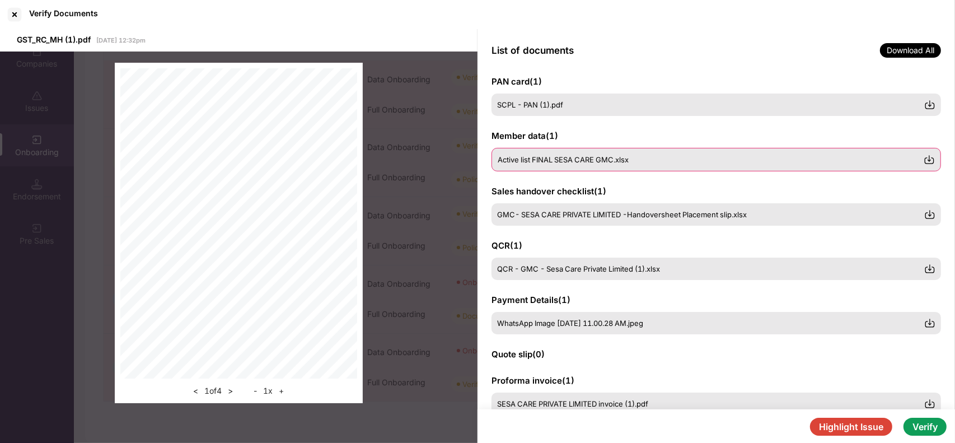
click at [927, 160] on img at bounding box center [929, 159] width 11 height 11
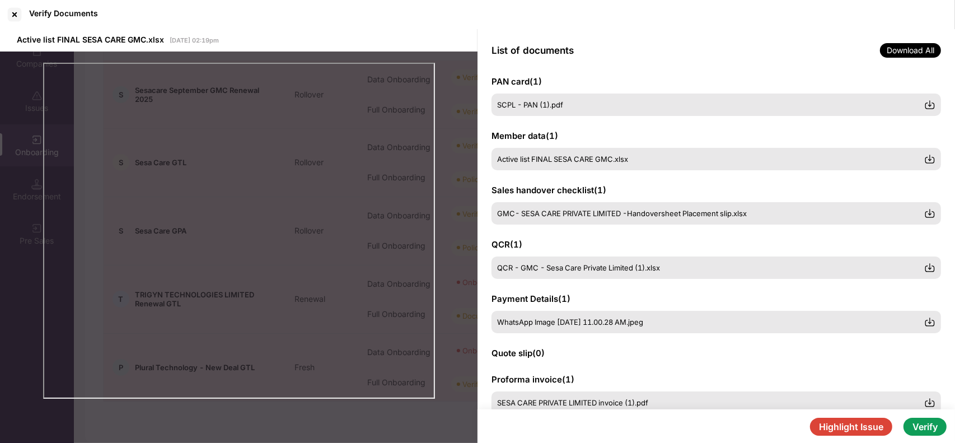
click at [930, 429] on button "Verify" at bounding box center [925, 427] width 43 height 18
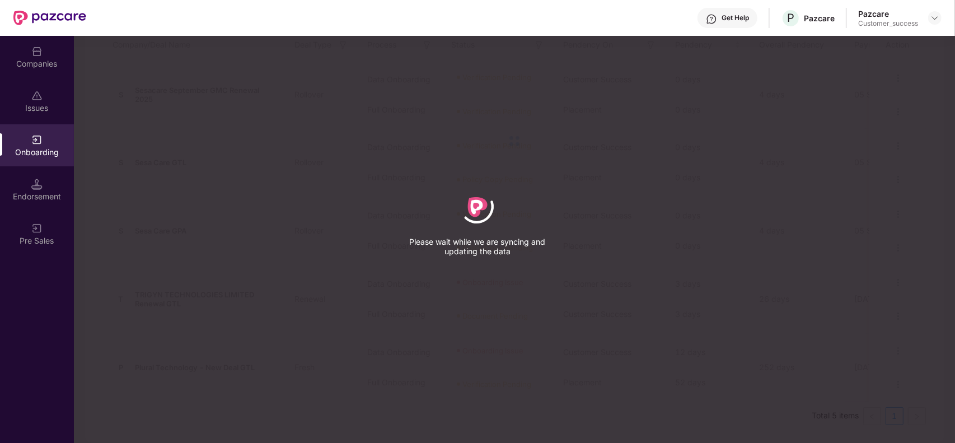
scroll to position [87, 0]
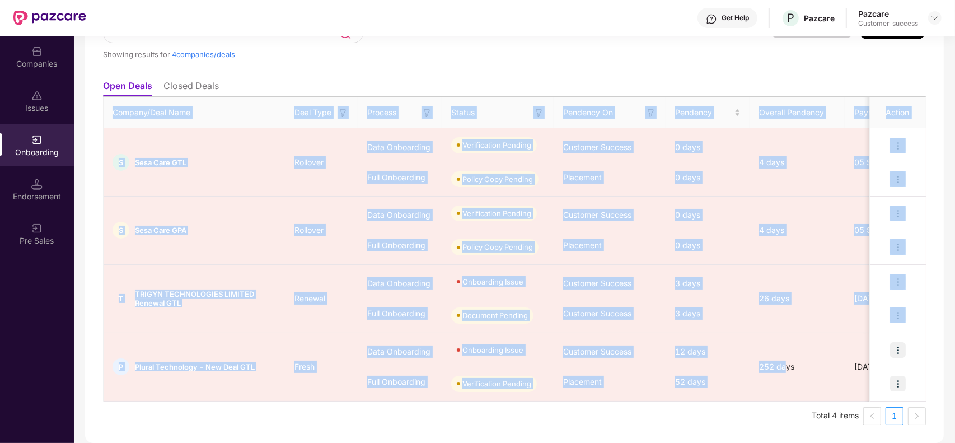
drag, startPoint x: 785, startPoint y: 338, endPoint x: 838, endPoint y: 77, distance: 266.2
click at [838, 77] on div "Open Deals Closed Deals Company/Deal Name Deal Type Process Status Pendency On …" at bounding box center [514, 249] width 823 height 350
click at [829, 74] on ul "Open Deals Closed Deals" at bounding box center [514, 85] width 823 height 22
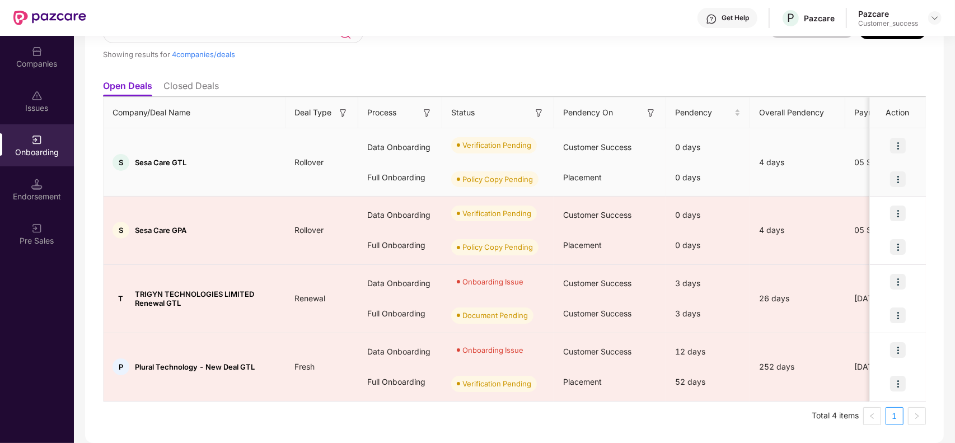
click at [902, 148] on img at bounding box center [898, 146] width 16 height 16
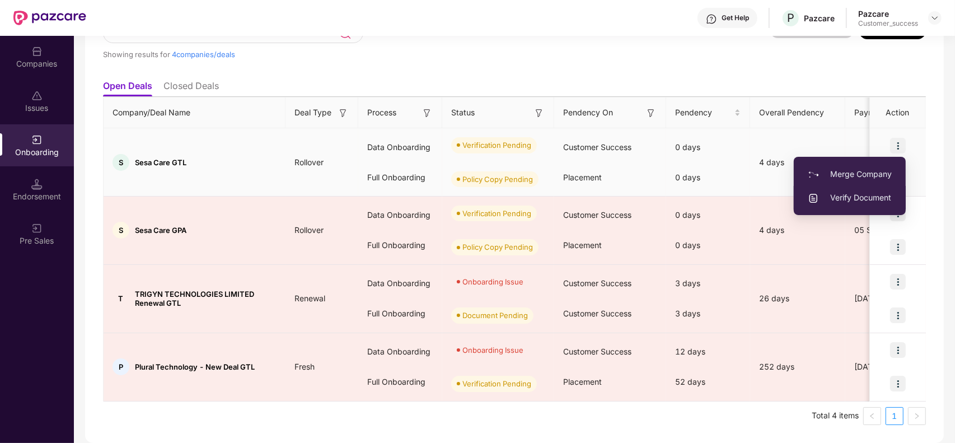
click at [858, 196] on span "Verify Document" at bounding box center [850, 197] width 84 height 12
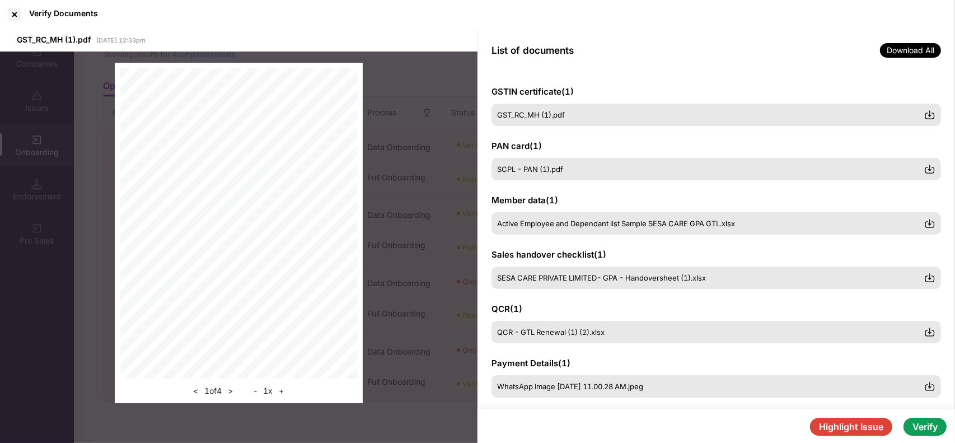
click at [924, 427] on button "Verify" at bounding box center [925, 427] width 43 height 18
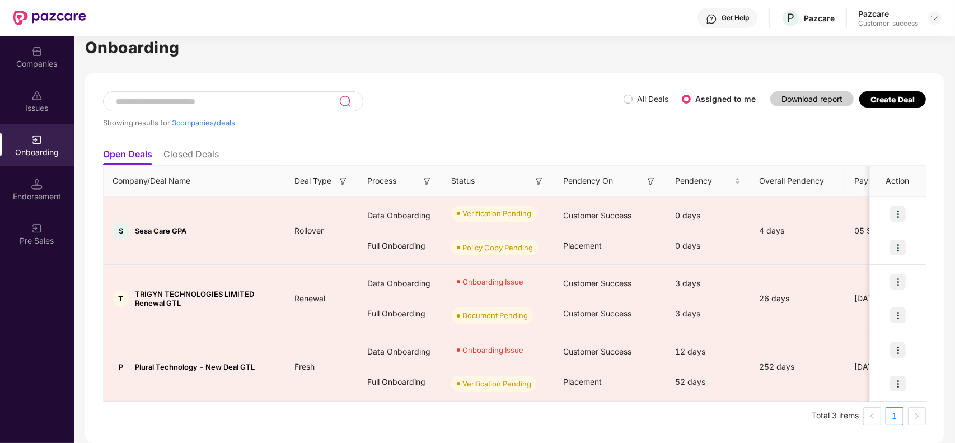
scroll to position [18, 0]
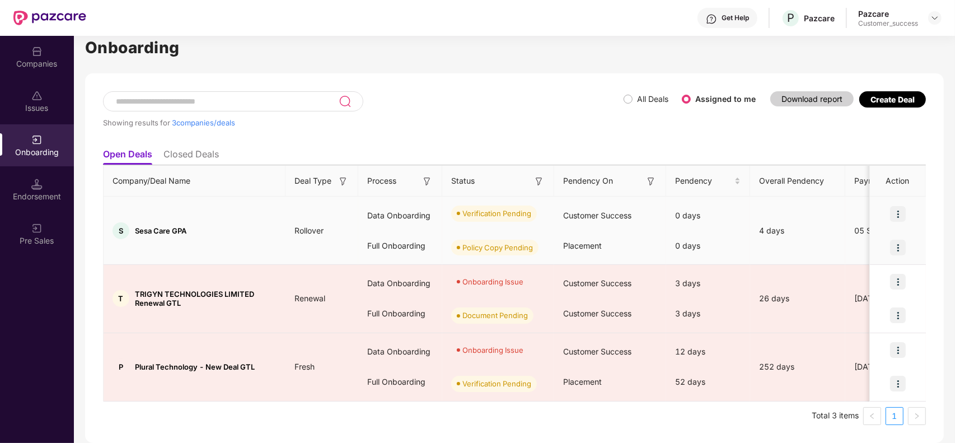
click at [902, 213] on img at bounding box center [898, 214] width 16 height 16
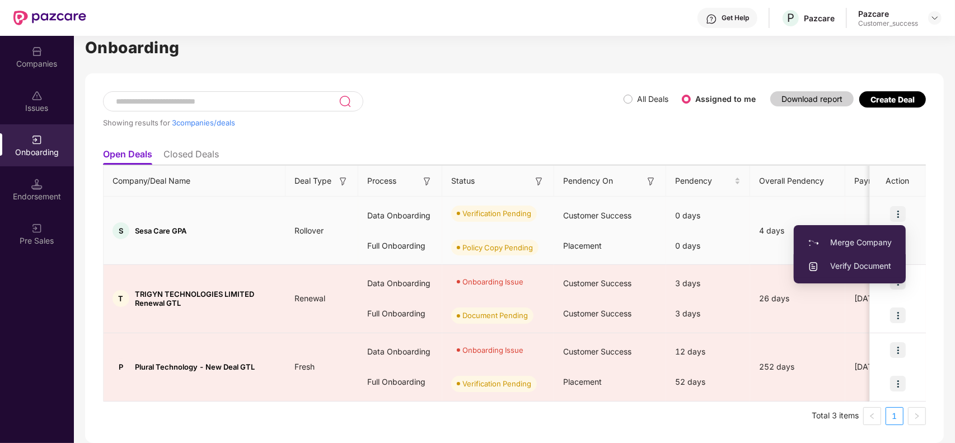
click at [865, 264] on span "Verify Document" at bounding box center [850, 266] width 84 height 12
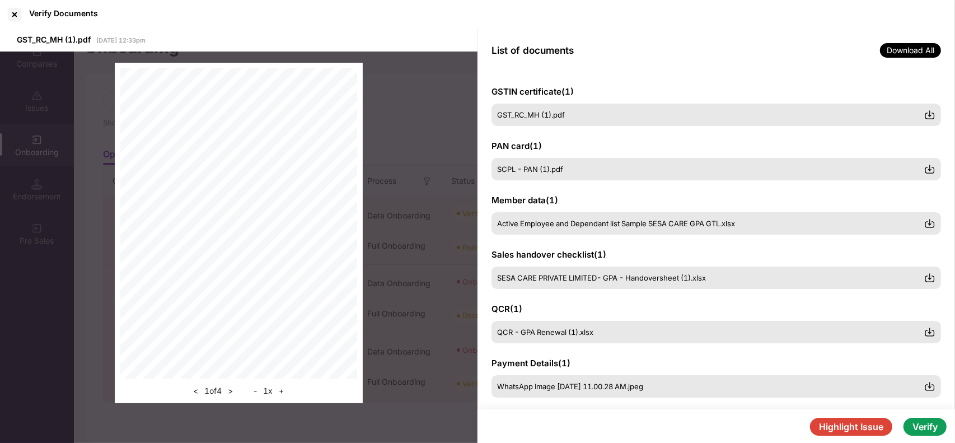
click at [926, 424] on button "Verify" at bounding box center [925, 427] width 43 height 18
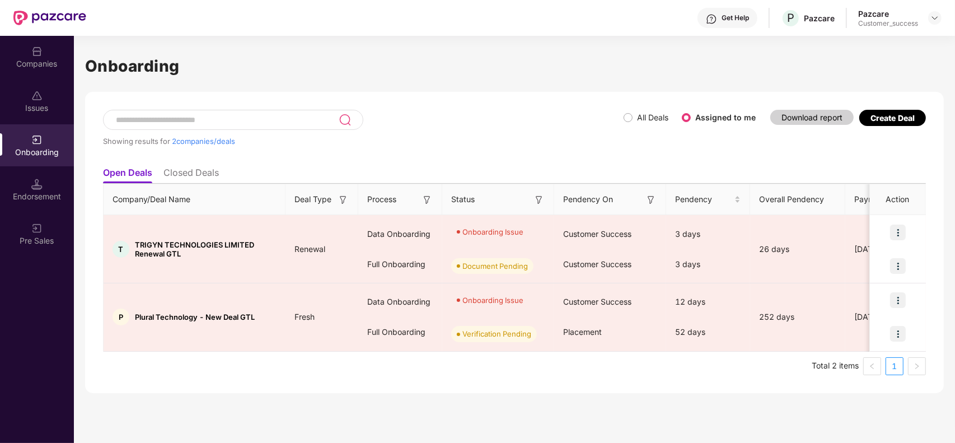
scroll to position [0, 0]
click at [560, 105] on div "Showing results for 2 companies/deals All Deals Assigned to me Download report …" at bounding box center [514, 242] width 859 height 301
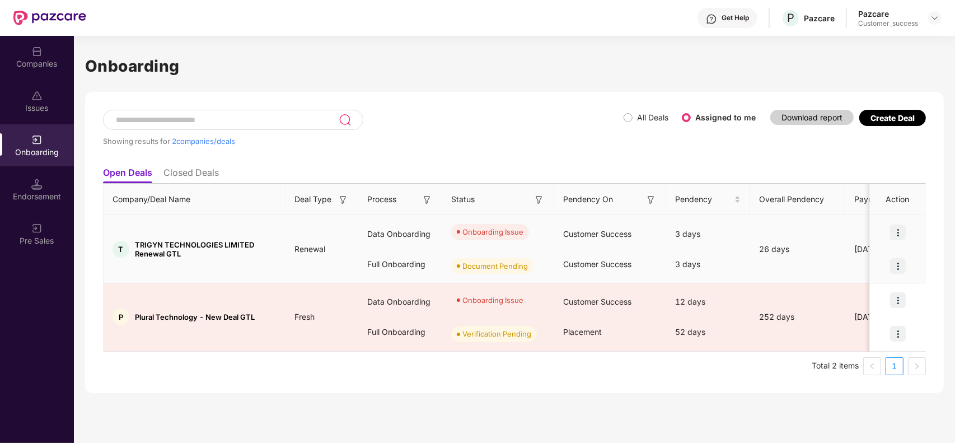
click at [899, 264] on img at bounding box center [898, 266] width 16 height 16
drag, startPoint x: 898, startPoint y: 242, endPoint x: 899, endPoint y: 230, distance: 11.9
click at [899, 230] on div at bounding box center [898, 233] width 56 height 34
click at [899, 230] on img at bounding box center [898, 233] width 16 height 16
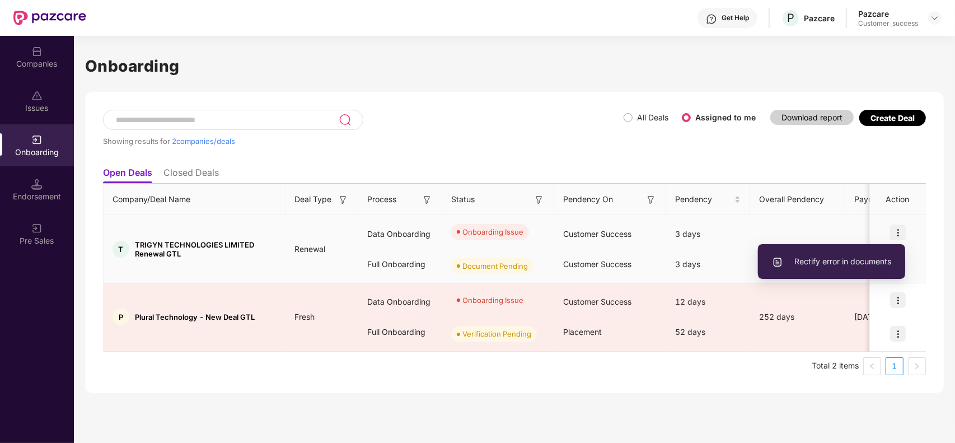
click at [830, 258] on span "Rectify error in documents" at bounding box center [831, 261] width 119 height 12
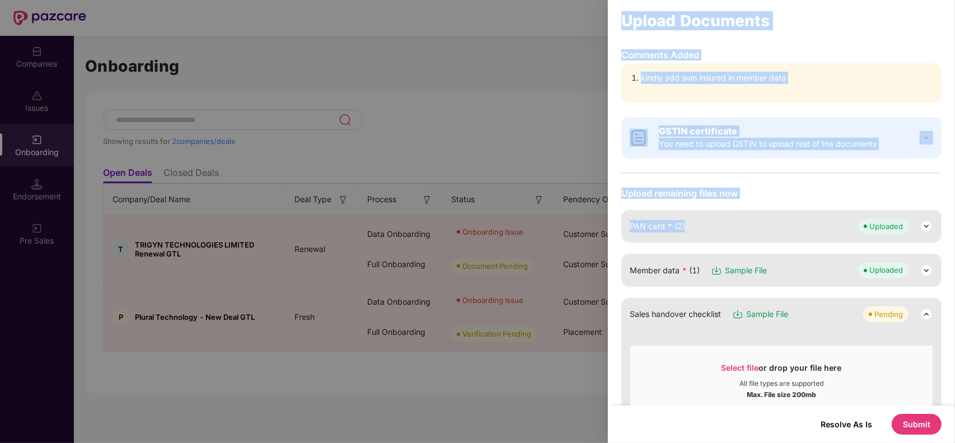
drag, startPoint x: 953, startPoint y: 206, endPoint x: 496, endPoint y: 127, distance: 463.7
click at [496, 127] on div "Upload Documents Comments Added kindly add sum insured in member data GSTIN cer…" at bounding box center [477, 221] width 955 height 443
click at [798, 35] on div "Upload Documents" at bounding box center [781, 21] width 347 height 30
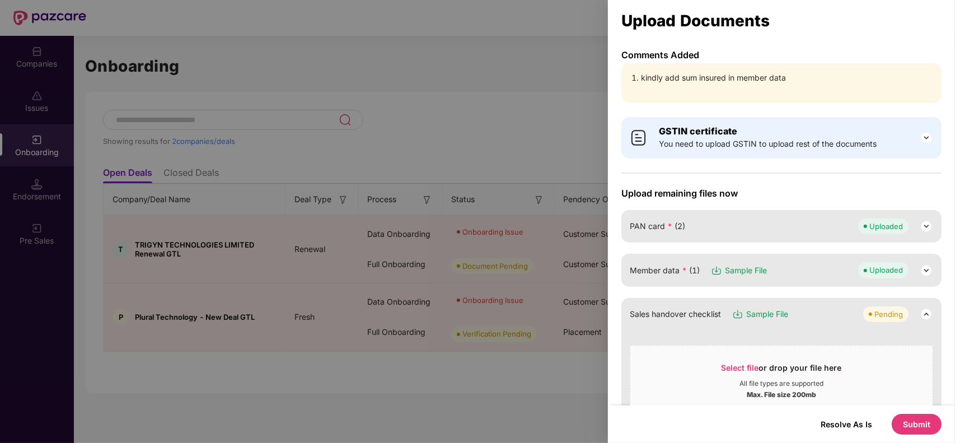
click at [798, 35] on div "Upload Documents" at bounding box center [781, 21] width 347 height 30
drag, startPoint x: 23, startPoint y: 1, endPoint x: 816, endPoint y: 48, distance: 794.8
click at [816, 48] on div "Upload Documents Comments Added kindly add sum insured in member data GSTIN cer…" at bounding box center [781, 221] width 347 height 443
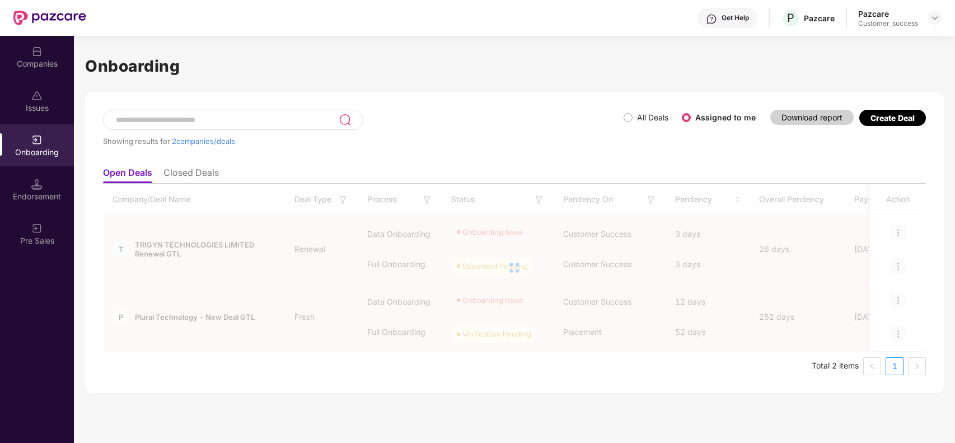
scroll to position [0, 1]
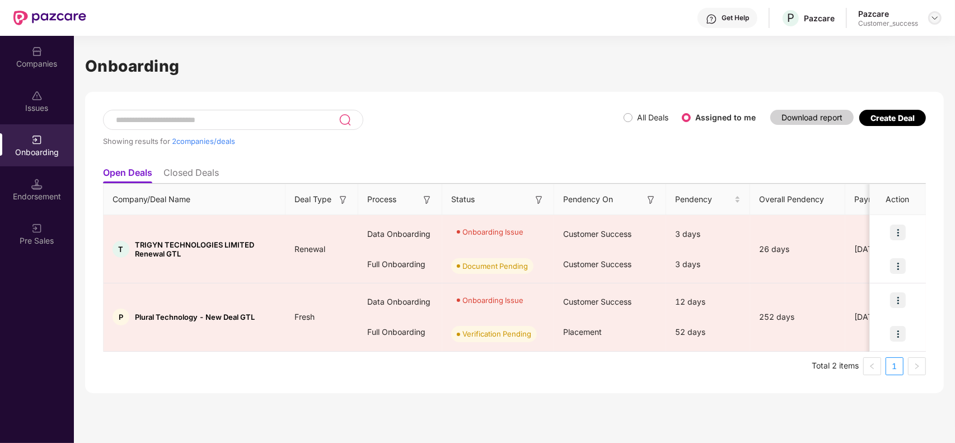
click at [931, 18] on img at bounding box center [935, 17] width 9 height 9
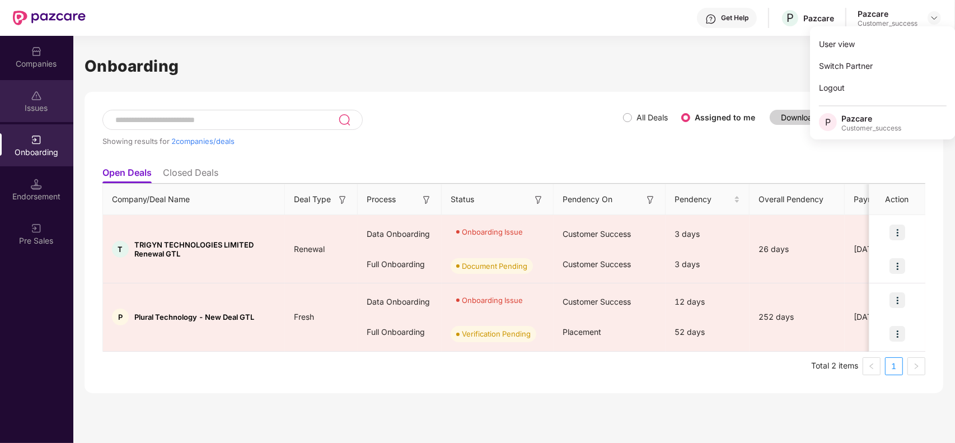
click at [37, 107] on div "Issues" at bounding box center [36, 107] width 74 height 11
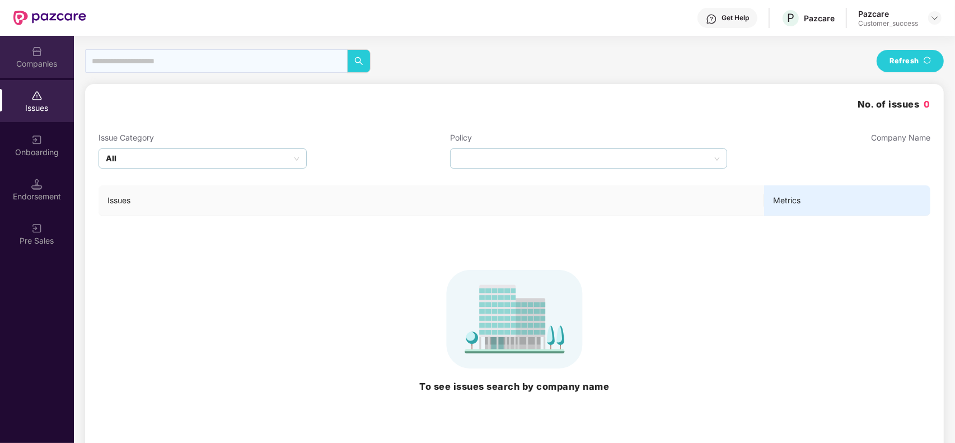
click at [40, 54] on img at bounding box center [36, 51] width 11 height 11
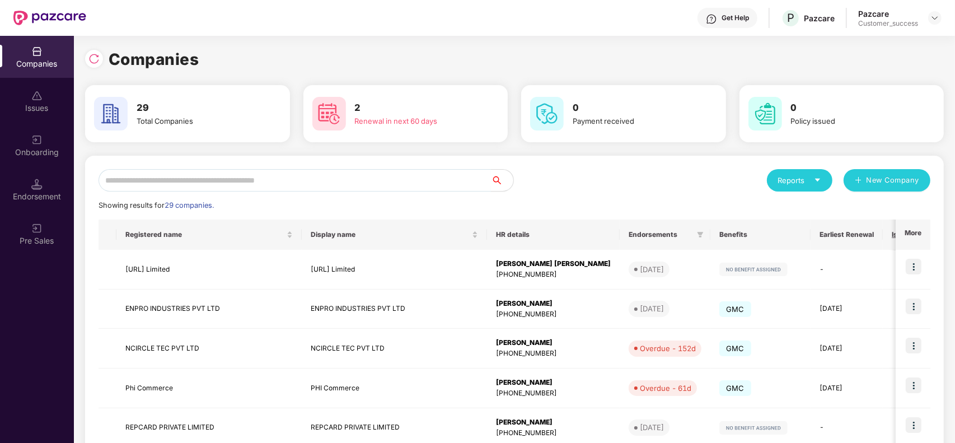
click at [168, 180] on input "text" at bounding box center [295, 180] width 392 height 22
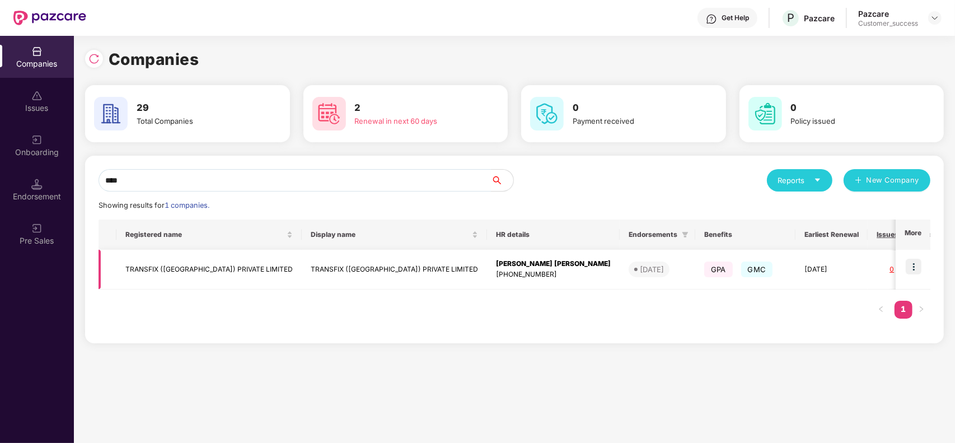
type input "****"
click at [914, 272] on img at bounding box center [914, 267] width 16 height 16
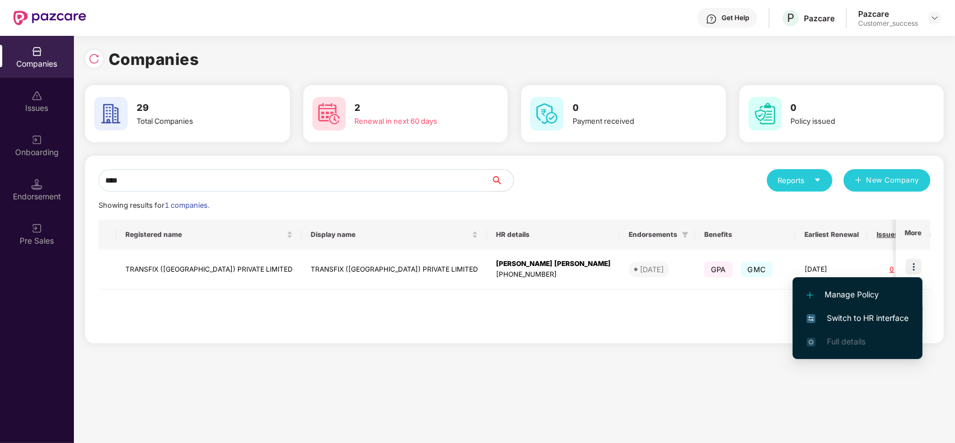
click at [853, 312] on span "Switch to HR interface" at bounding box center [858, 318] width 102 height 12
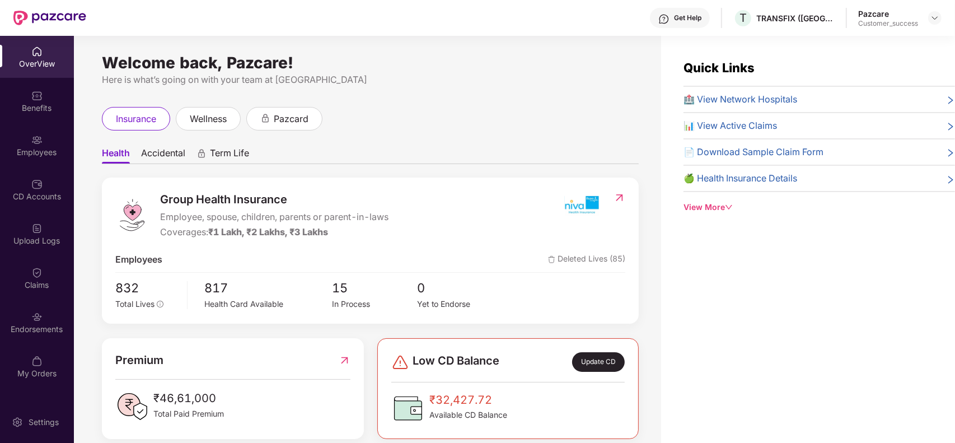
click at [32, 144] on div "Employees" at bounding box center [37, 145] width 74 height 42
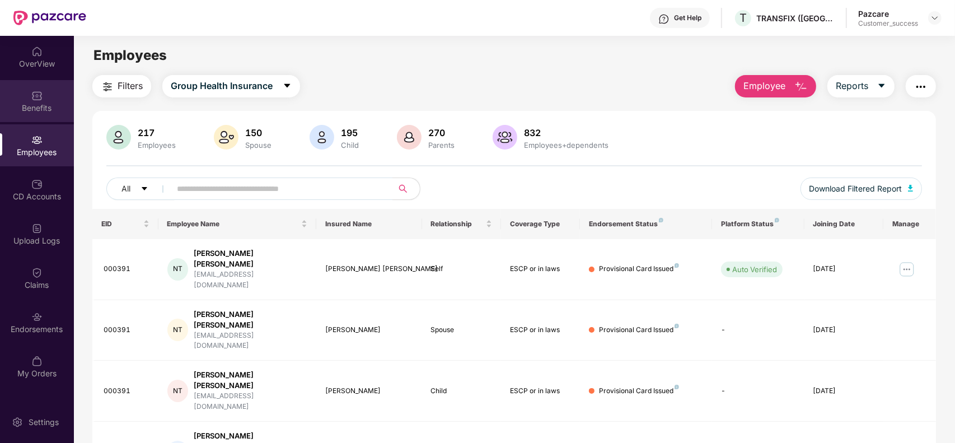
click at [54, 105] on div "Benefits" at bounding box center [37, 107] width 74 height 11
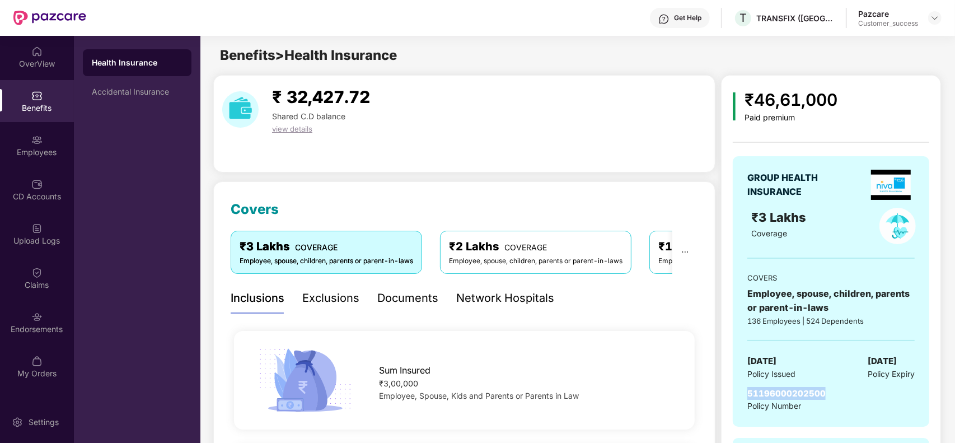
drag, startPoint x: 833, startPoint y: 393, endPoint x: 748, endPoint y: 392, distance: 84.6
click at [748, 392] on div "51196000202500 Policy Number" at bounding box center [830, 400] width 167 height 26
copy span "51196000202500"
click at [933, 20] on img at bounding box center [935, 17] width 9 height 9
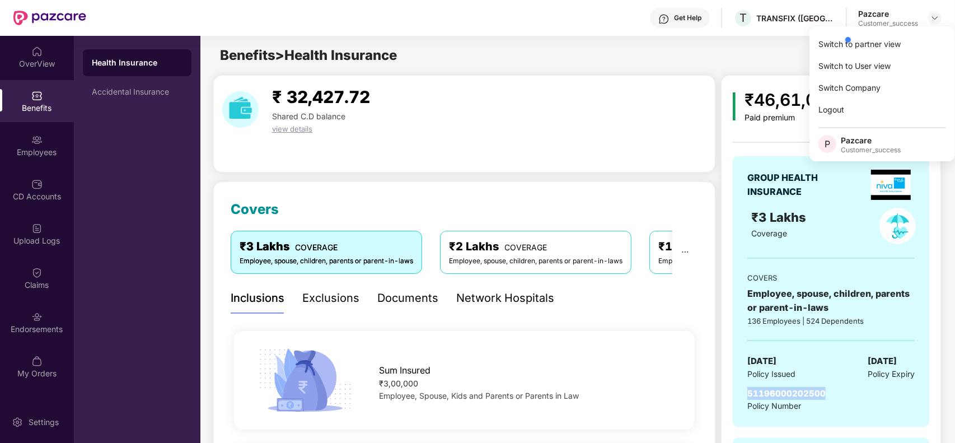
click at [889, 41] on div at bounding box center [896, 40] width 106 height 22
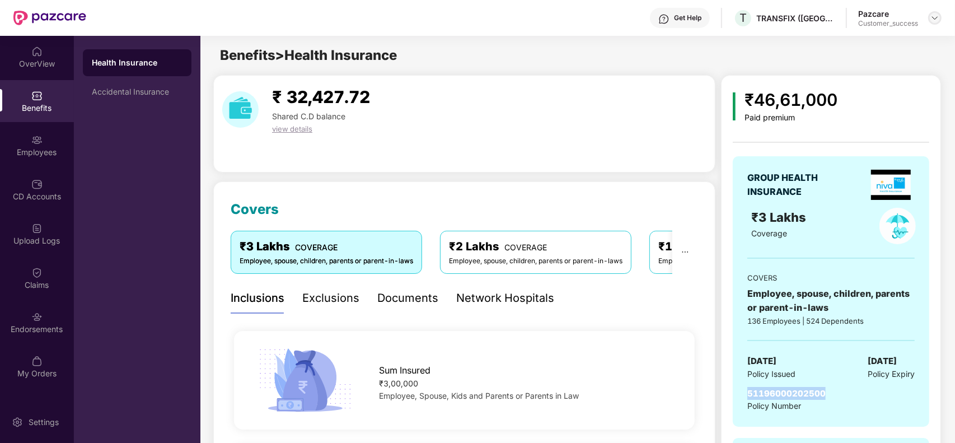
click at [933, 20] on img at bounding box center [935, 17] width 9 height 9
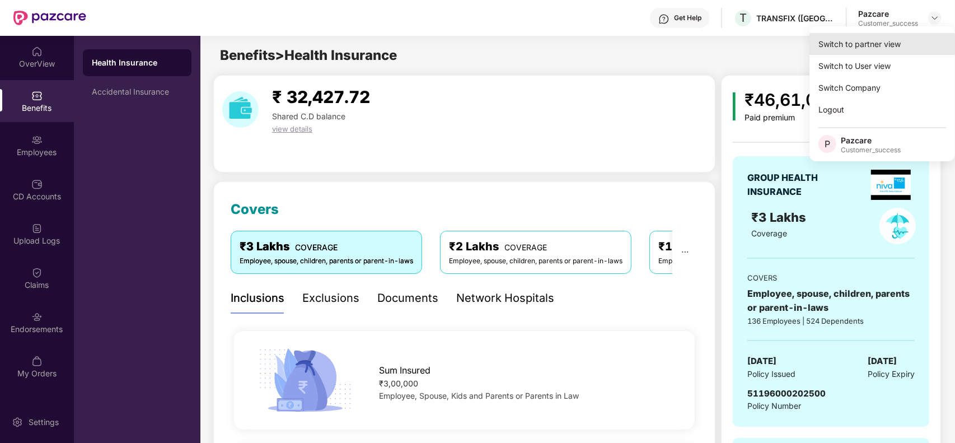
click at [826, 44] on div "Switch to partner view" at bounding box center [883, 44] width 146 height 22
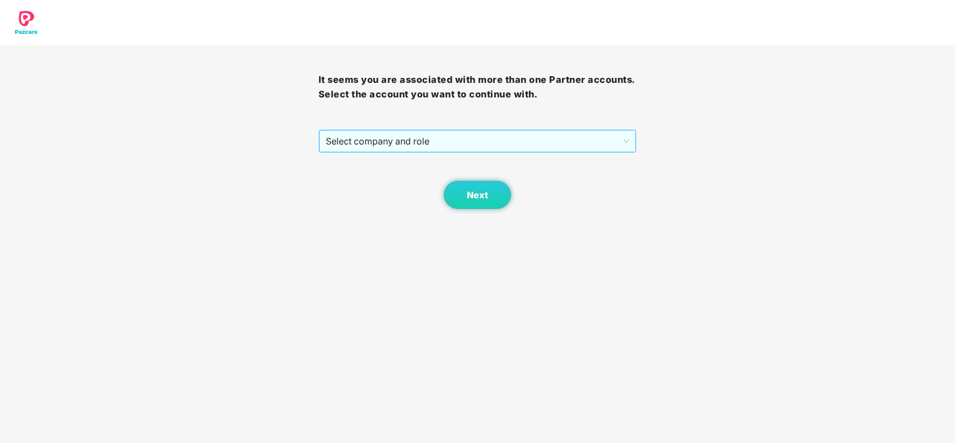
click at [441, 132] on span "Select company and role" at bounding box center [478, 140] width 304 height 21
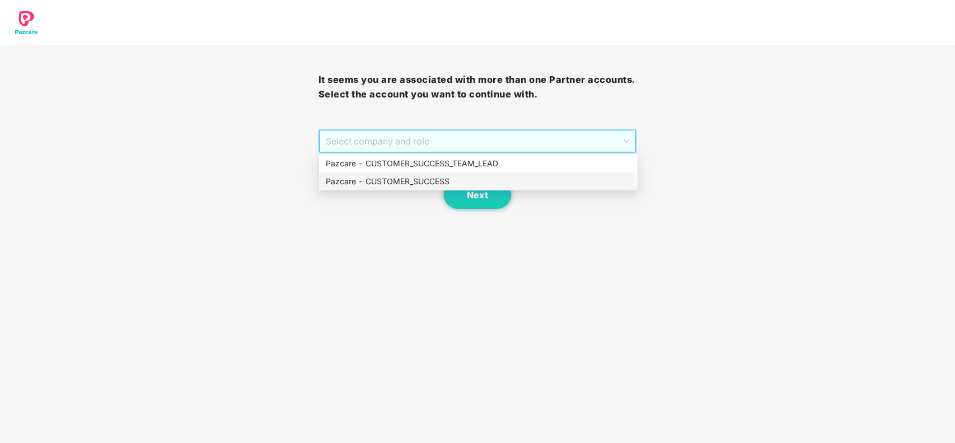
click at [410, 183] on div "Pazcare - CUSTOMER_SUCCESS" at bounding box center [478, 181] width 305 height 12
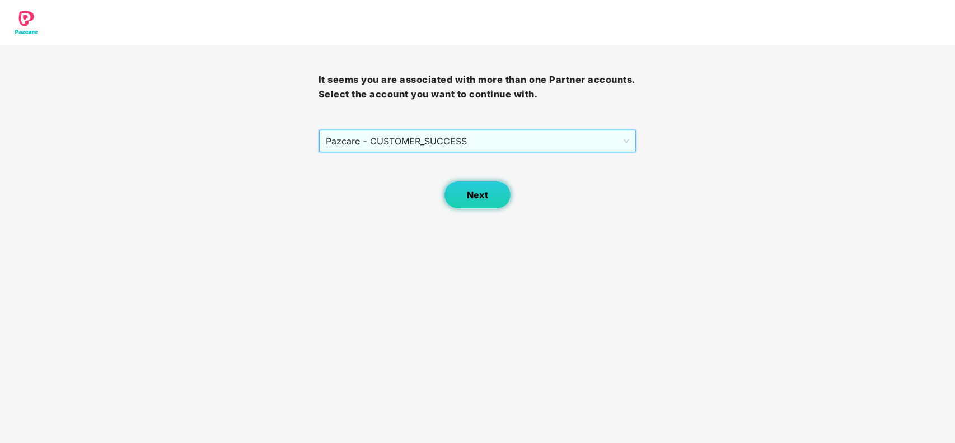
click at [471, 193] on span "Next" at bounding box center [477, 195] width 21 height 11
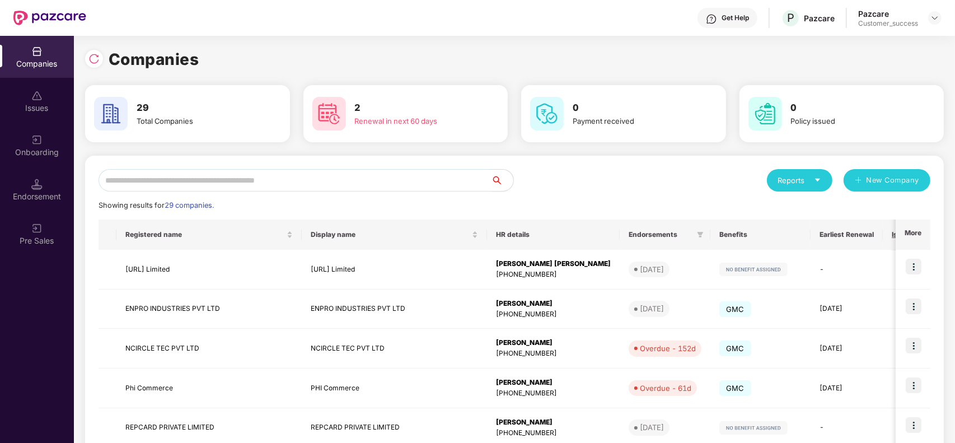
click at [306, 188] on input "text" at bounding box center [295, 180] width 392 height 22
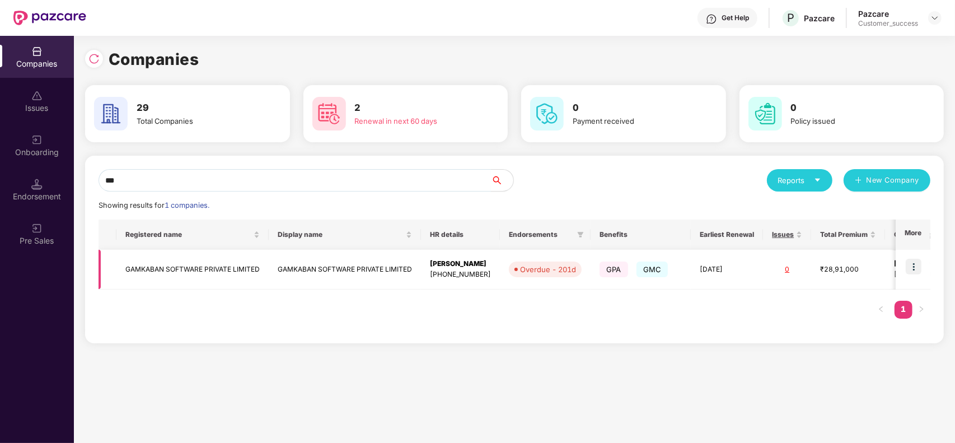
type input "***"
click at [912, 266] on img at bounding box center [914, 267] width 16 height 16
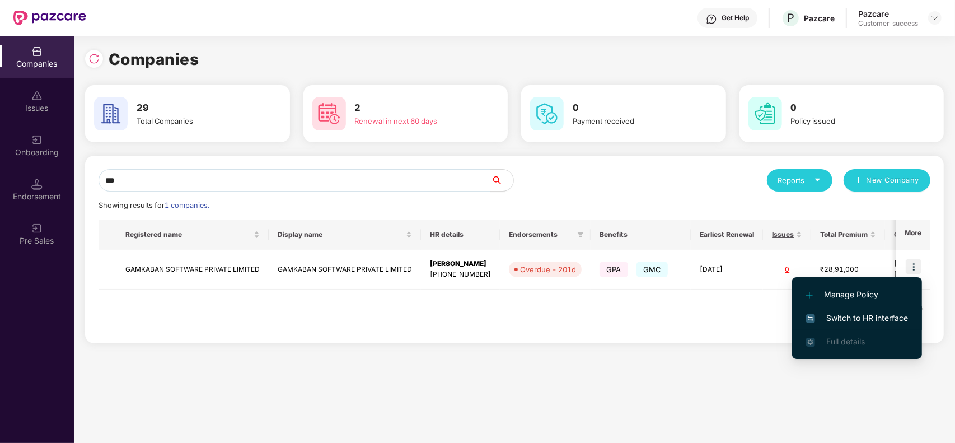
click at [853, 312] on span "Switch to HR interface" at bounding box center [857, 318] width 102 height 12
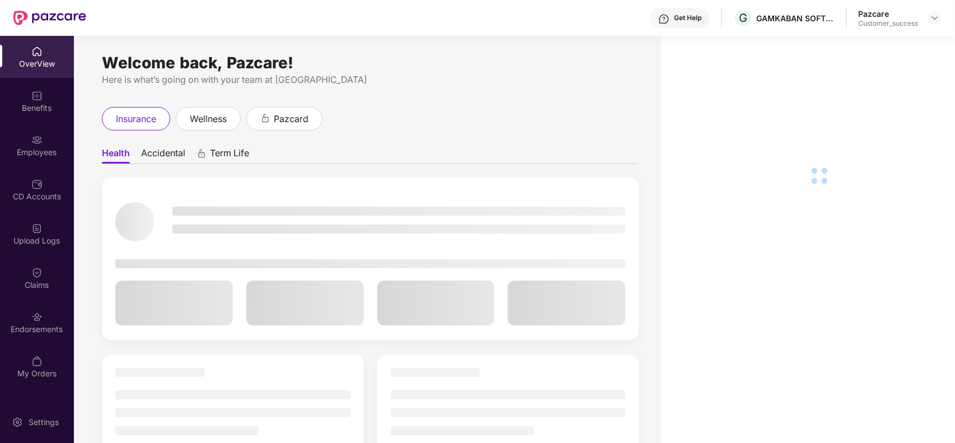
click at [40, 141] on img at bounding box center [36, 139] width 11 height 11
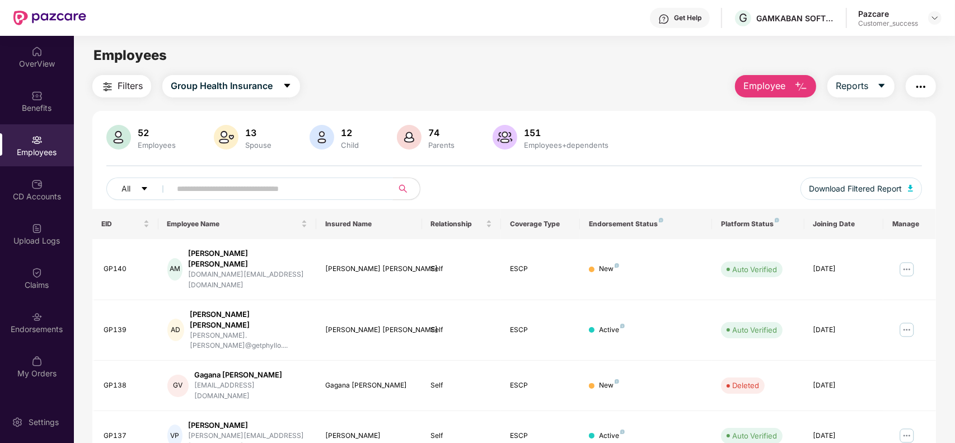
click at [218, 191] on input "text" at bounding box center [277, 188] width 201 height 17
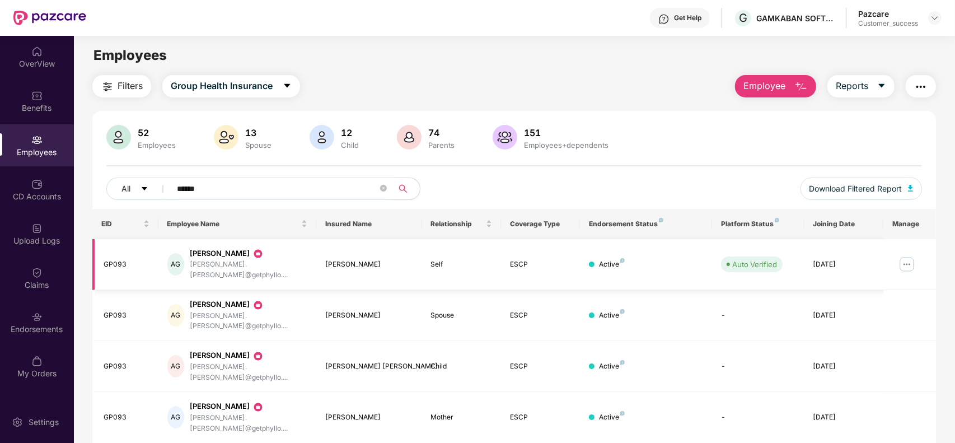
type input "******"
click at [906, 261] on img at bounding box center [907, 264] width 18 height 18
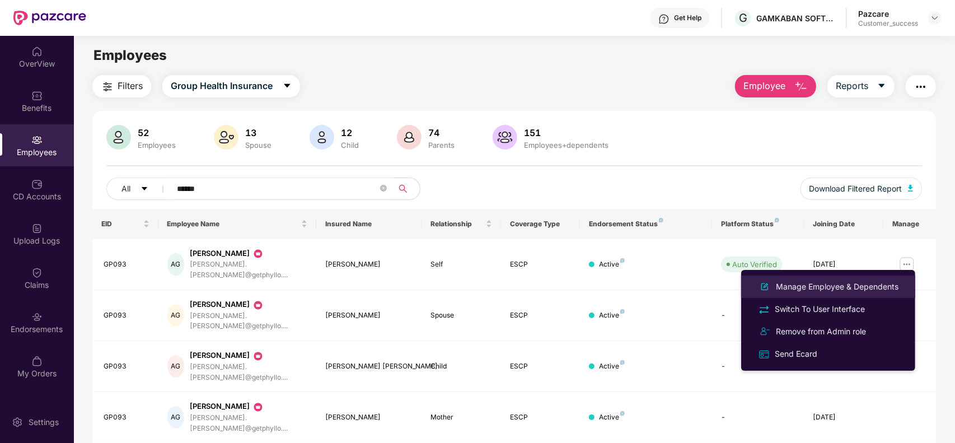
click at [867, 286] on div "Manage Employee & Dependents" at bounding box center [837, 287] width 127 height 12
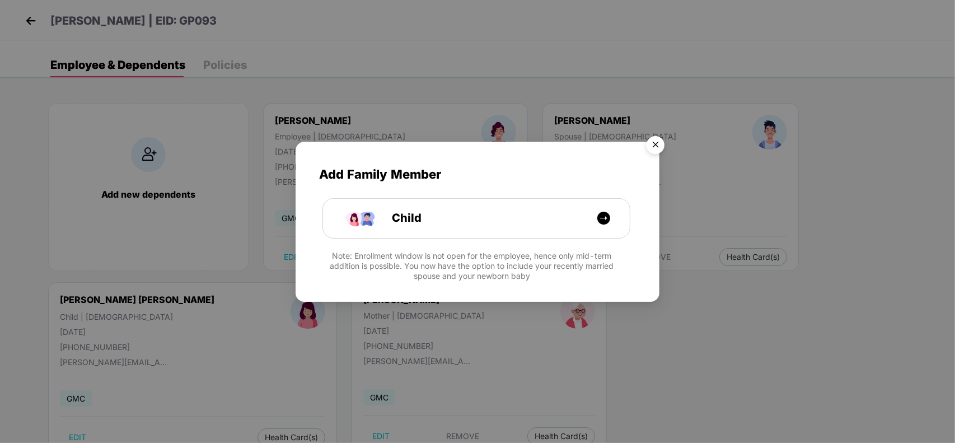
click at [662, 147] on img "Close" at bounding box center [655, 146] width 31 height 31
